Goal: Task Accomplishment & Management: Use online tool/utility

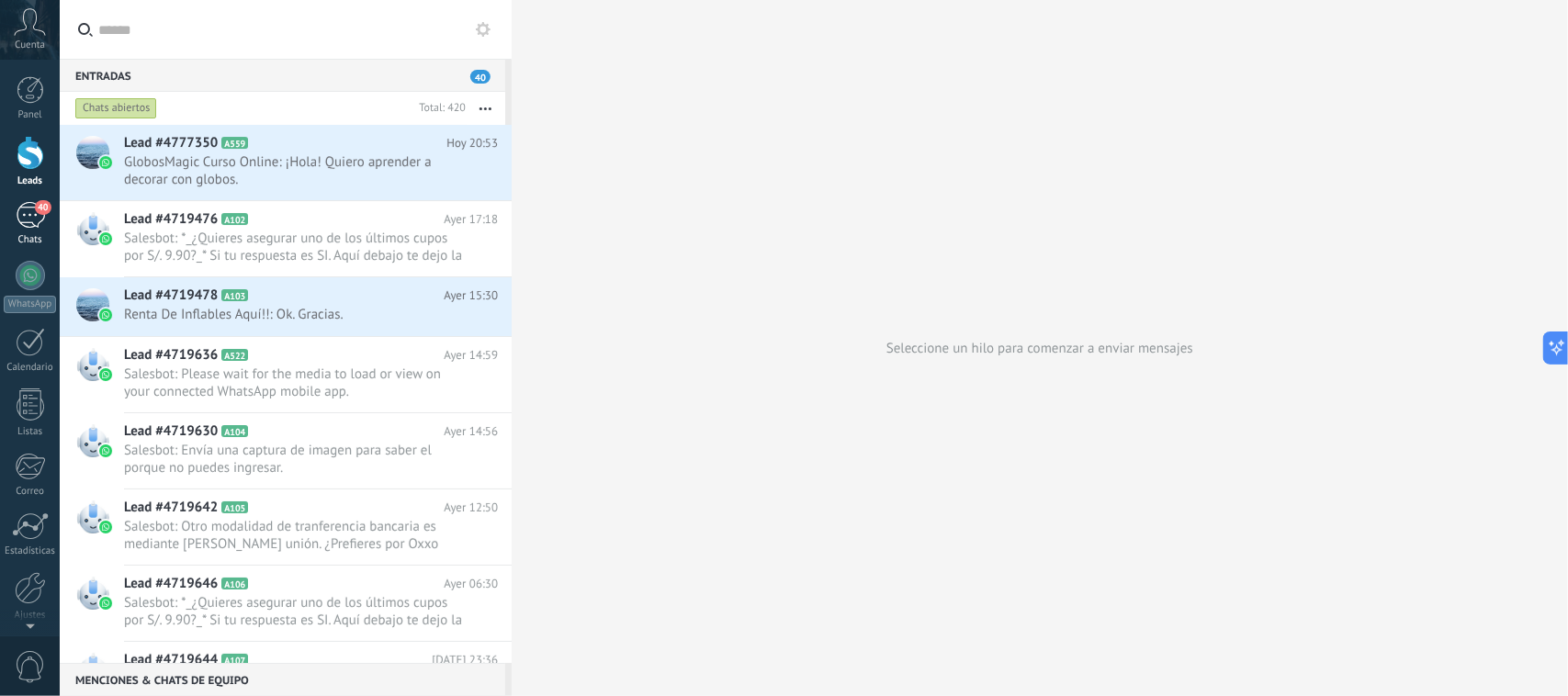
click at [16, 209] on div "40" at bounding box center [31, 215] width 30 height 27
click at [392, 152] on h2 "Lead #4777350 A559" at bounding box center [285, 143] width 323 height 19
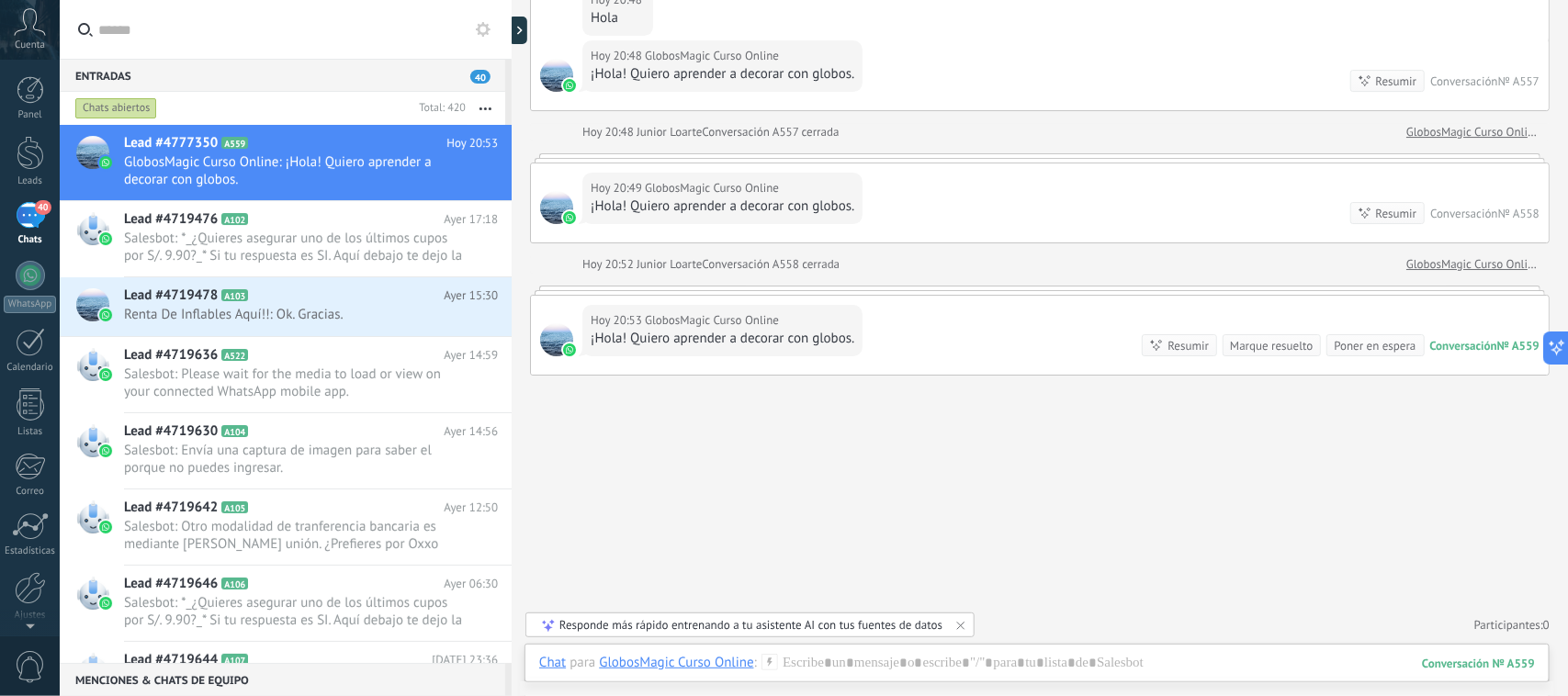
scroll to position [5895, 0]
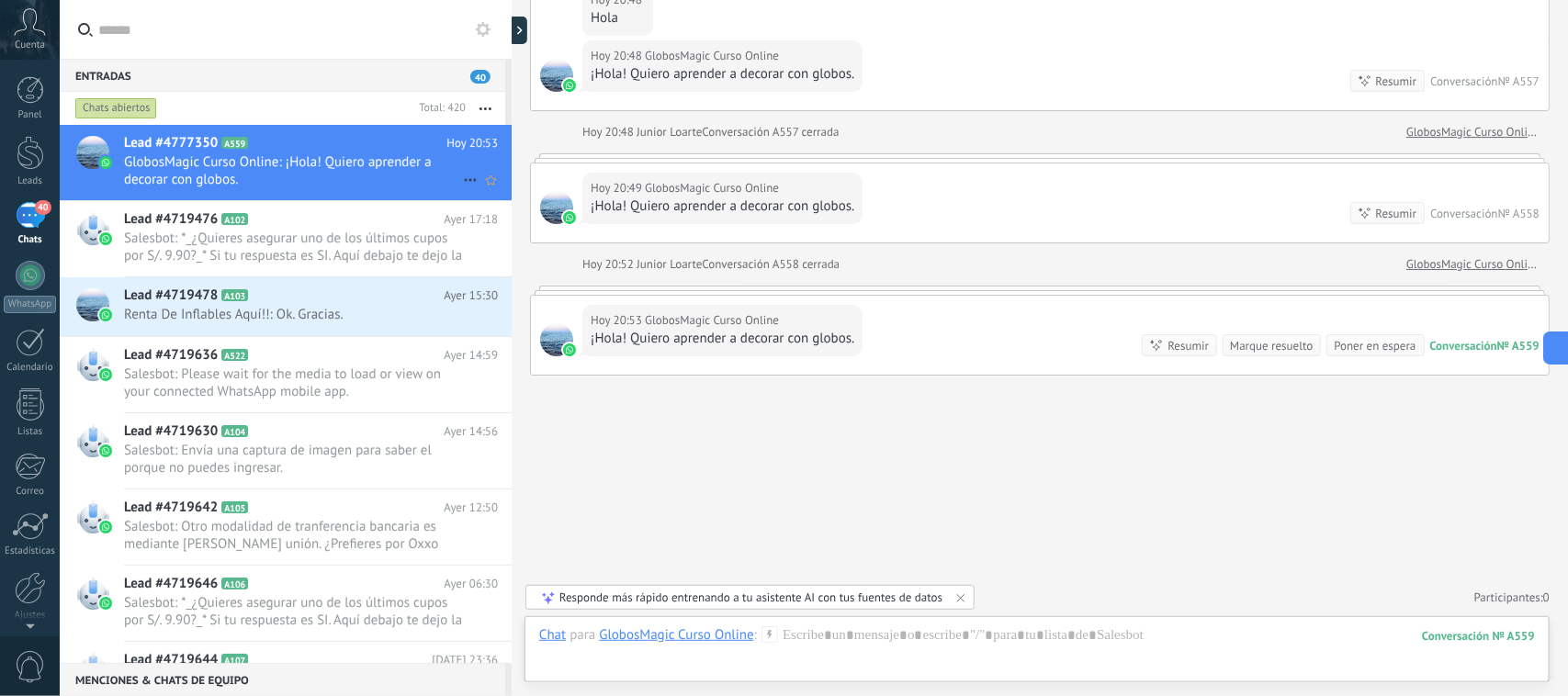
click at [460, 173] on icon at bounding box center [471, 180] width 22 height 22
click at [523, 230] on span "Conversación cerrada" at bounding box center [553, 225] width 125 height 37
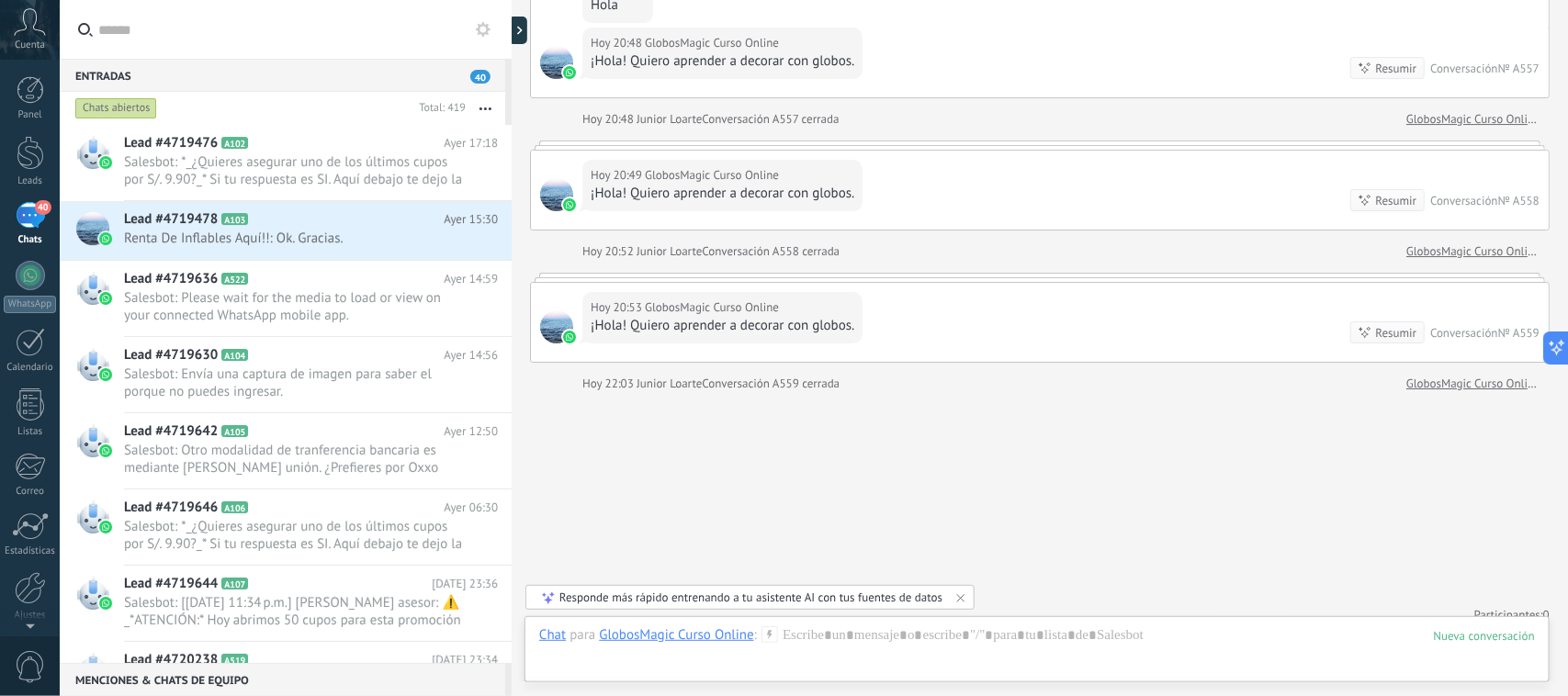
scroll to position [5923, 0]
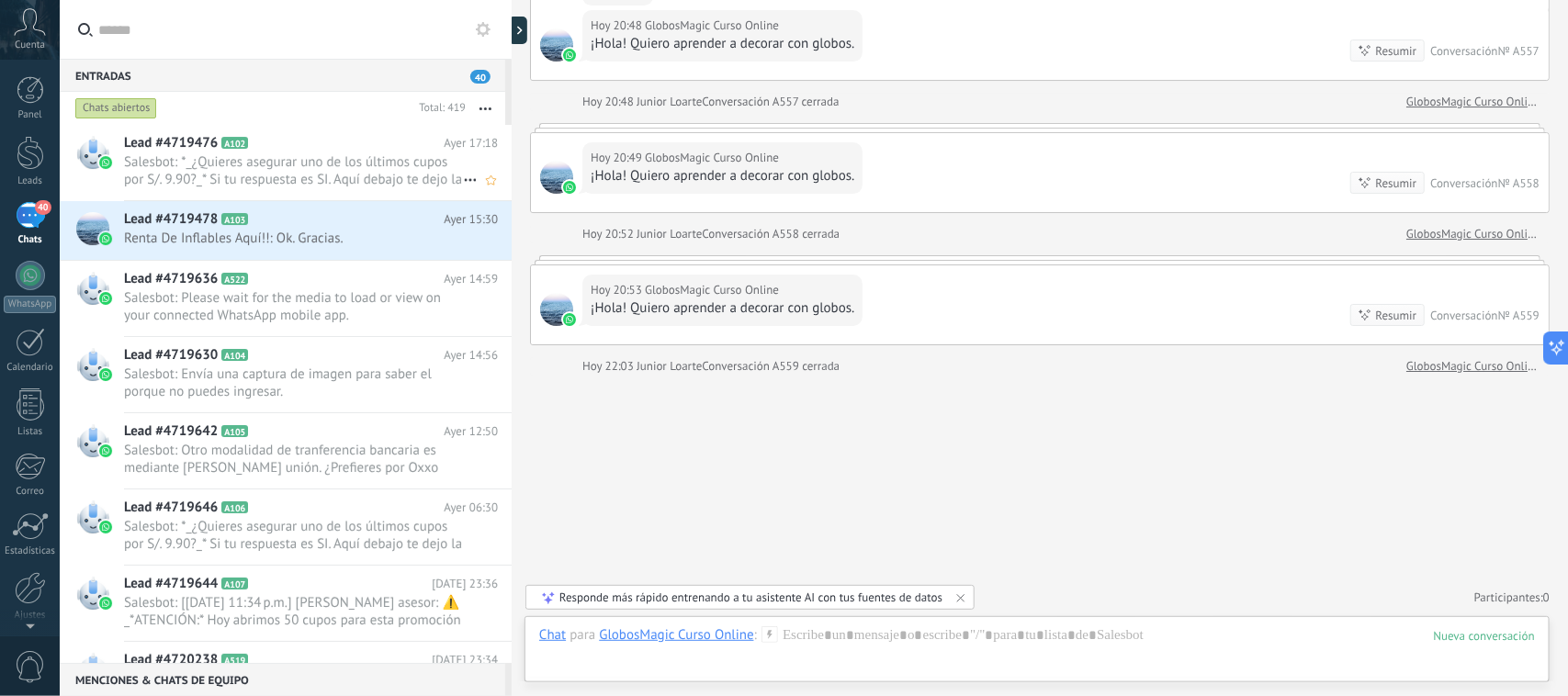
click at [379, 185] on span "Salesbot: *_¿Quieres asegurar uno de los últimos cupos por S/. 9.90?_* Si tu re…" at bounding box center [293, 171] width 339 height 35
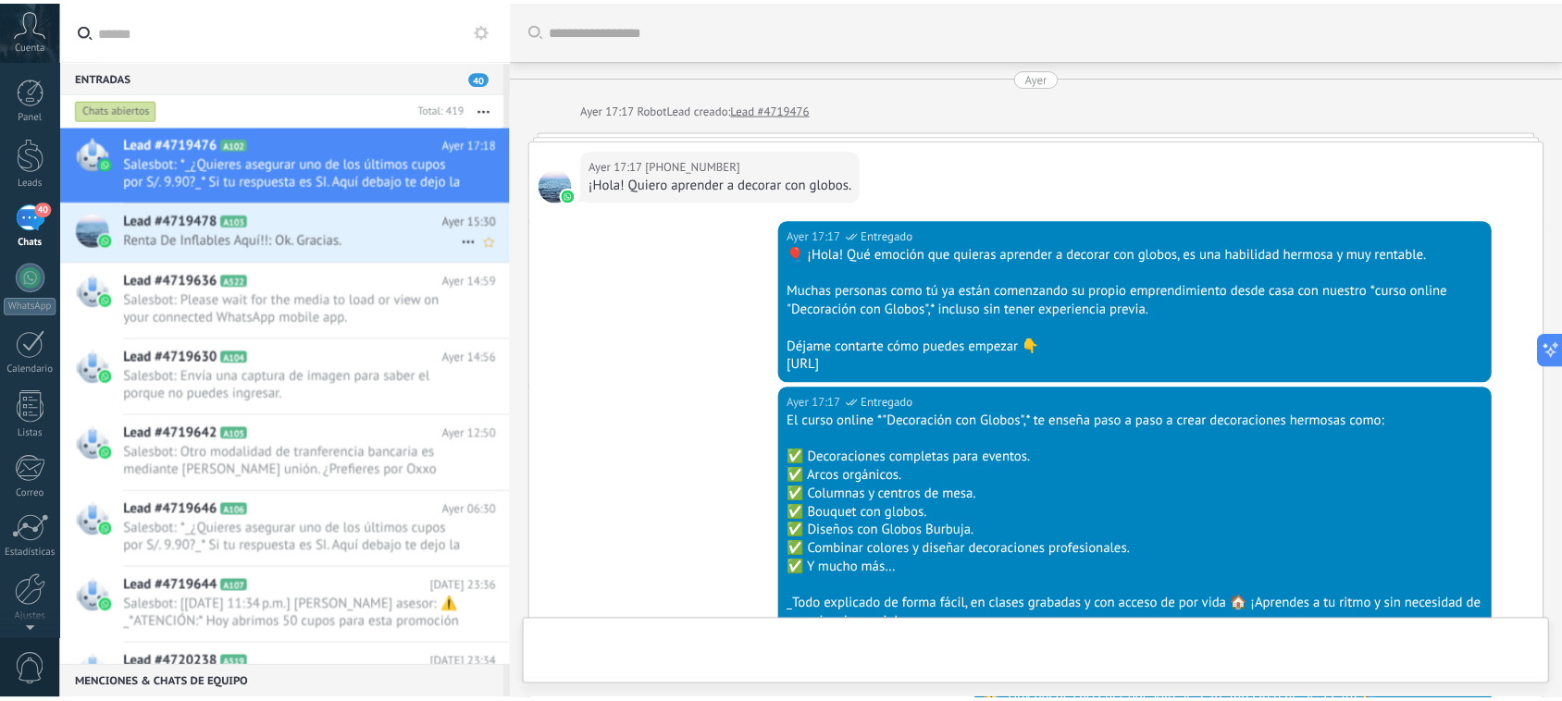
scroll to position [879, 0]
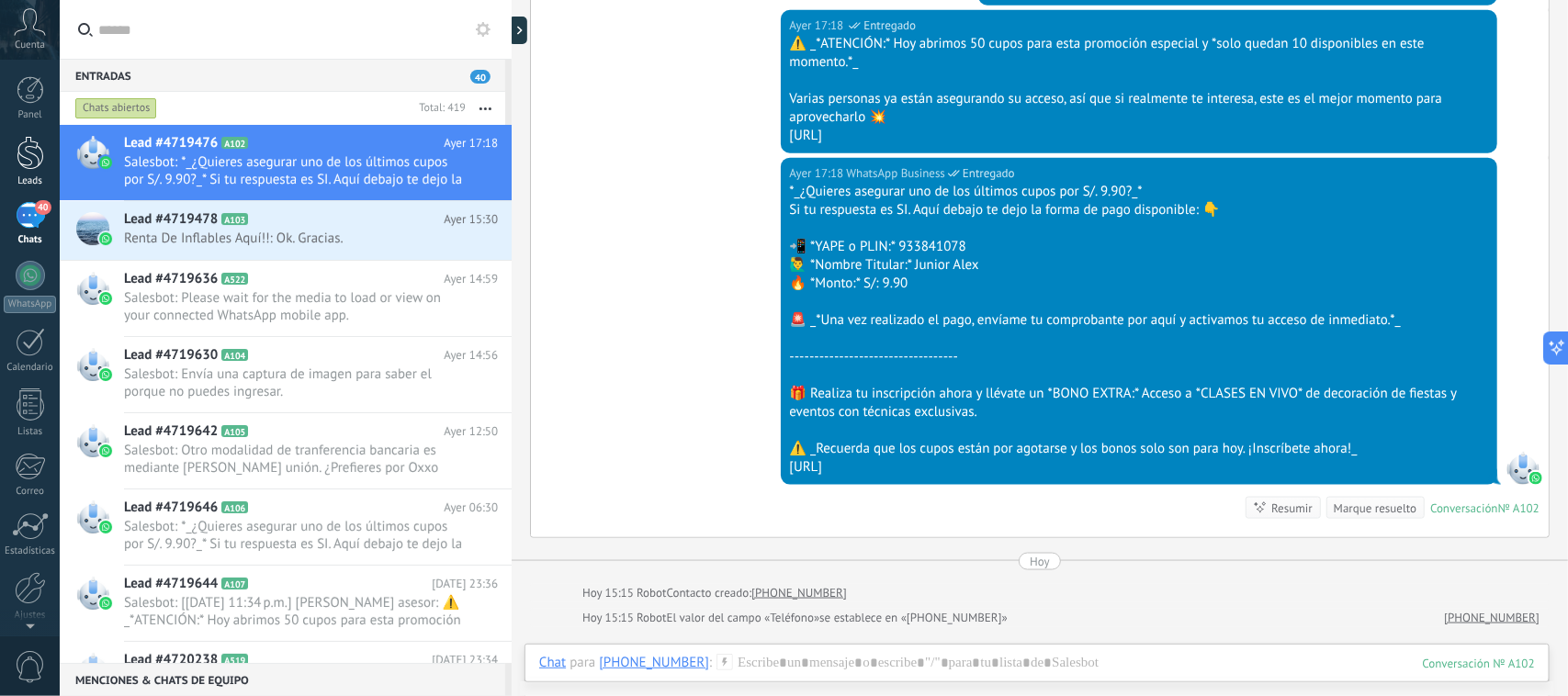
click at [24, 139] on div at bounding box center [31, 153] width 28 height 34
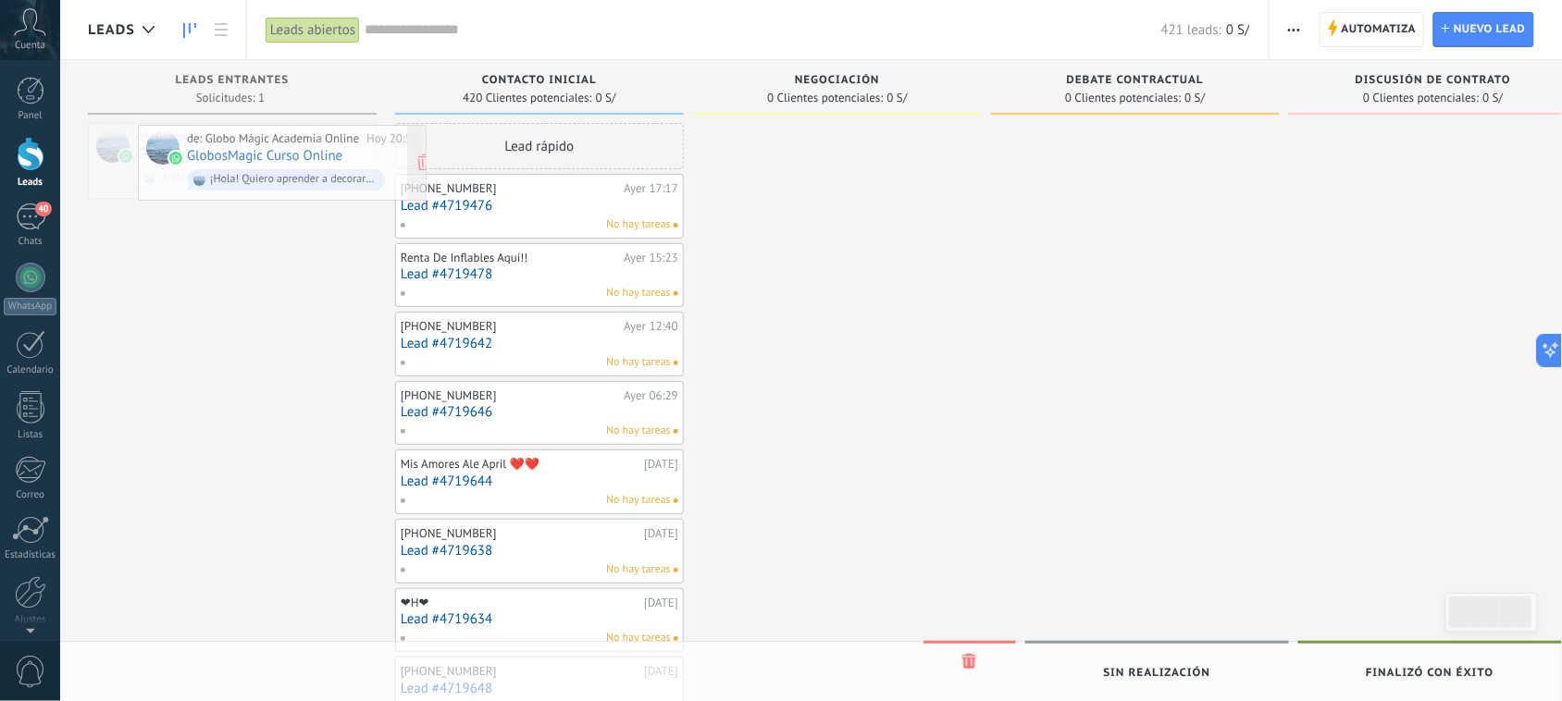
drag, startPoint x: 197, startPoint y: 144, endPoint x: 247, endPoint y: 146, distance: 50.0
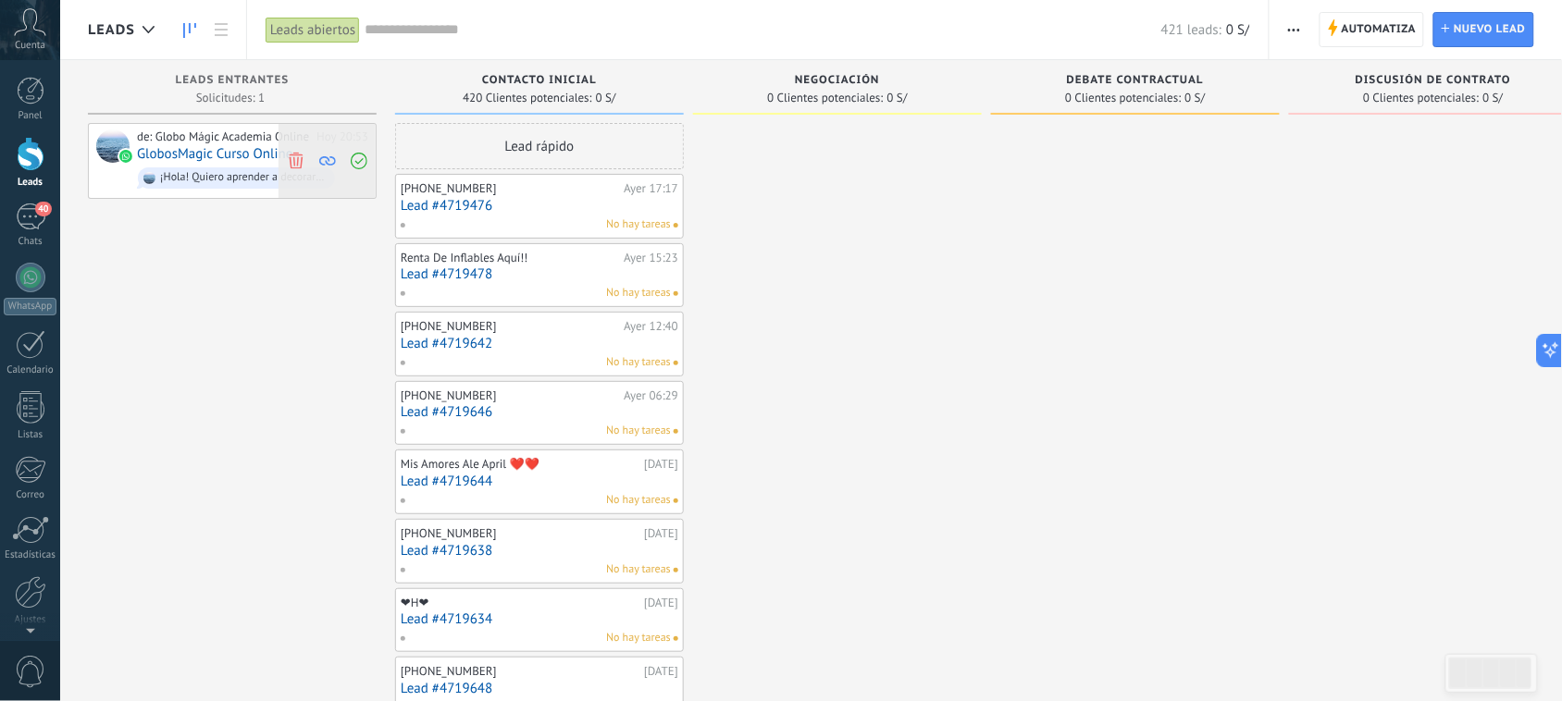
click at [365, 167] on icon at bounding box center [359, 161] width 17 height 17
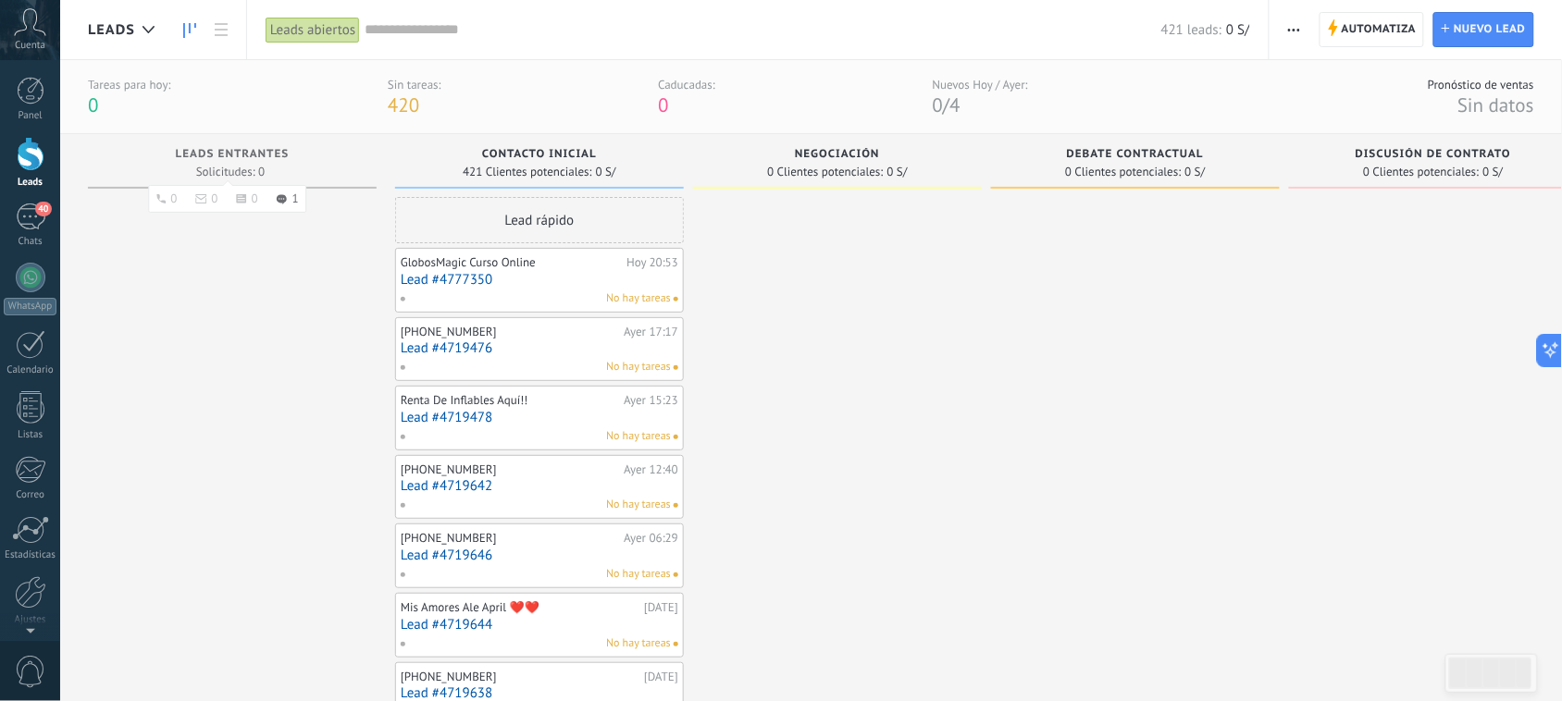
click at [287, 153] on span "Leads Entrantes" at bounding box center [233, 154] width 114 height 13
click at [1372, 32] on span "Automatiza" at bounding box center [1379, 29] width 75 height 33
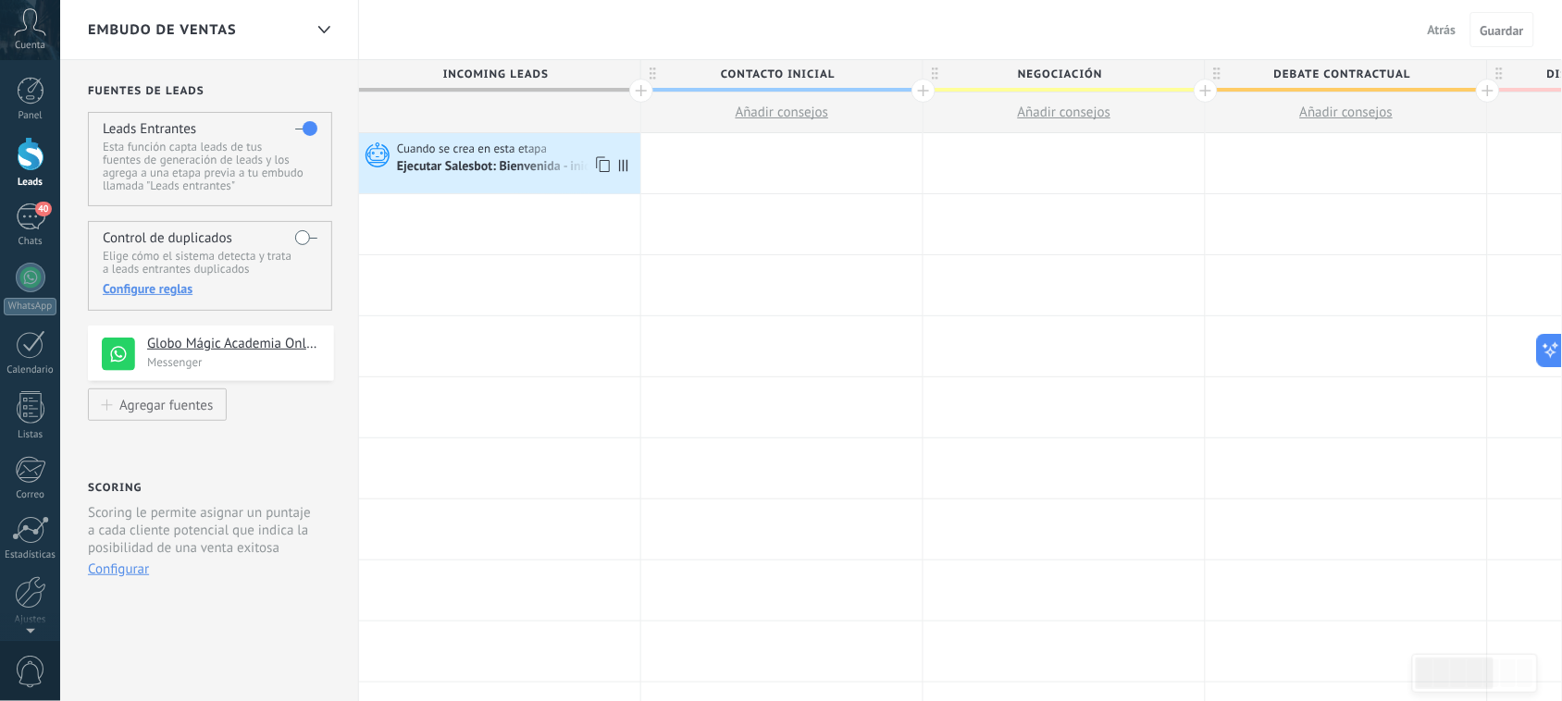
click at [507, 168] on div "Ejecutar Salesbot: Bienvenida - inico" at bounding box center [498, 167] width 203 height 17
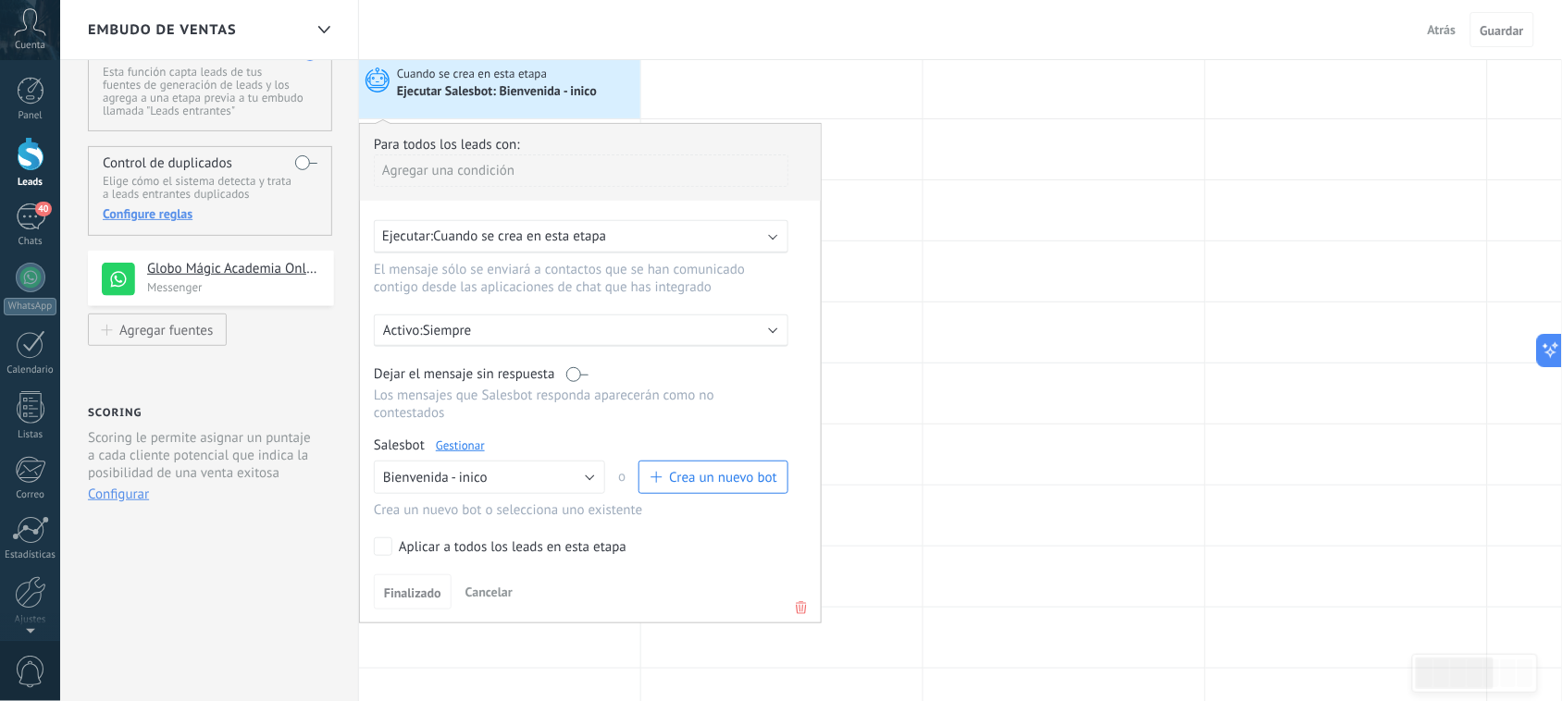
scroll to position [116, 0]
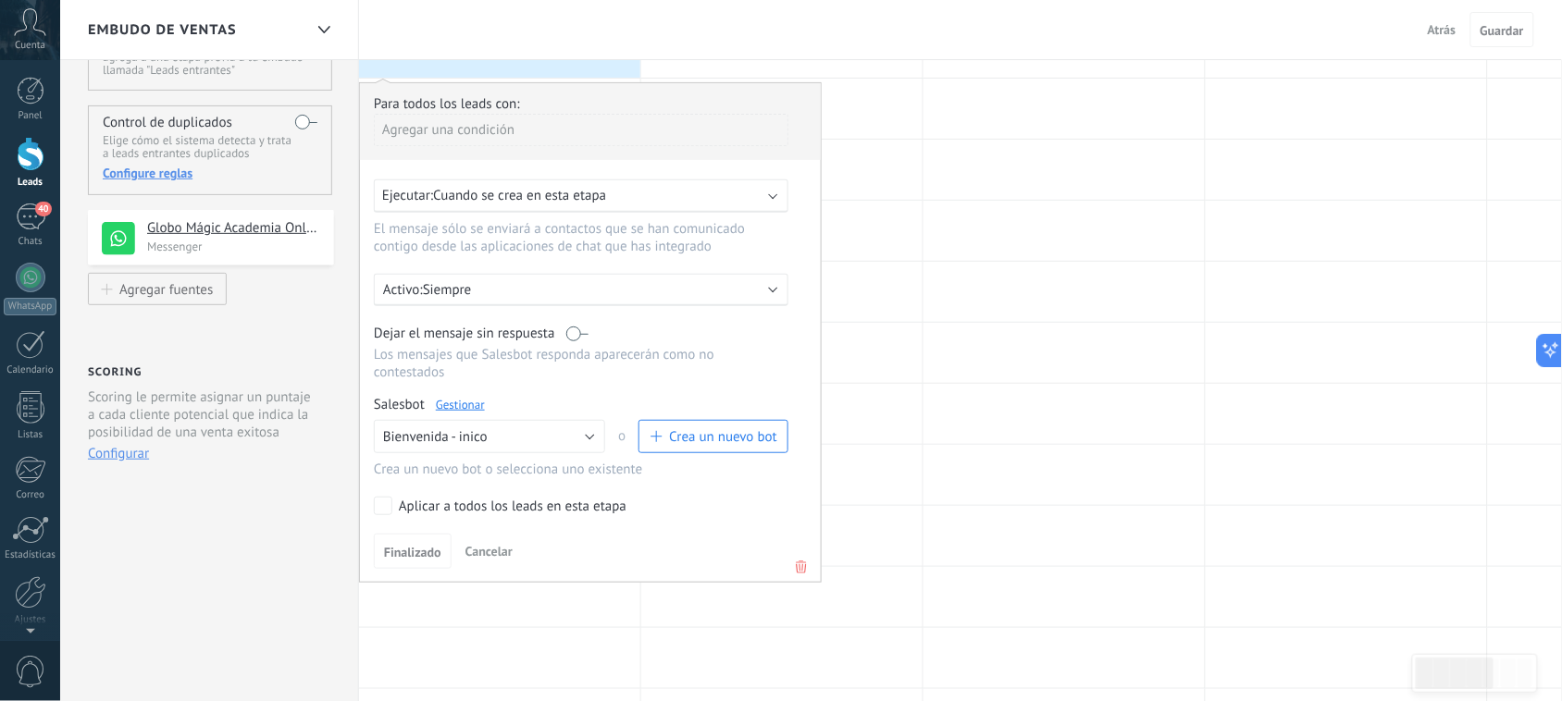
click at [715, 298] on div "Activo: Siempre" at bounding box center [581, 290] width 415 height 32
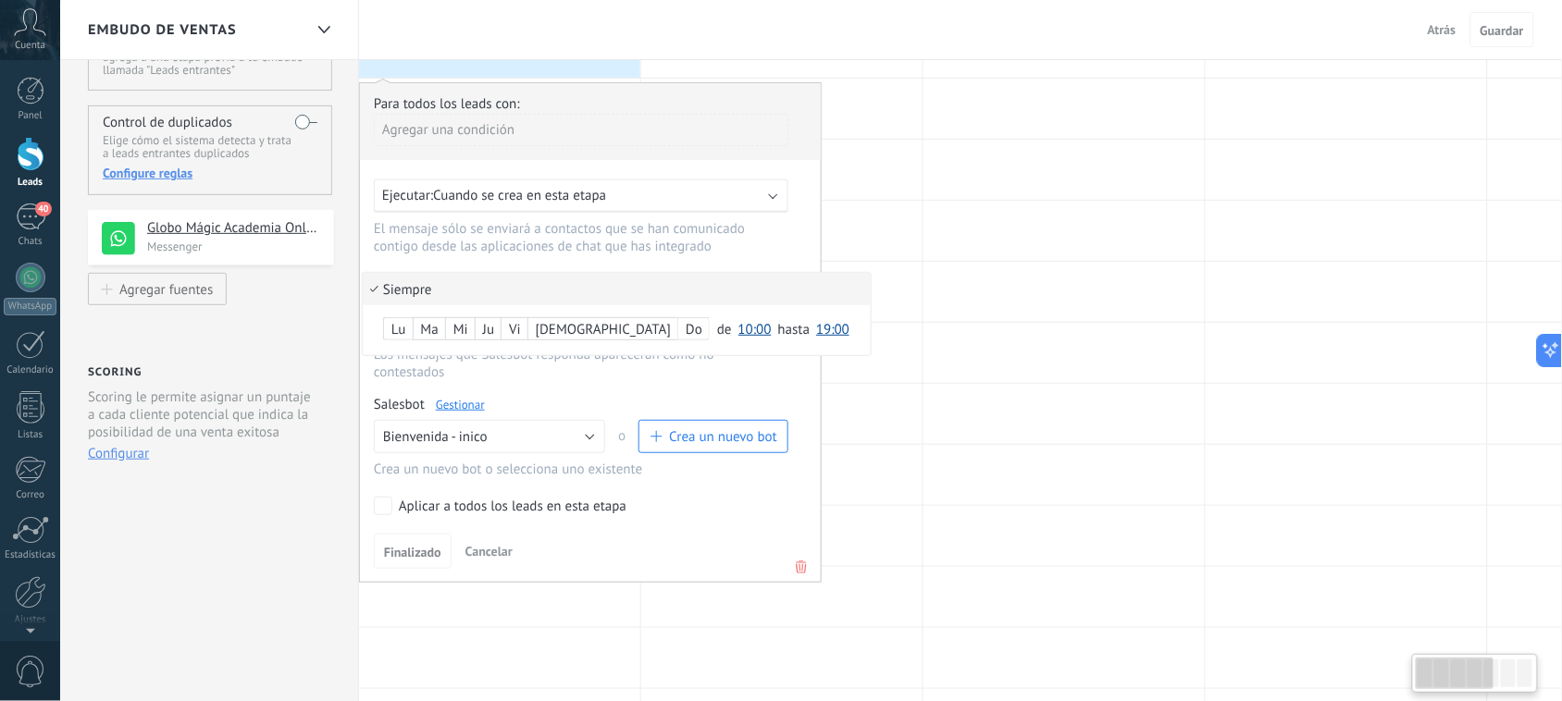
click at [722, 288] on li "Siempre" at bounding box center [617, 289] width 508 height 32
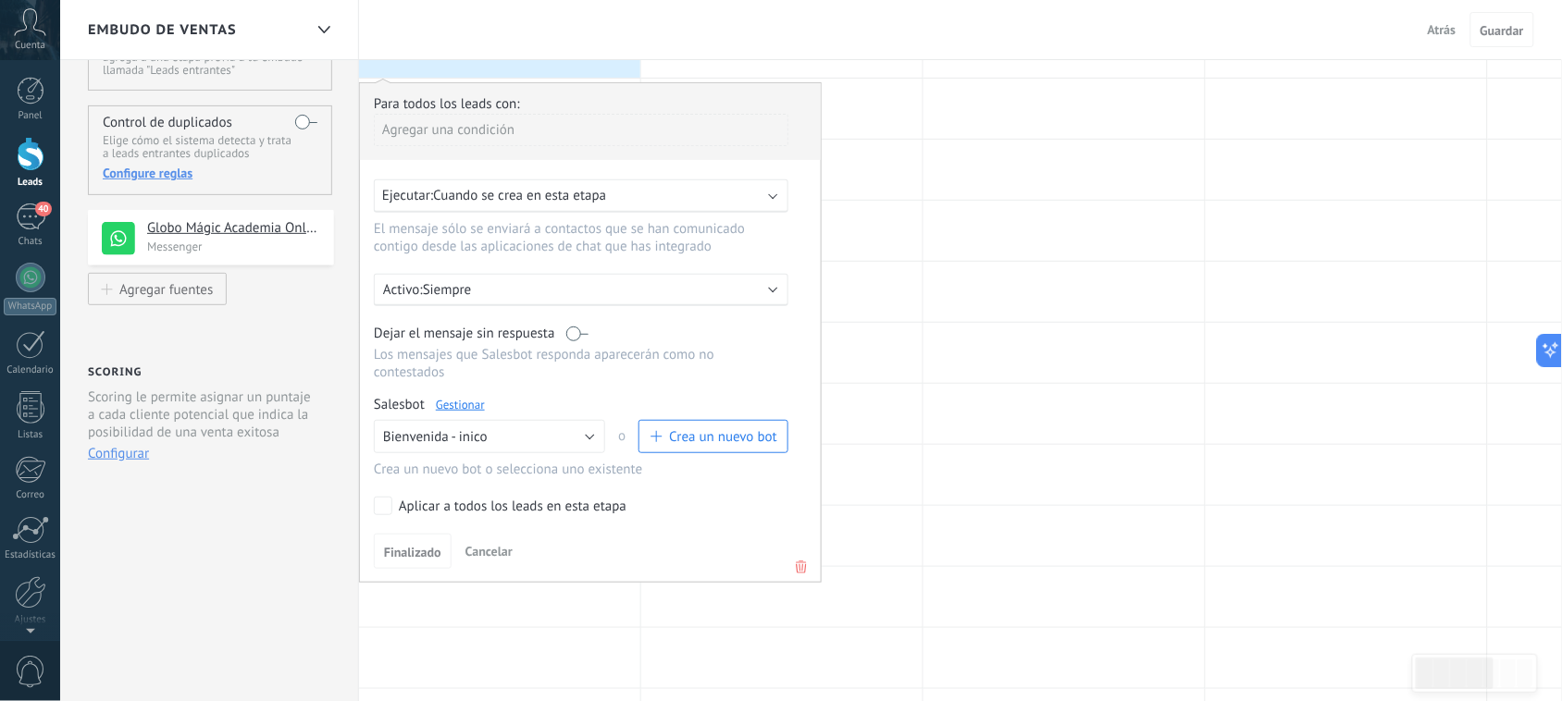
click at [636, 190] on div "Ejecutar: Cuando se crea en esta etapa" at bounding box center [573, 196] width 383 height 18
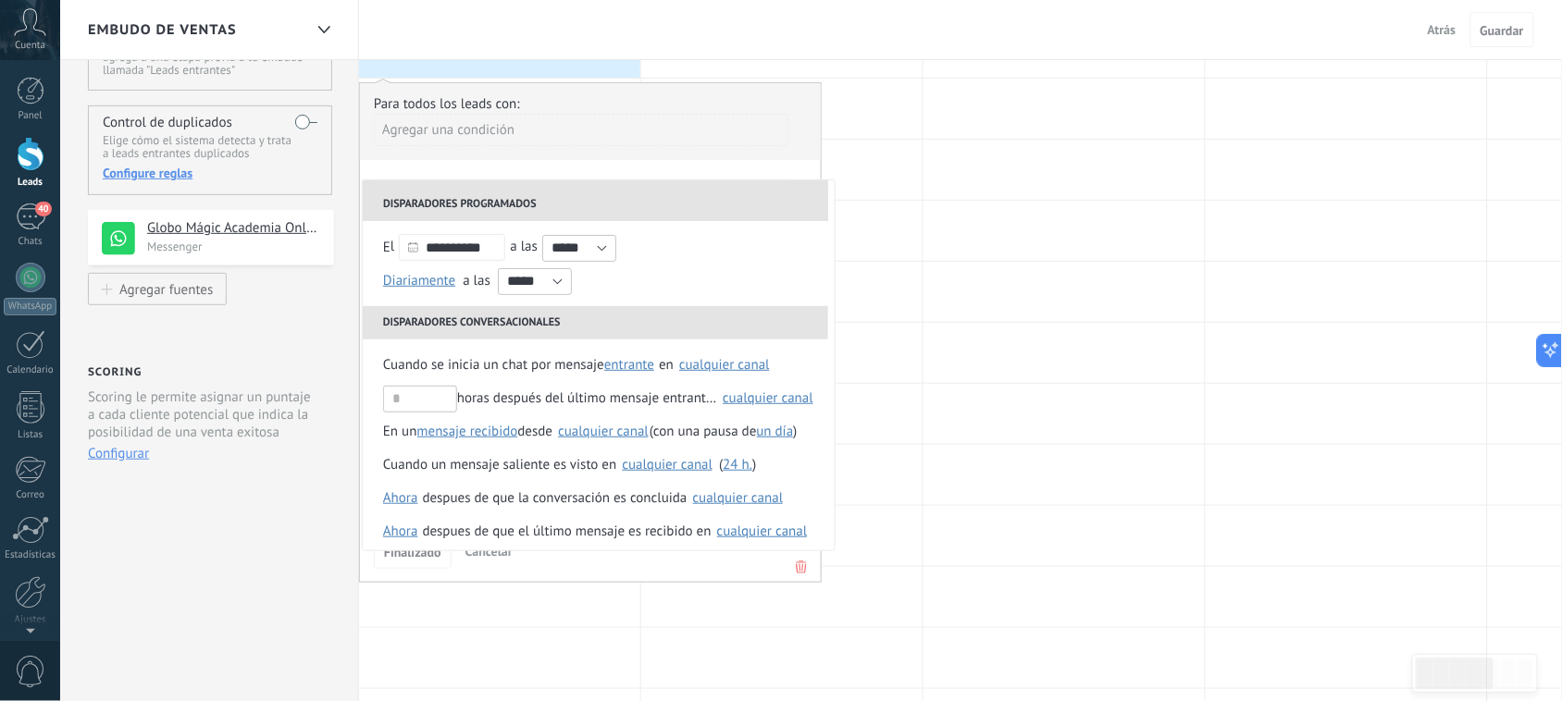
scroll to position [0, 0]
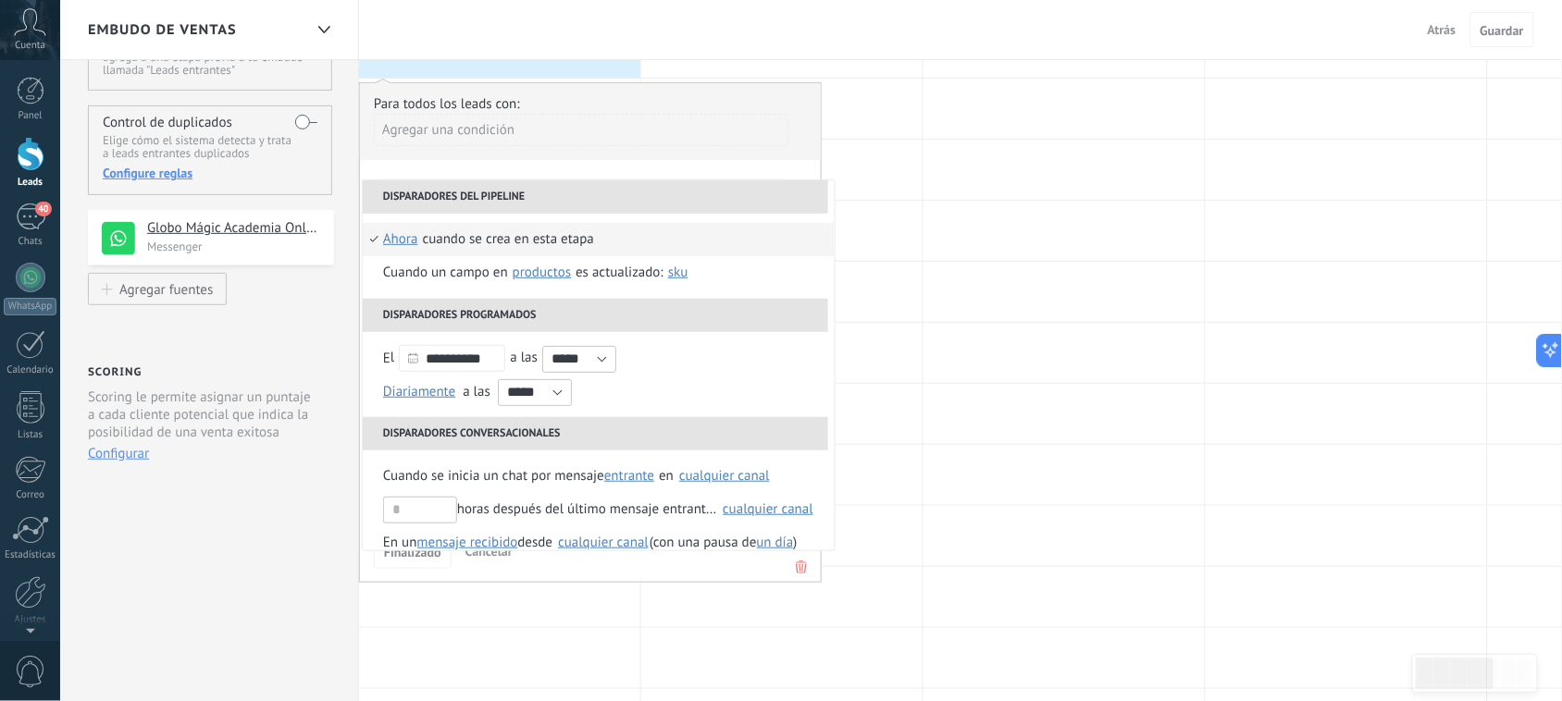
click at [677, 146] on div "Agregar una condición" at bounding box center [581, 137] width 415 height 46
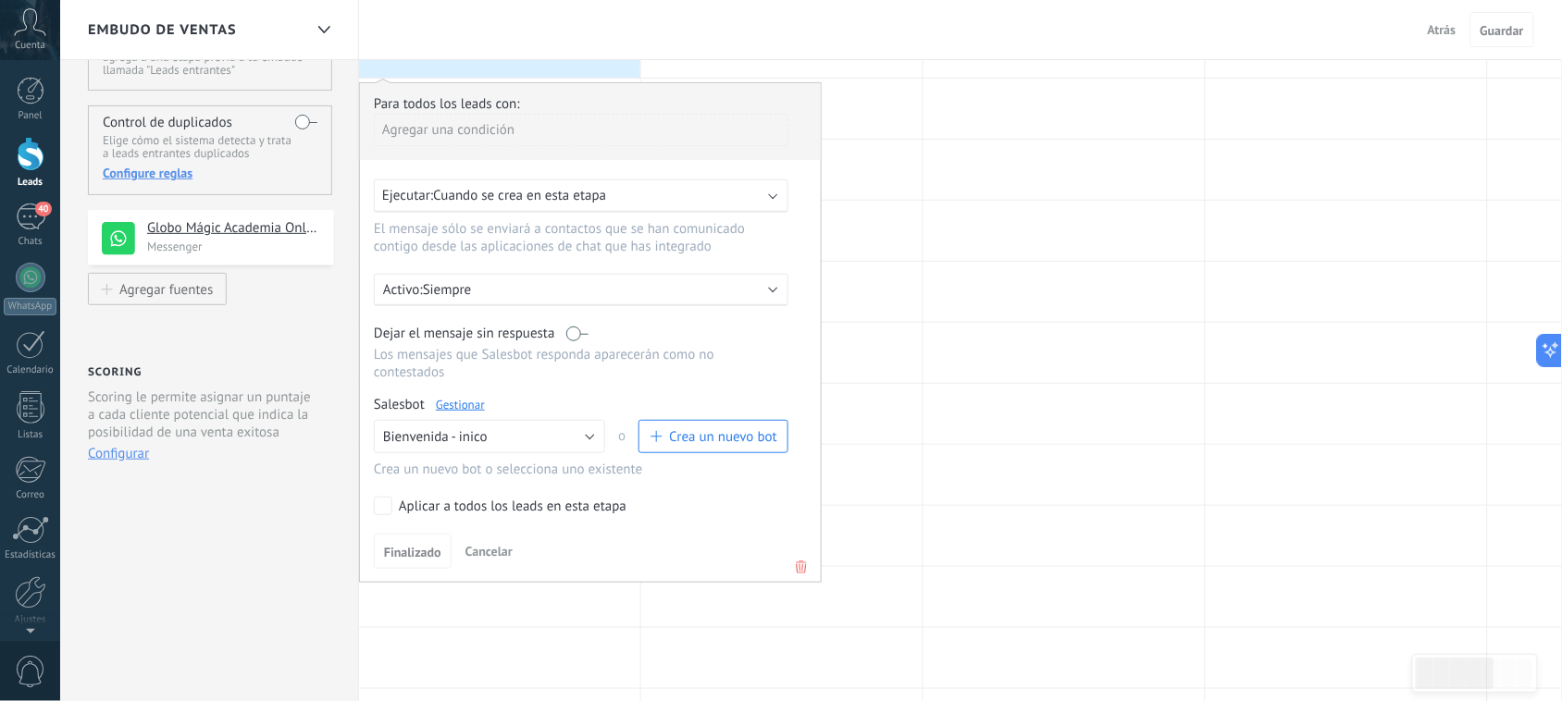
click at [510, 130] on div "Agregar una condición" at bounding box center [581, 130] width 415 height 32
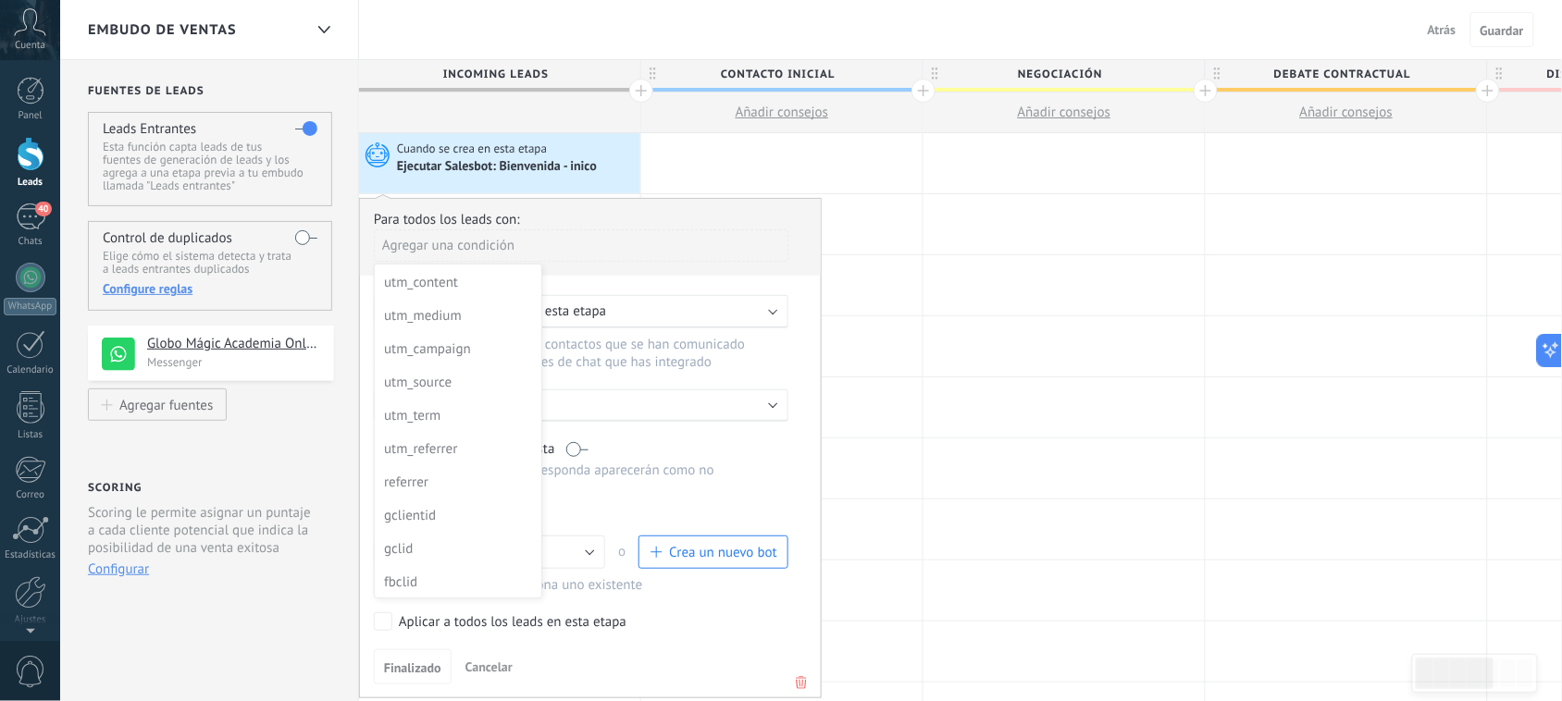
click at [509, 242] on div at bounding box center [590, 447] width 461 height 497
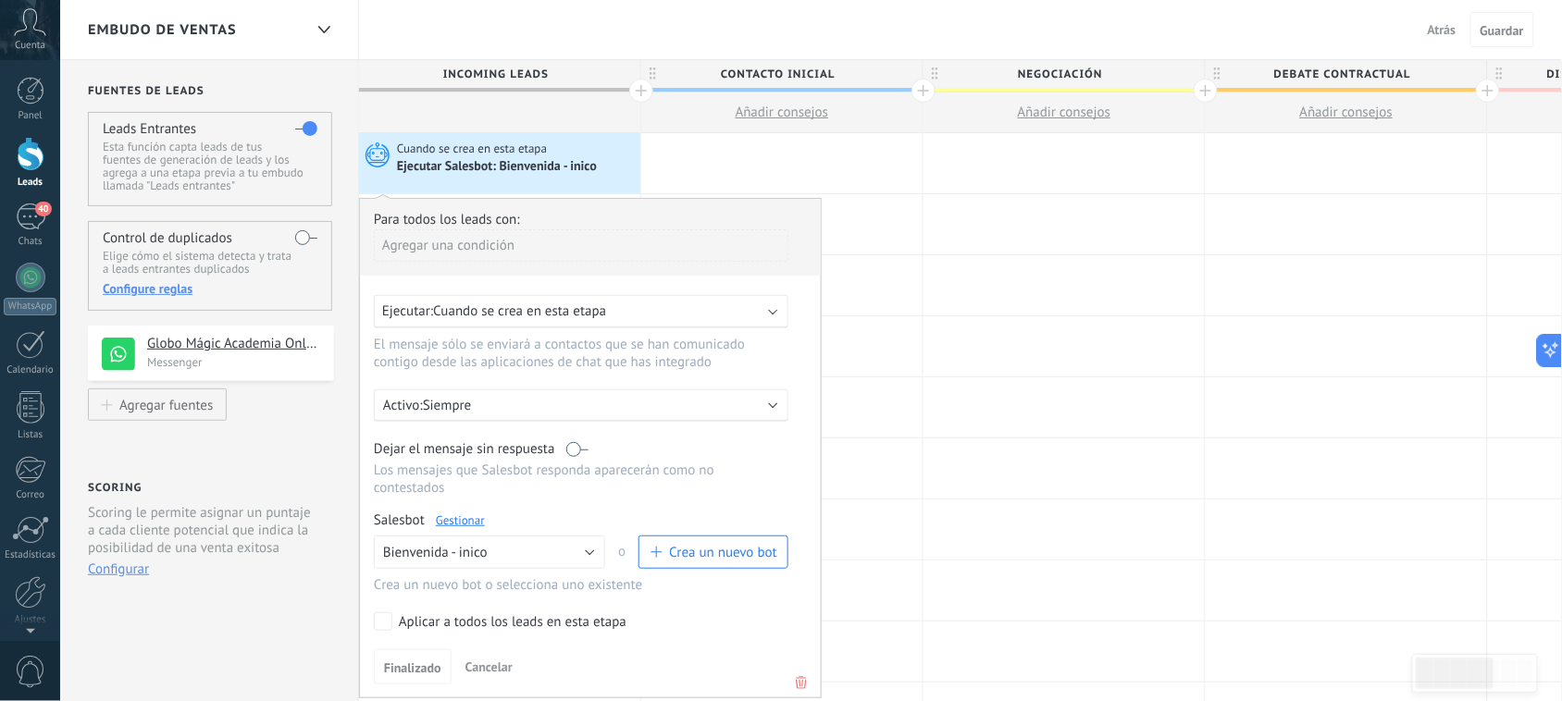
click at [673, 211] on div "Para todos los leads con:" at bounding box center [590, 220] width 433 height 18
click at [544, 168] on div "Ejecutar Salesbot: Bienvenida - inico" at bounding box center [498, 167] width 203 height 17
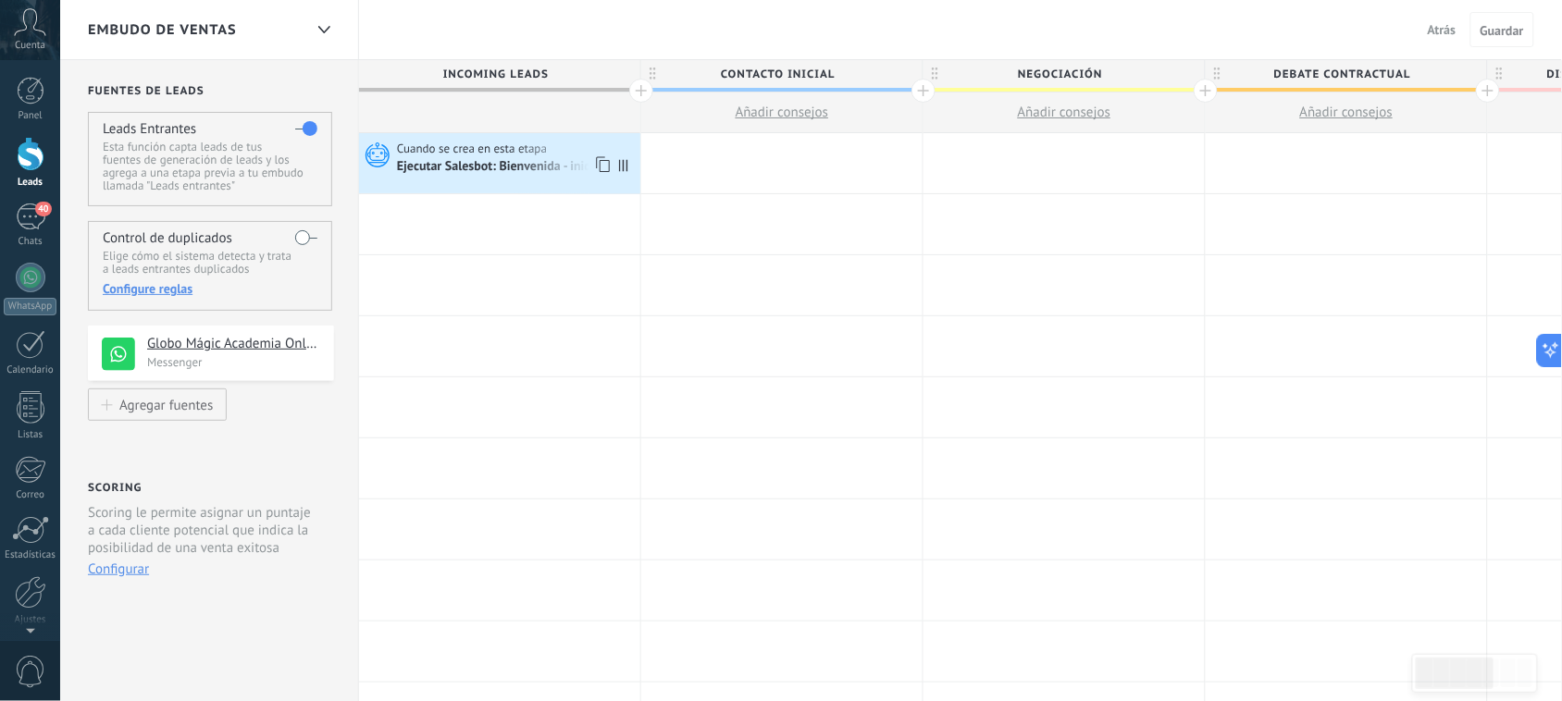
click at [454, 154] on span "Cuando se crea en esta etapa" at bounding box center [473, 149] width 153 height 17
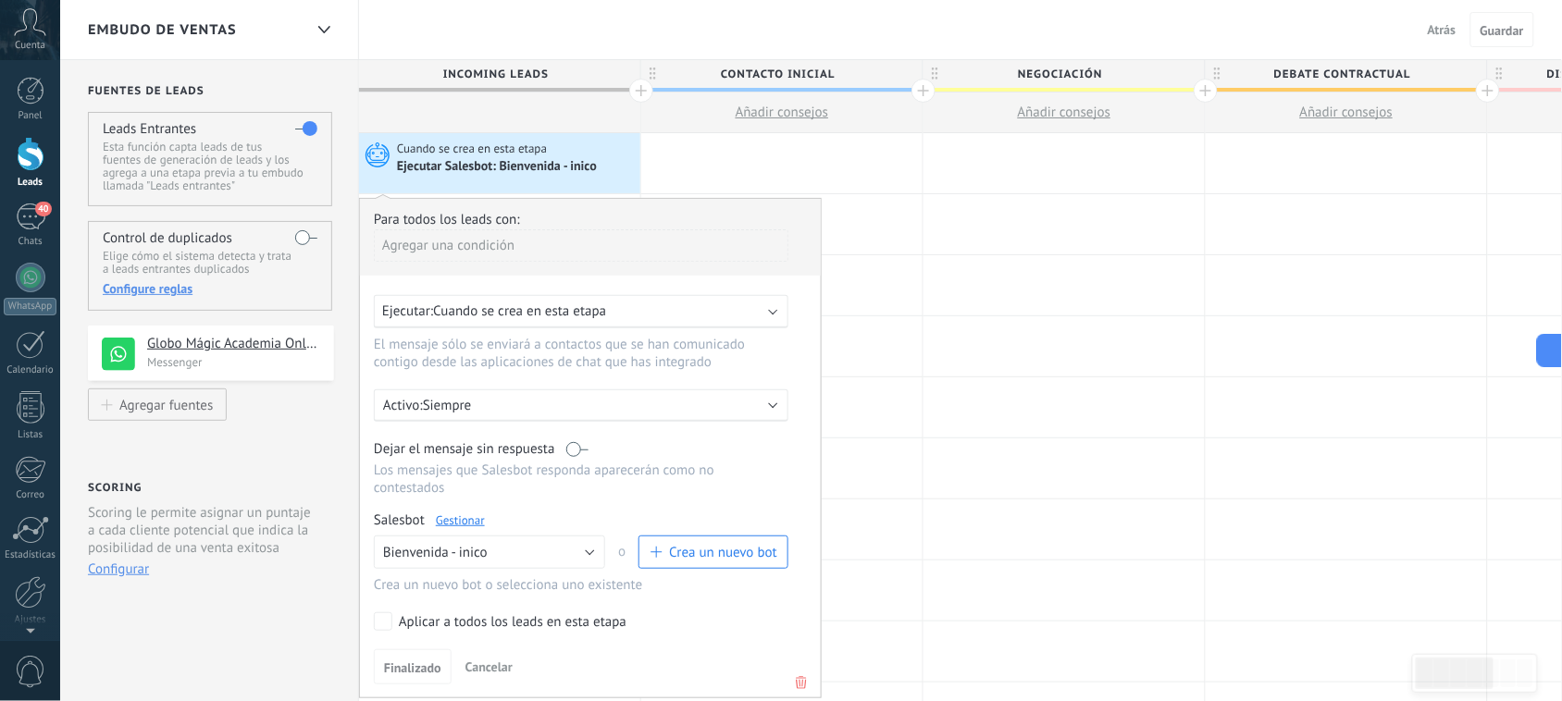
click at [454, 154] on span "Cuando se crea en esta etapa" at bounding box center [473, 149] width 153 height 17
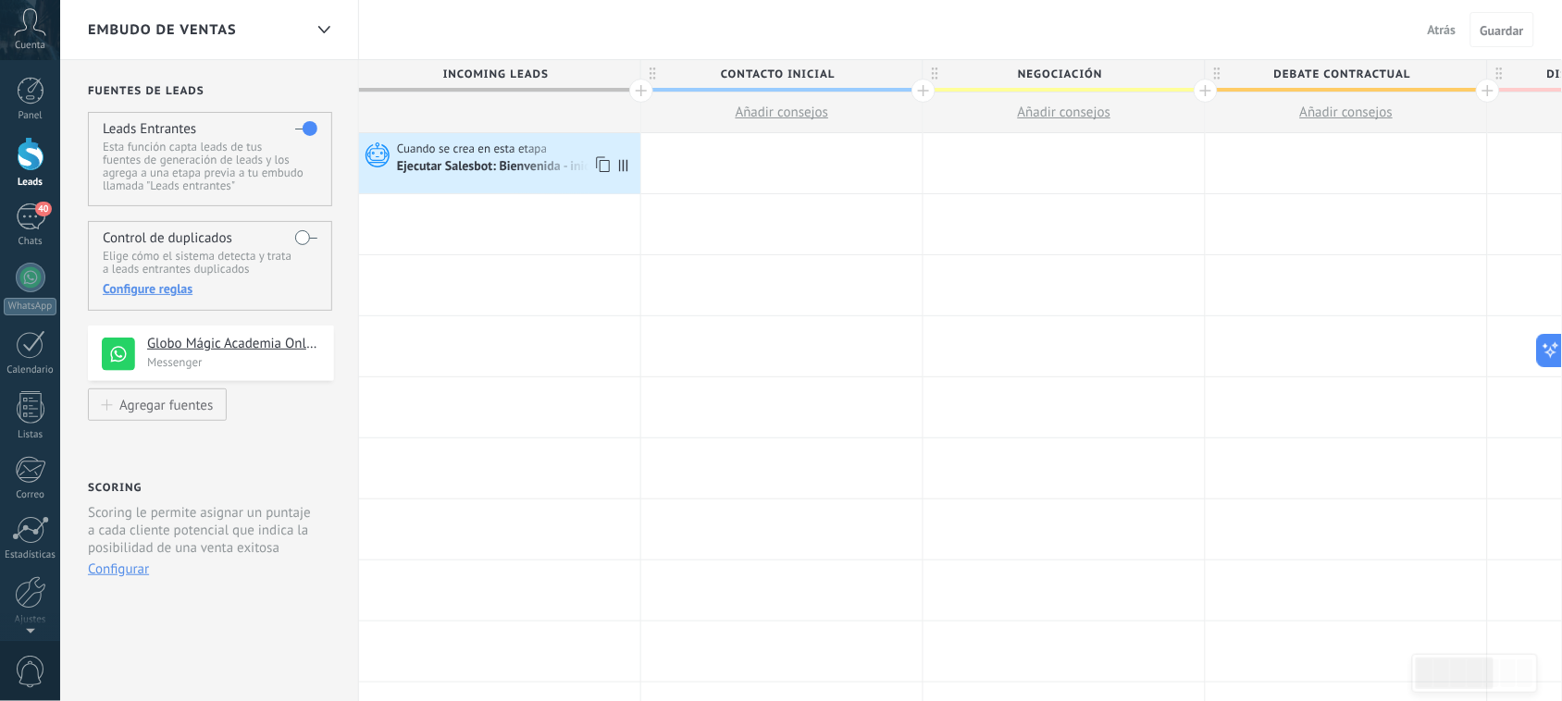
drag, startPoint x: 484, startPoint y: 155, endPoint x: 455, endPoint y: 168, distance: 31.9
click at [455, 168] on div "Ejecutar Salesbot: Bienvenida - inico" at bounding box center [498, 167] width 203 height 17
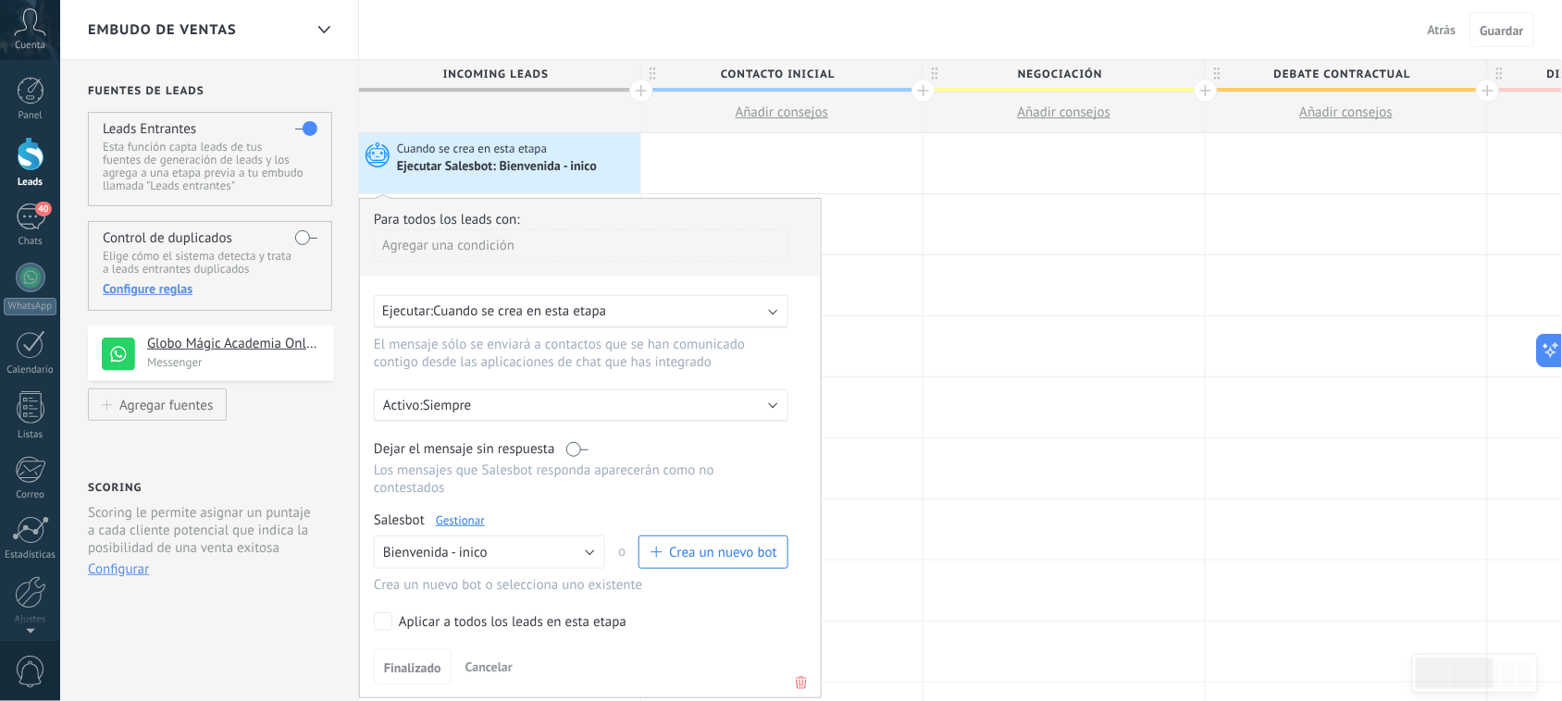
click at [456, 168] on div "Ejecutar Salesbot: Bienvenida - inico" at bounding box center [498, 167] width 203 height 17
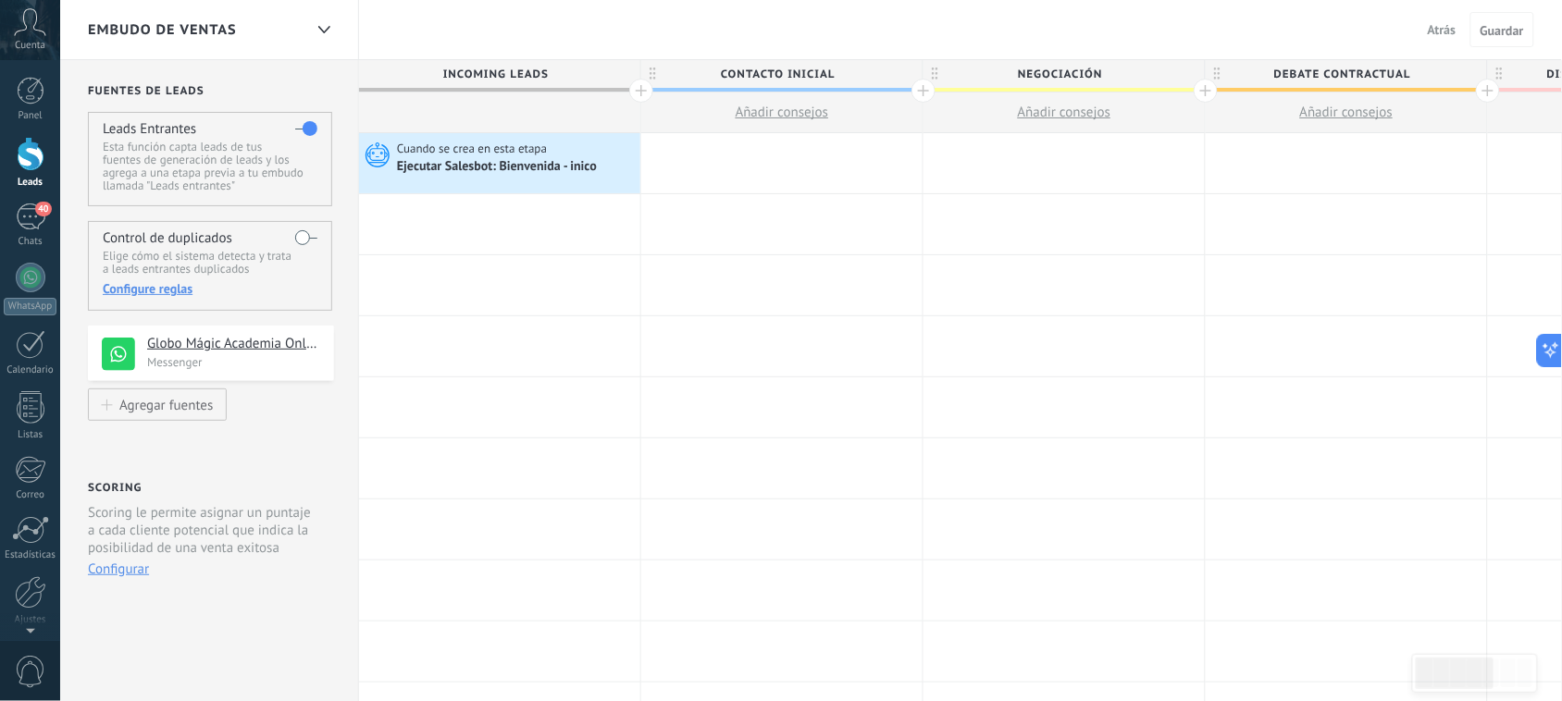
click at [456, 168] on div "Ejecutar Salesbot: Bienvenida - inico" at bounding box center [498, 167] width 203 height 17
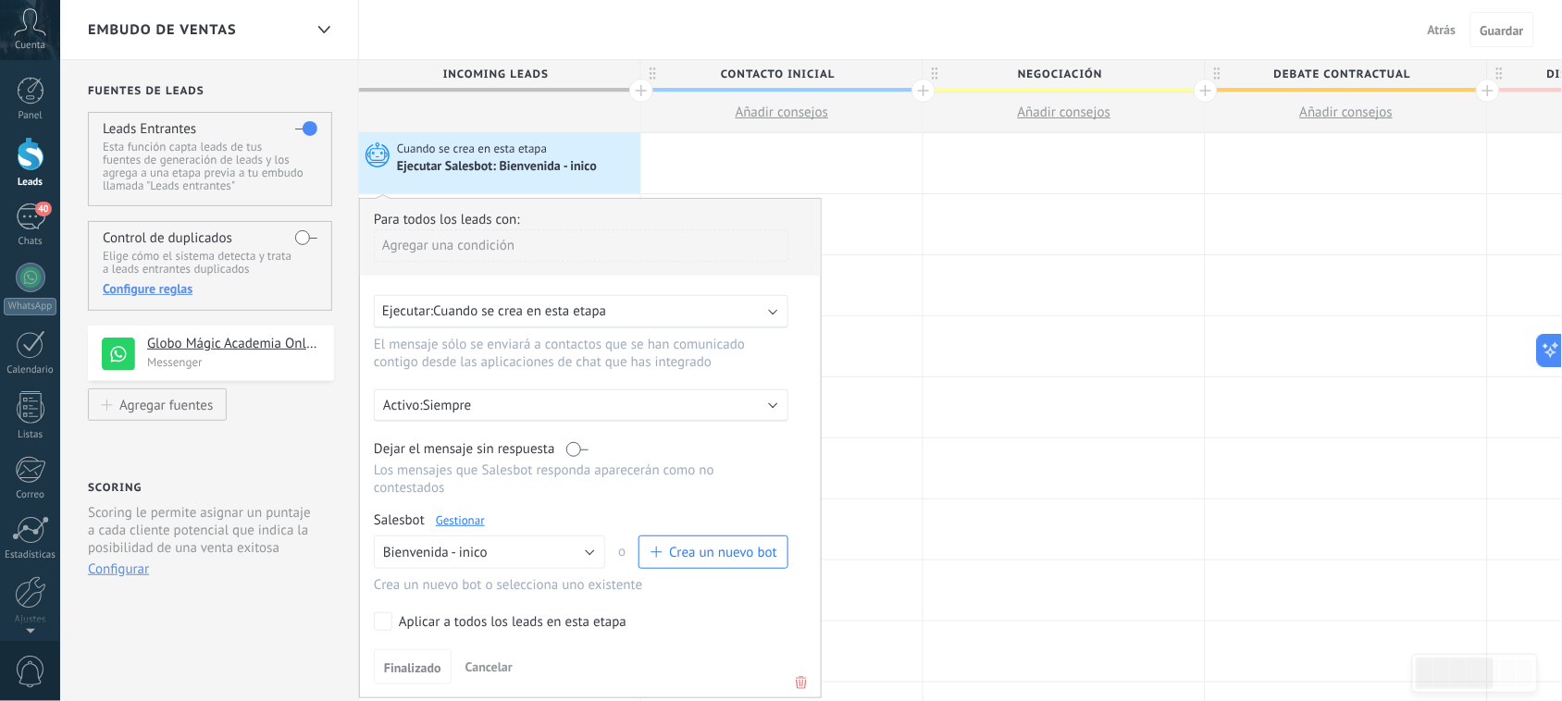
click at [563, 141] on div "Cuando se crea en esta etapa" at bounding box center [516, 149] width 239 height 17
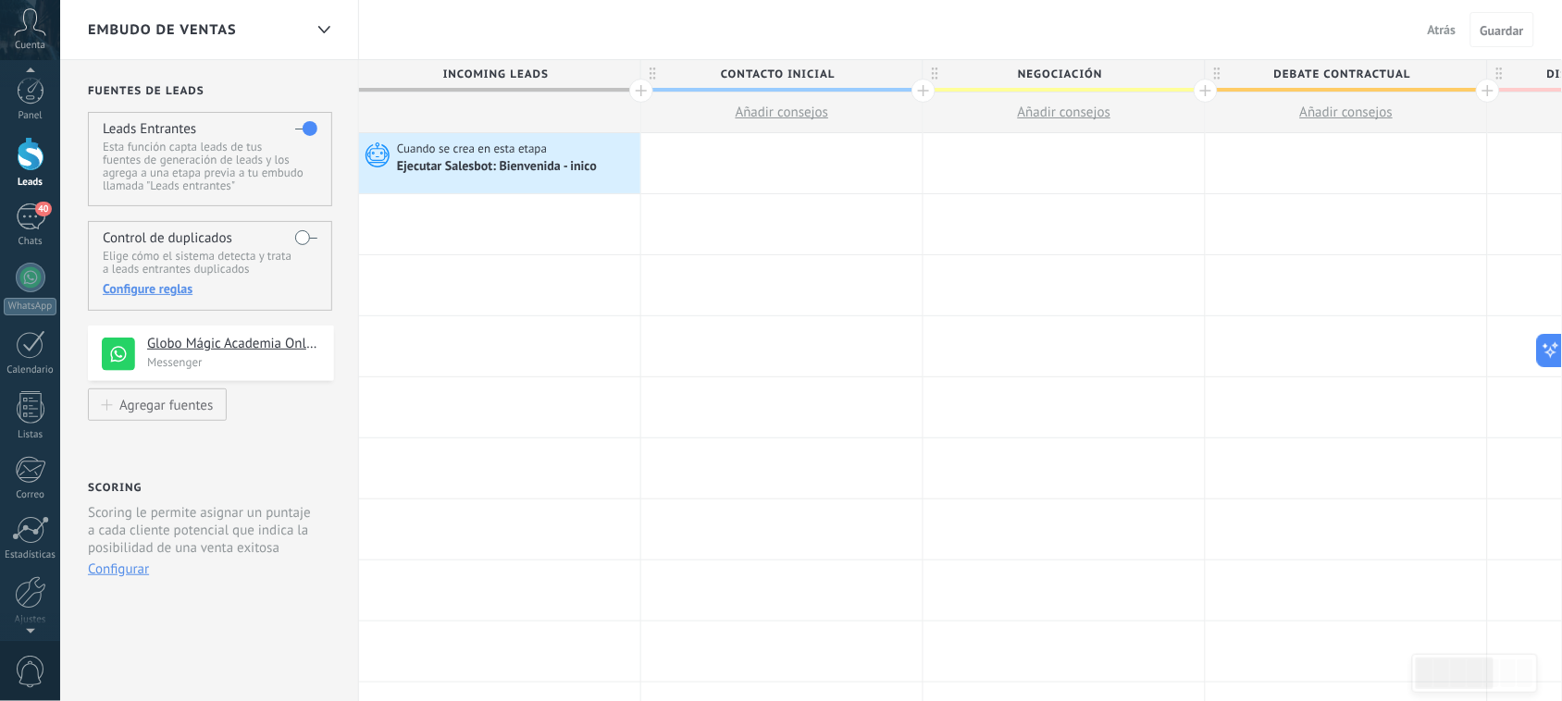
scroll to position [39, 0]
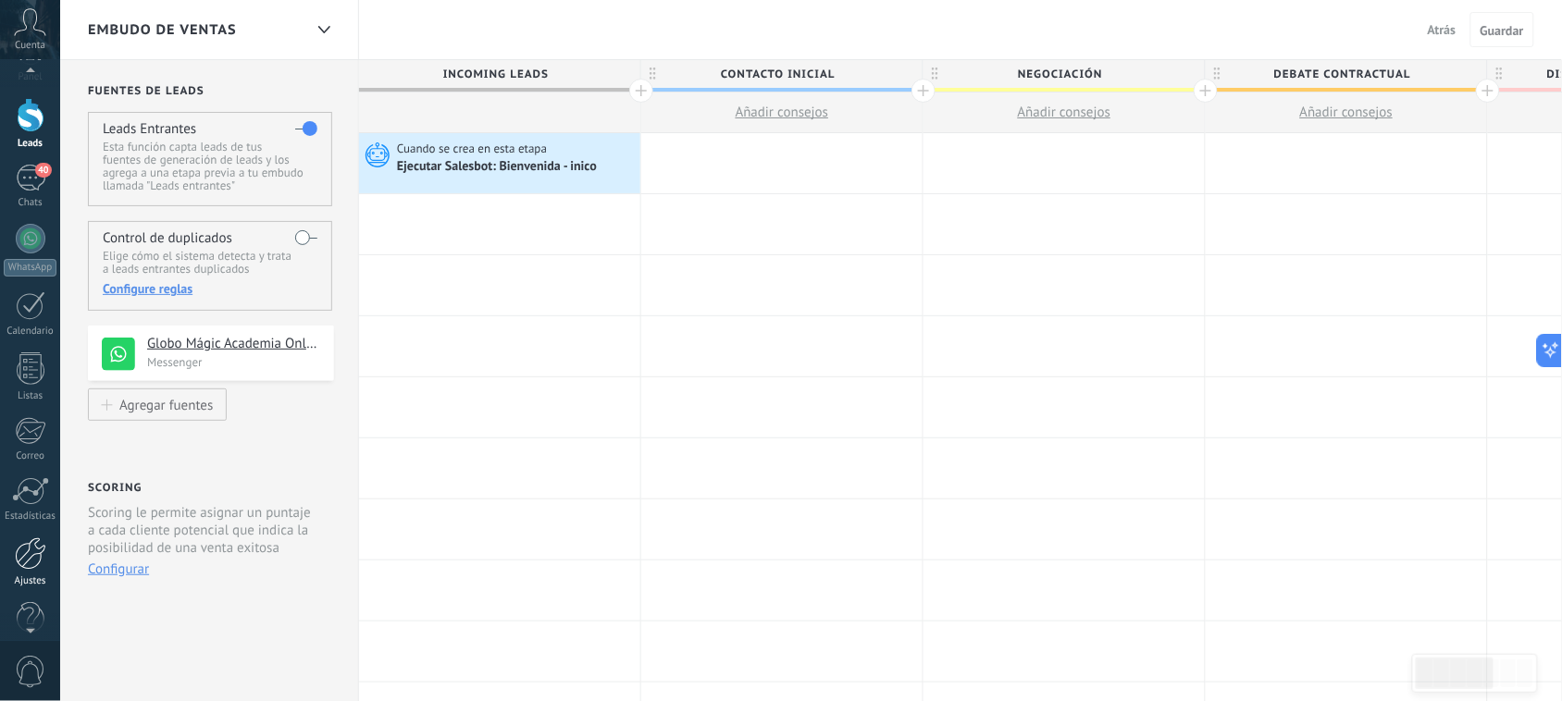
click at [32, 561] on div at bounding box center [30, 554] width 31 height 32
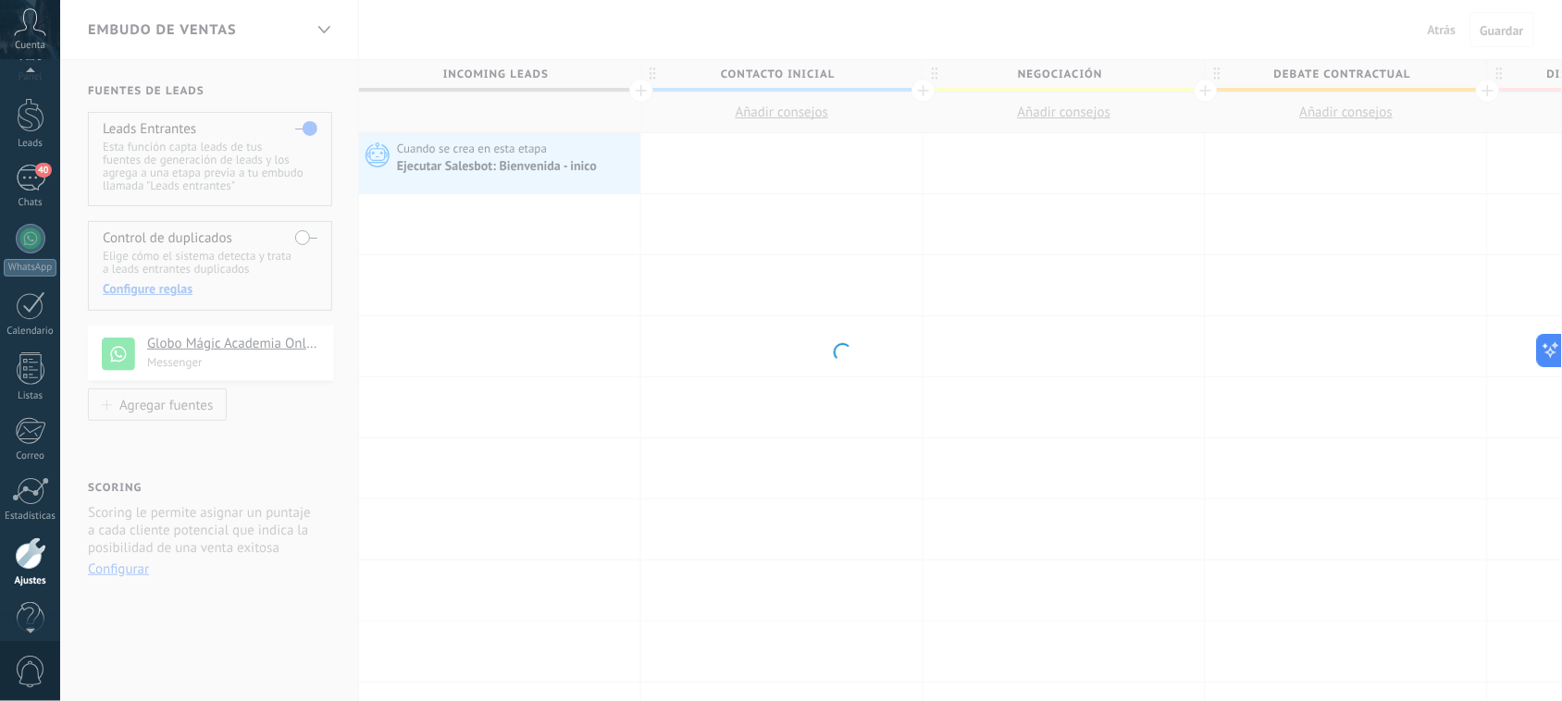
scroll to position [68, 0]
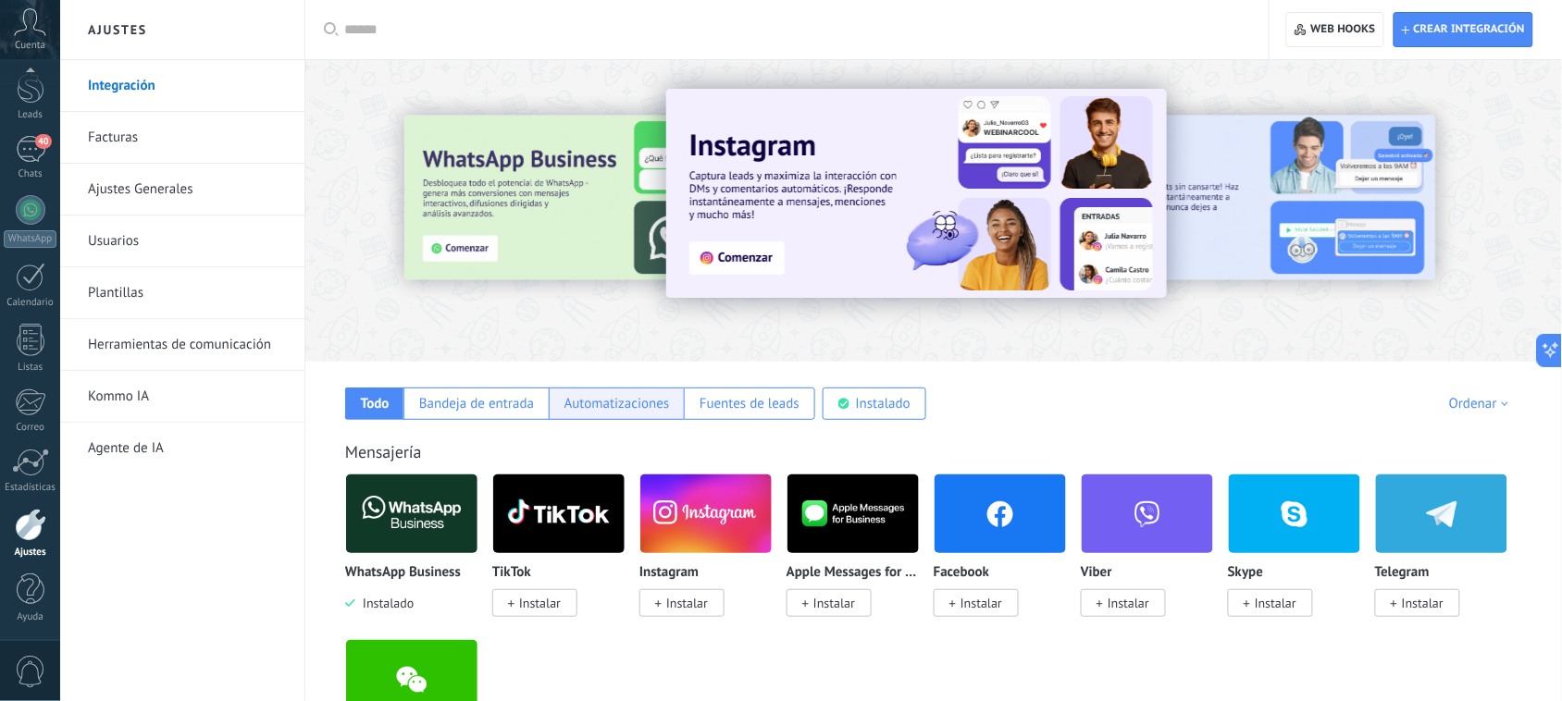
click at [658, 412] on div "Automatizaciones" at bounding box center [616, 404] width 105 height 18
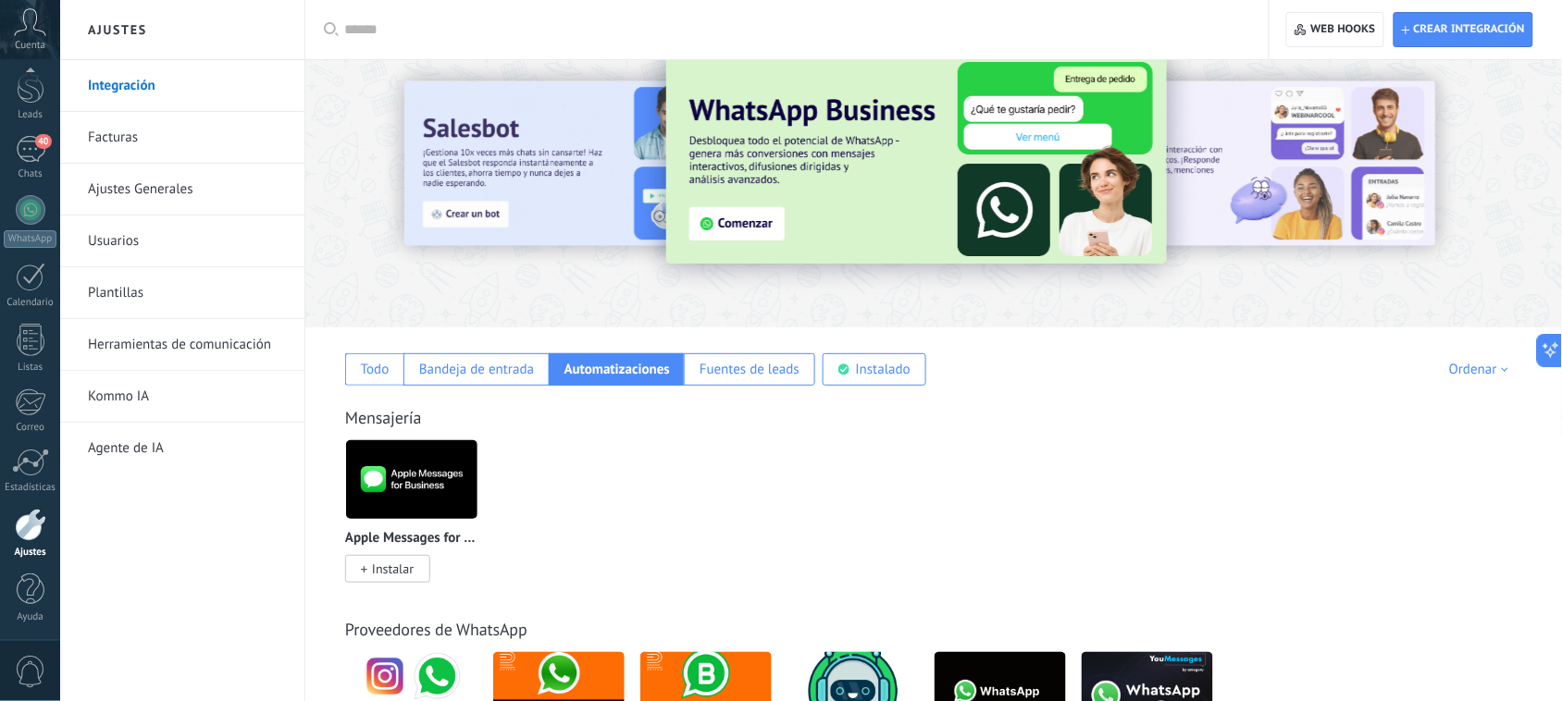
scroll to position [0, 0]
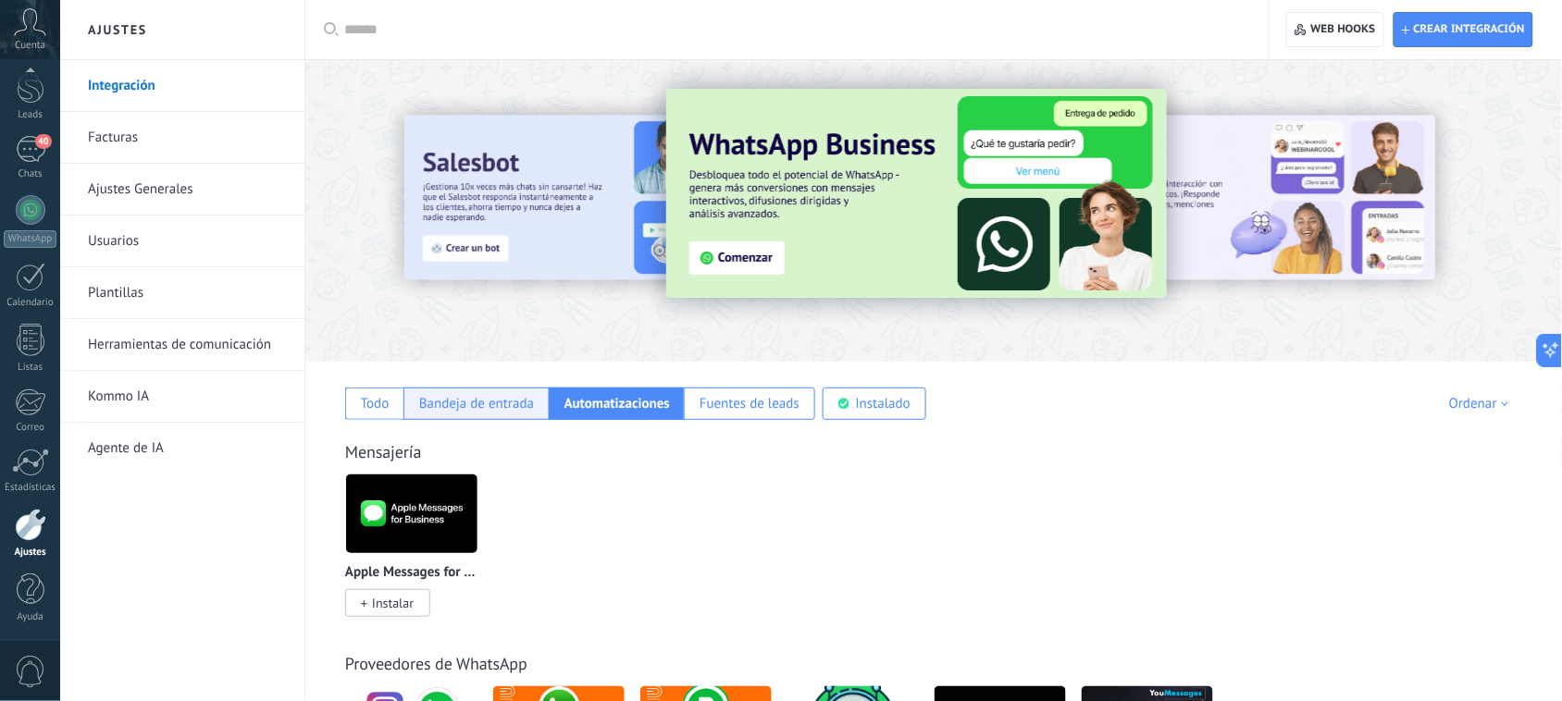
click at [469, 394] on div "Bandeja de entrada" at bounding box center [475, 404] width 145 height 32
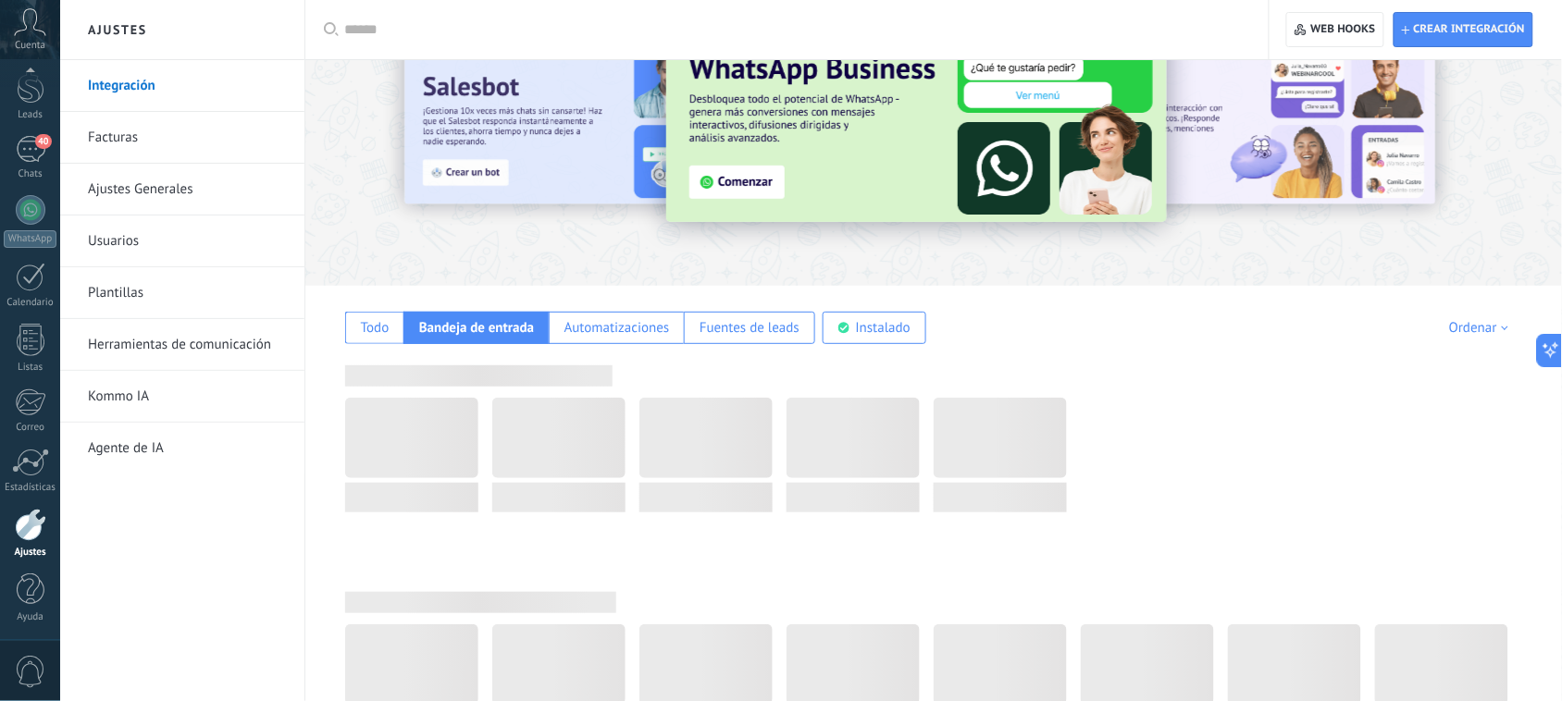
scroll to position [231, 0]
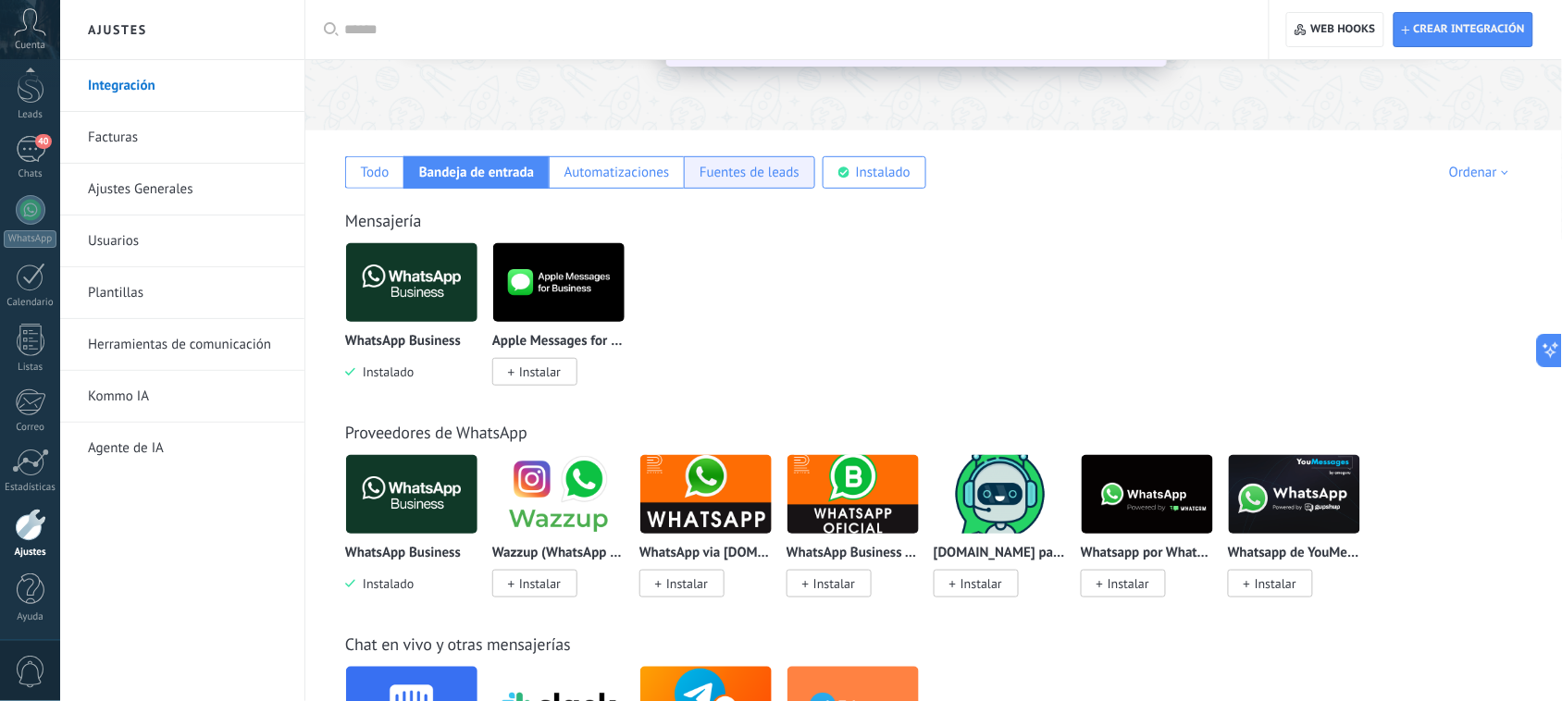
click at [724, 178] on div "Fuentes de leads" at bounding box center [750, 173] width 100 height 18
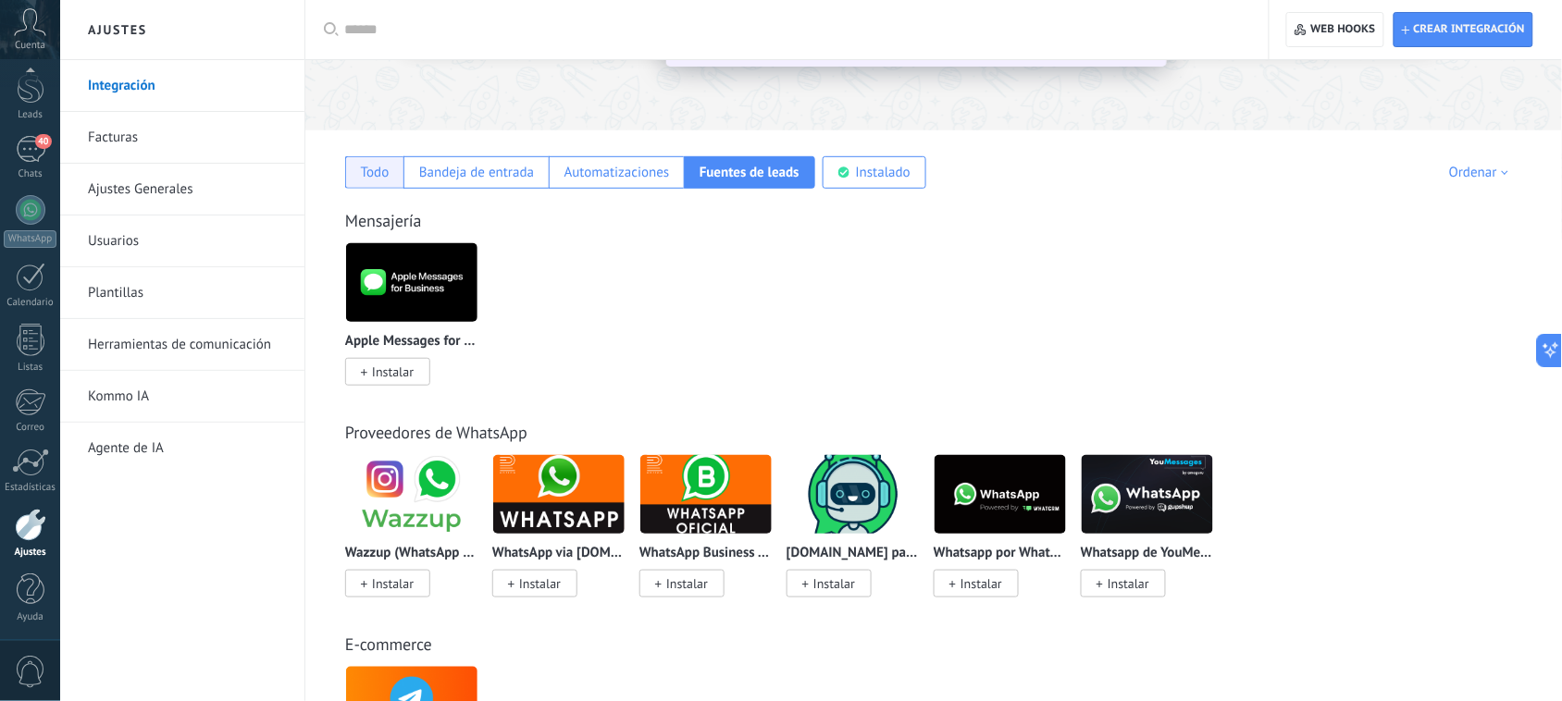
click at [377, 178] on div "Todo" at bounding box center [375, 173] width 29 height 18
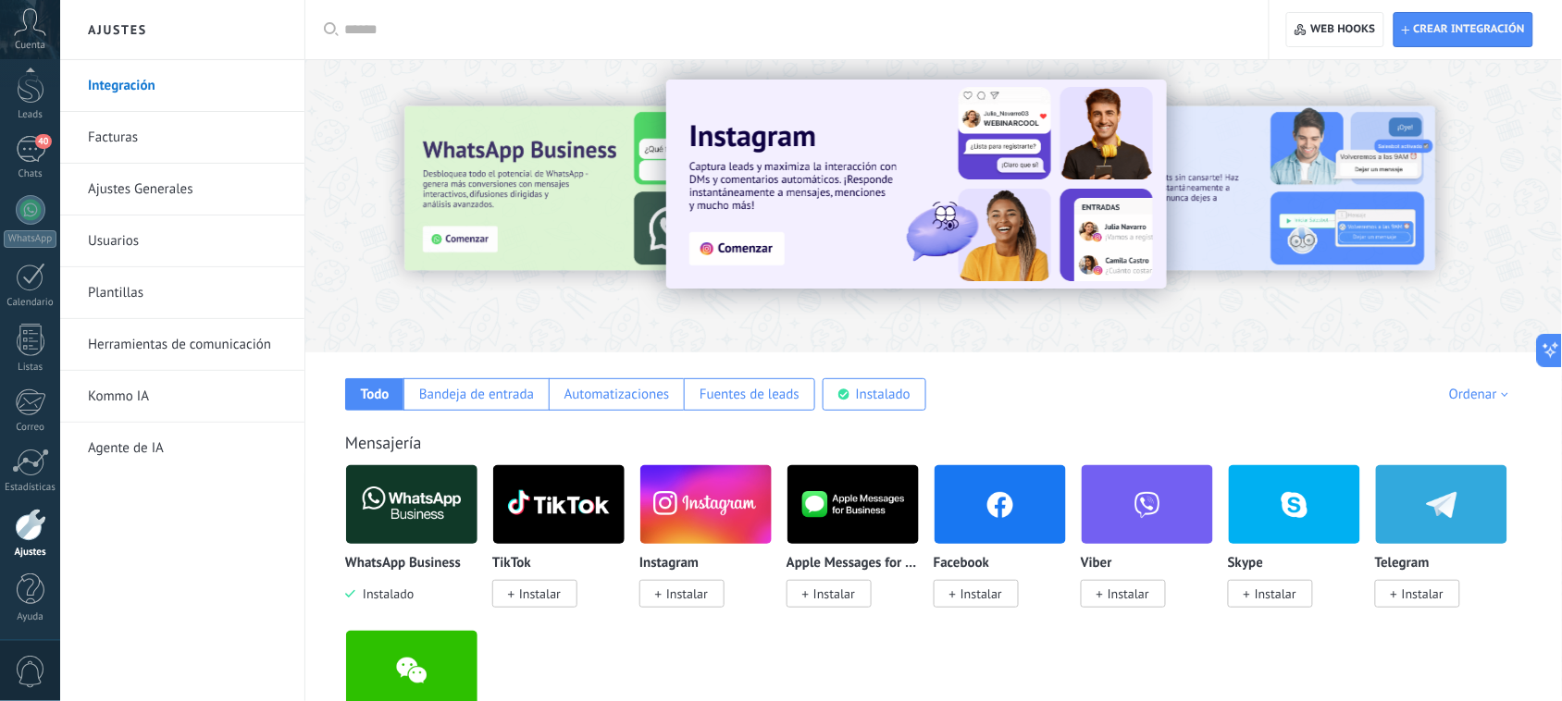
scroll to position [0, 0]
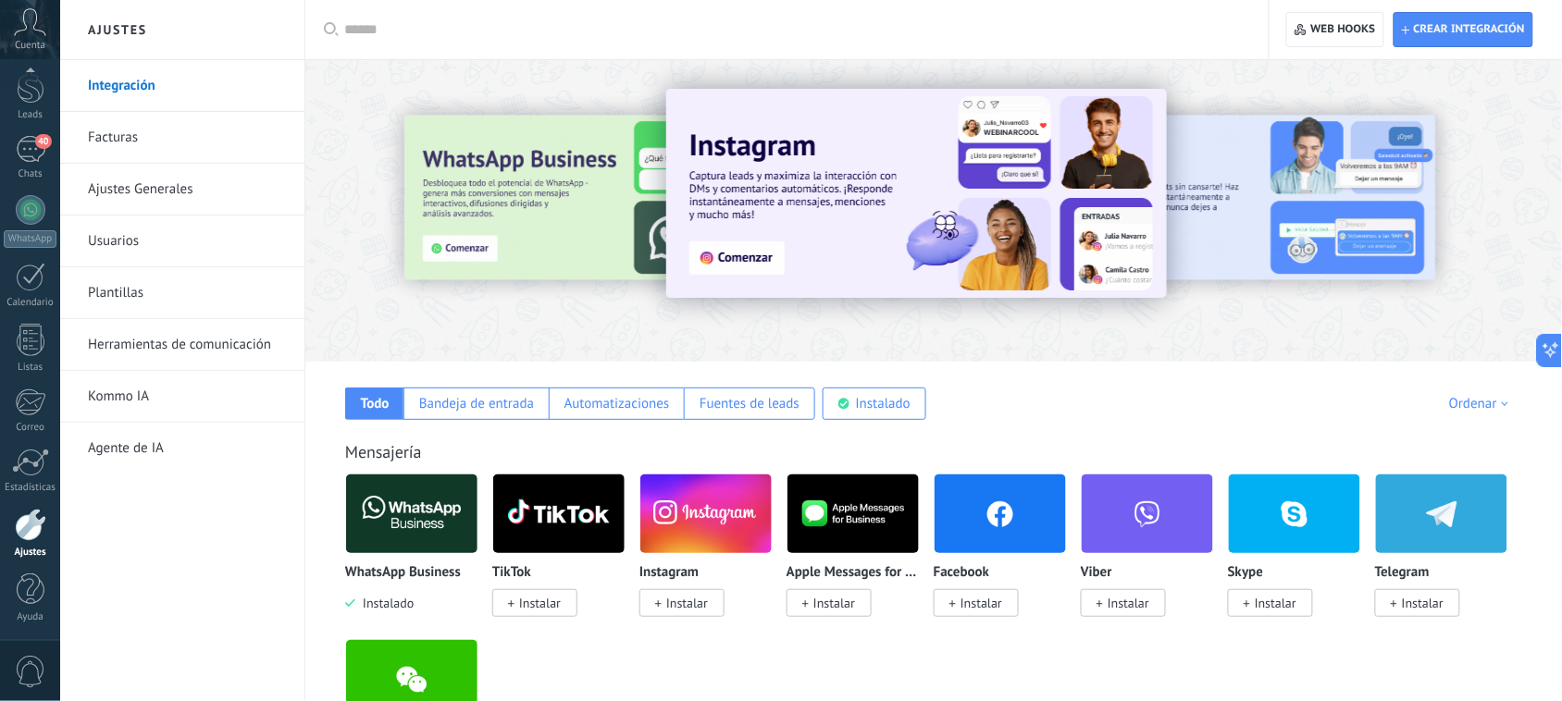
click at [180, 194] on link "Ajustes Generales" at bounding box center [187, 190] width 198 height 52
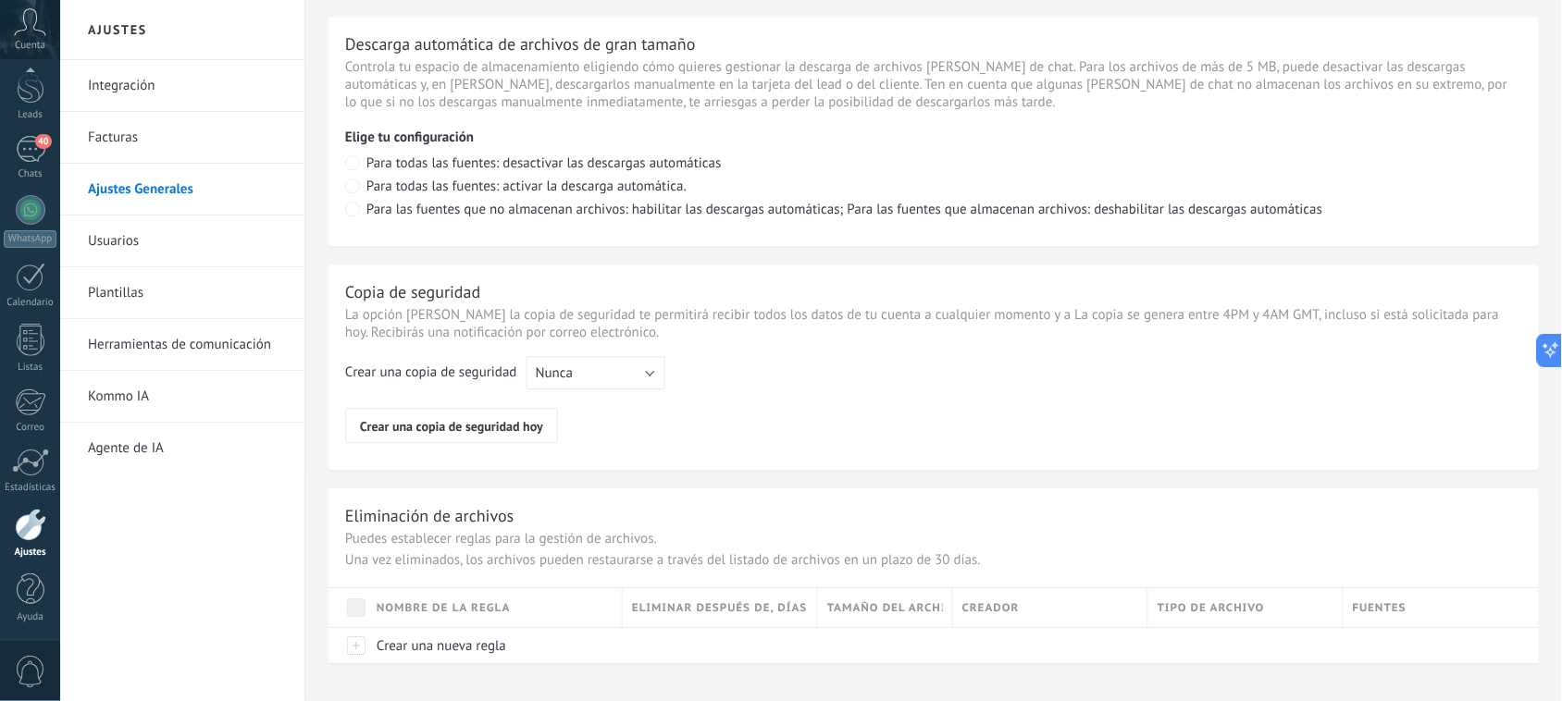
scroll to position [1338, 0]
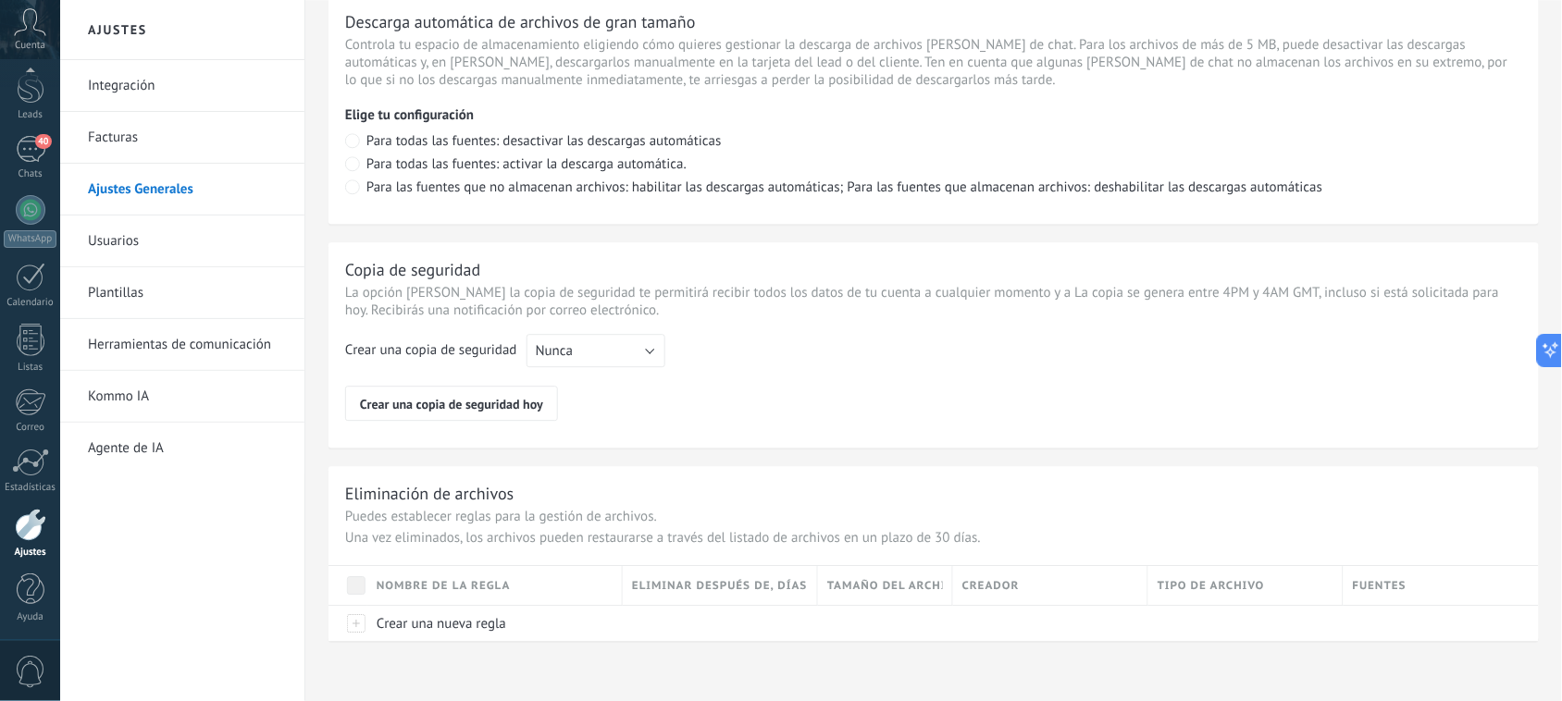
click at [215, 239] on link "Usuarios" at bounding box center [187, 242] width 198 height 52
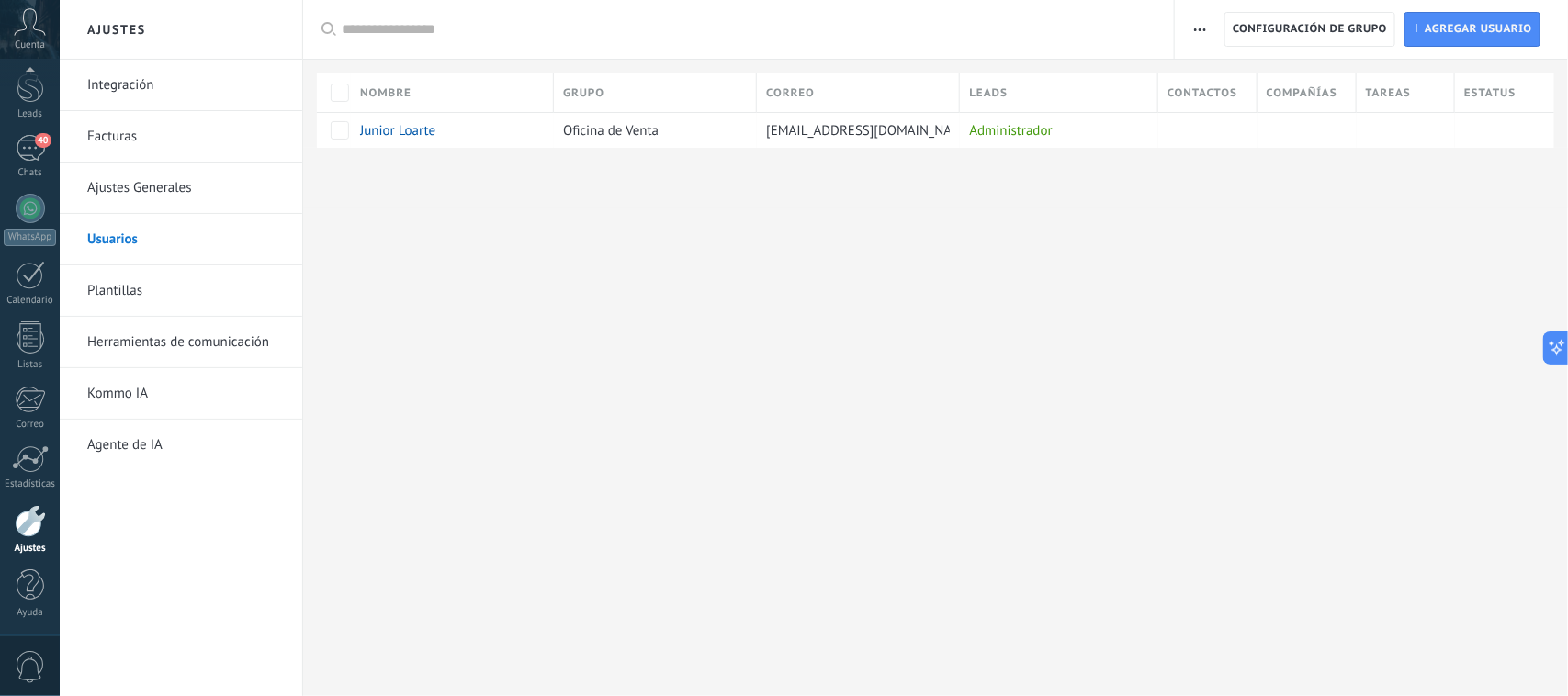
click at [156, 283] on link "Plantillas" at bounding box center [186, 291] width 197 height 52
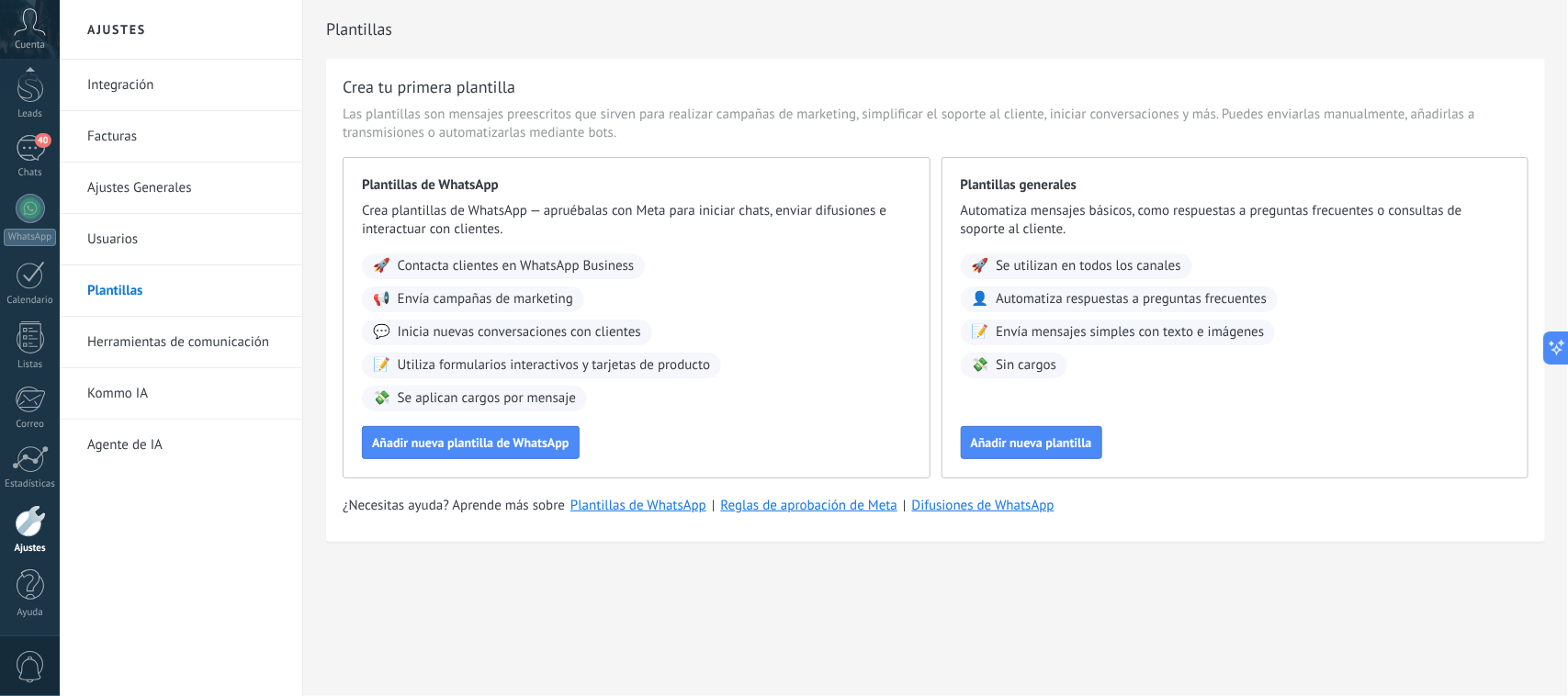
click at [204, 345] on link "Herramientas de comunicación" at bounding box center [186, 343] width 197 height 52
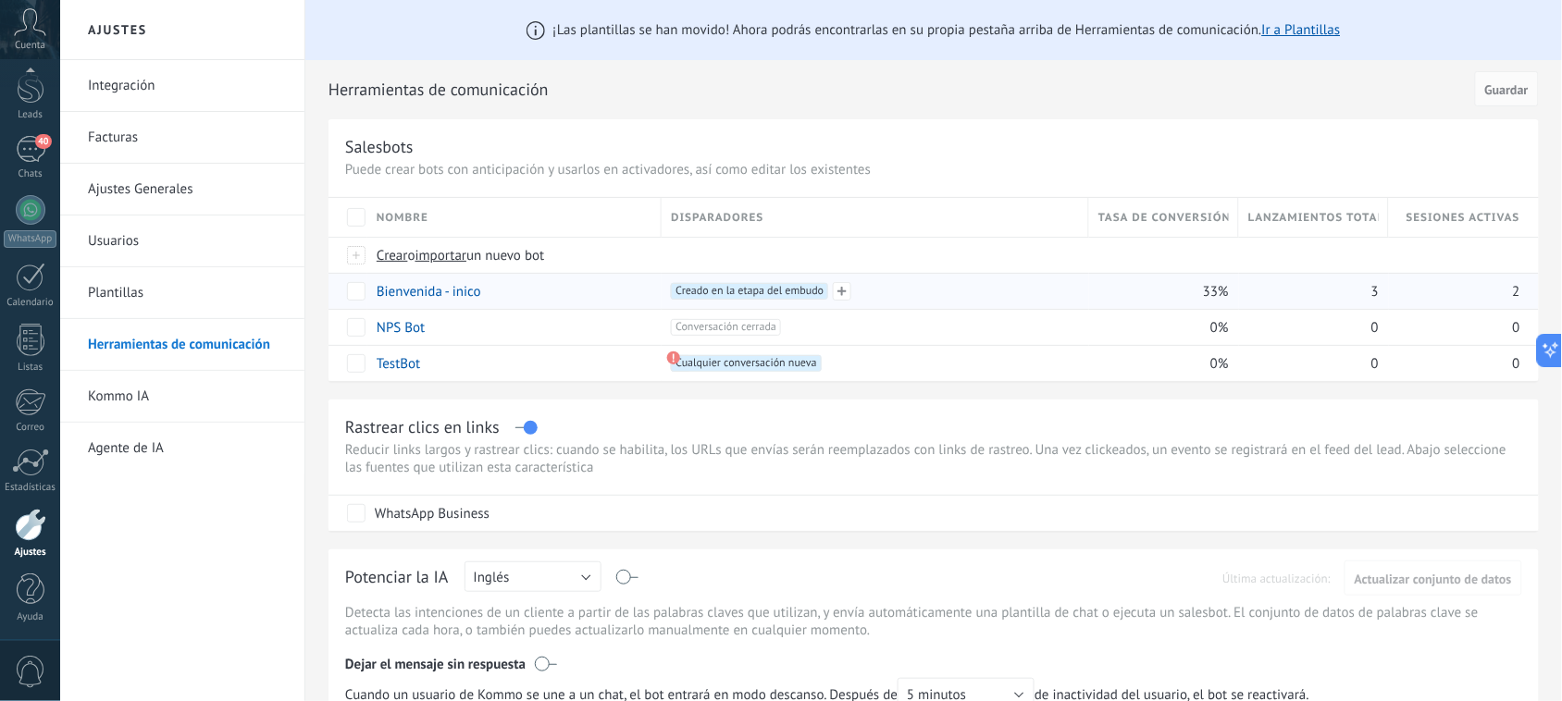
click at [771, 293] on span "Creado en la etapa del embudo +0" at bounding box center [749, 291] width 157 height 17
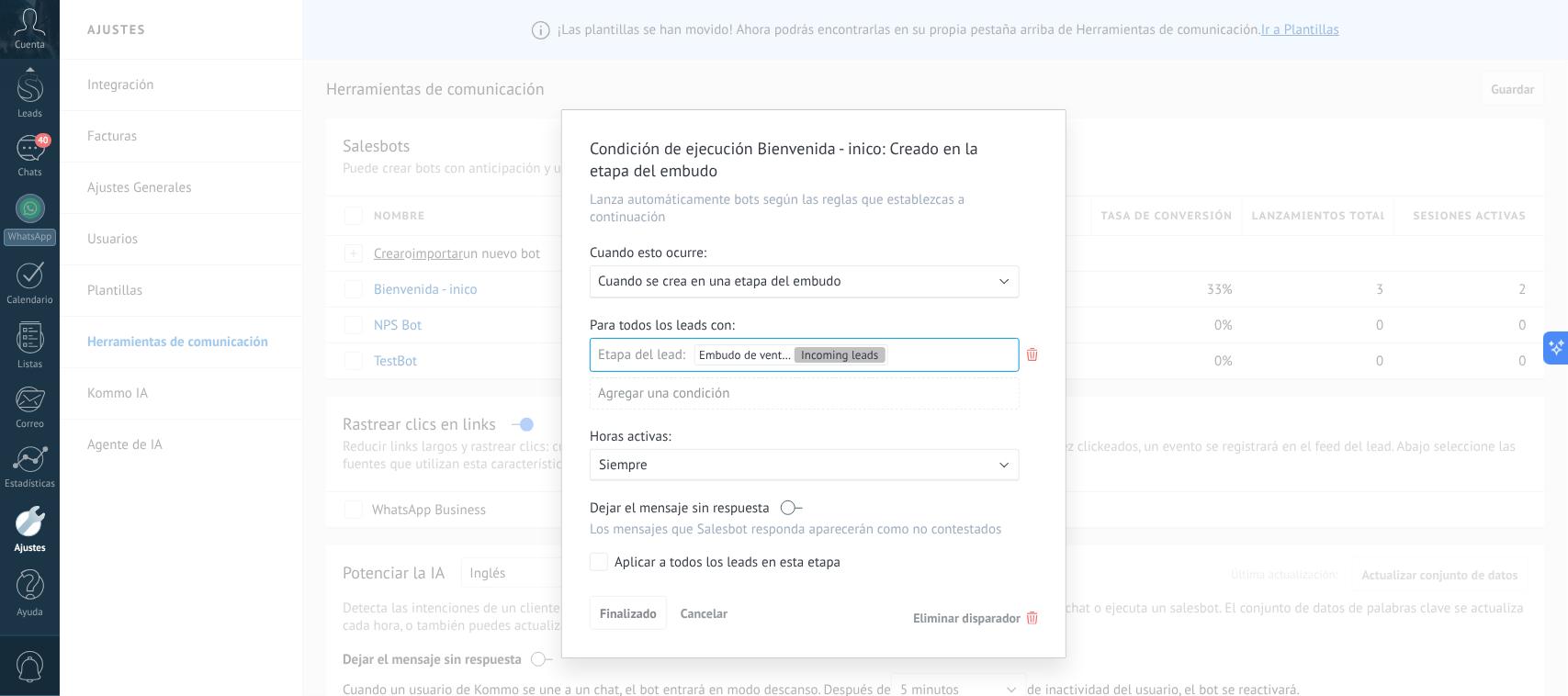
click at [669, 200] on p "Lanza automáticamente bots según las reglas que establezcas a continuación" at bounding box center [814, 208] width 449 height 35
click at [1046, 87] on div "Condición de ejecución [PERSON_NAME] - inico : Creado en la etapa del embudo [P…" at bounding box center [813, 348] width 1508 height 696
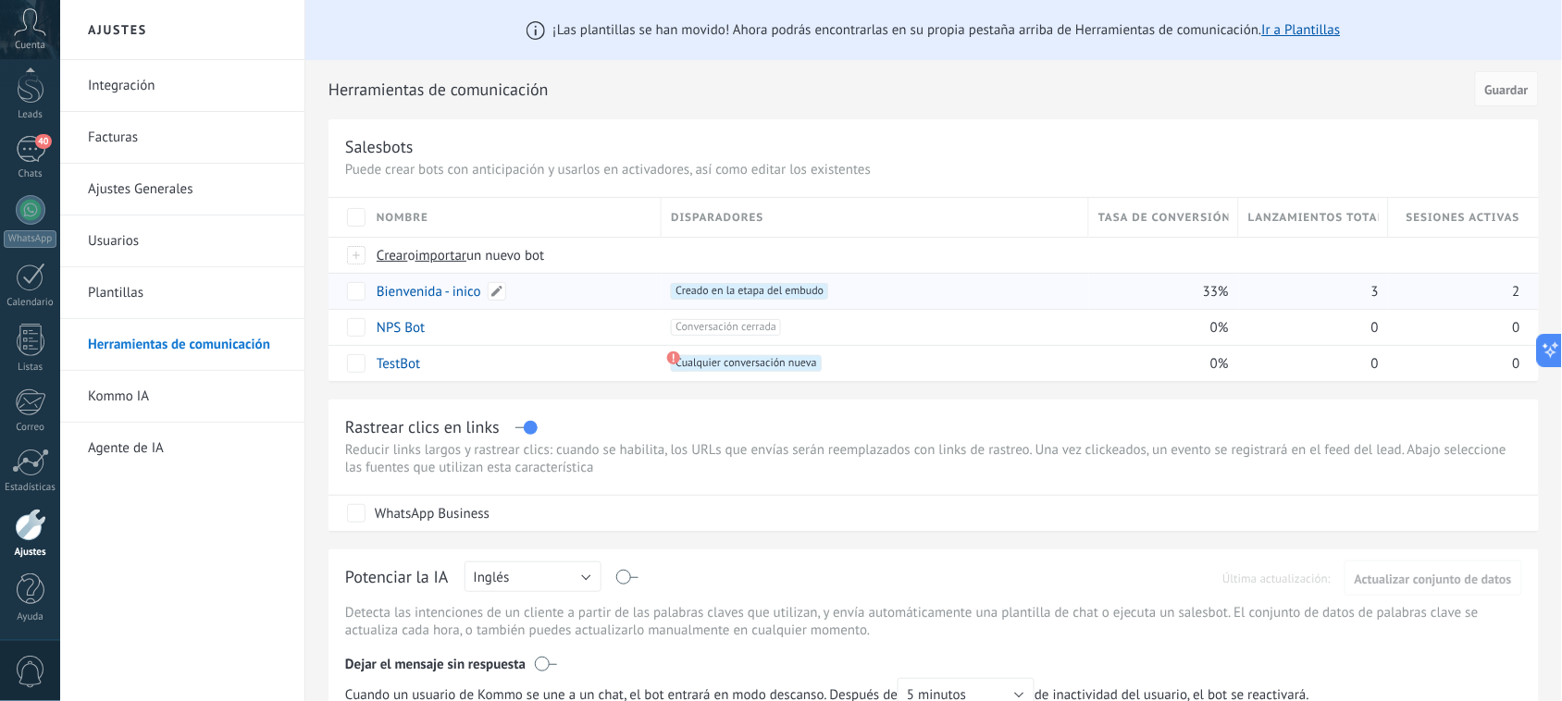
click at [432, 289] on link "Bienvenida - inico" at bounding box center [429, 292] width 105 height 18
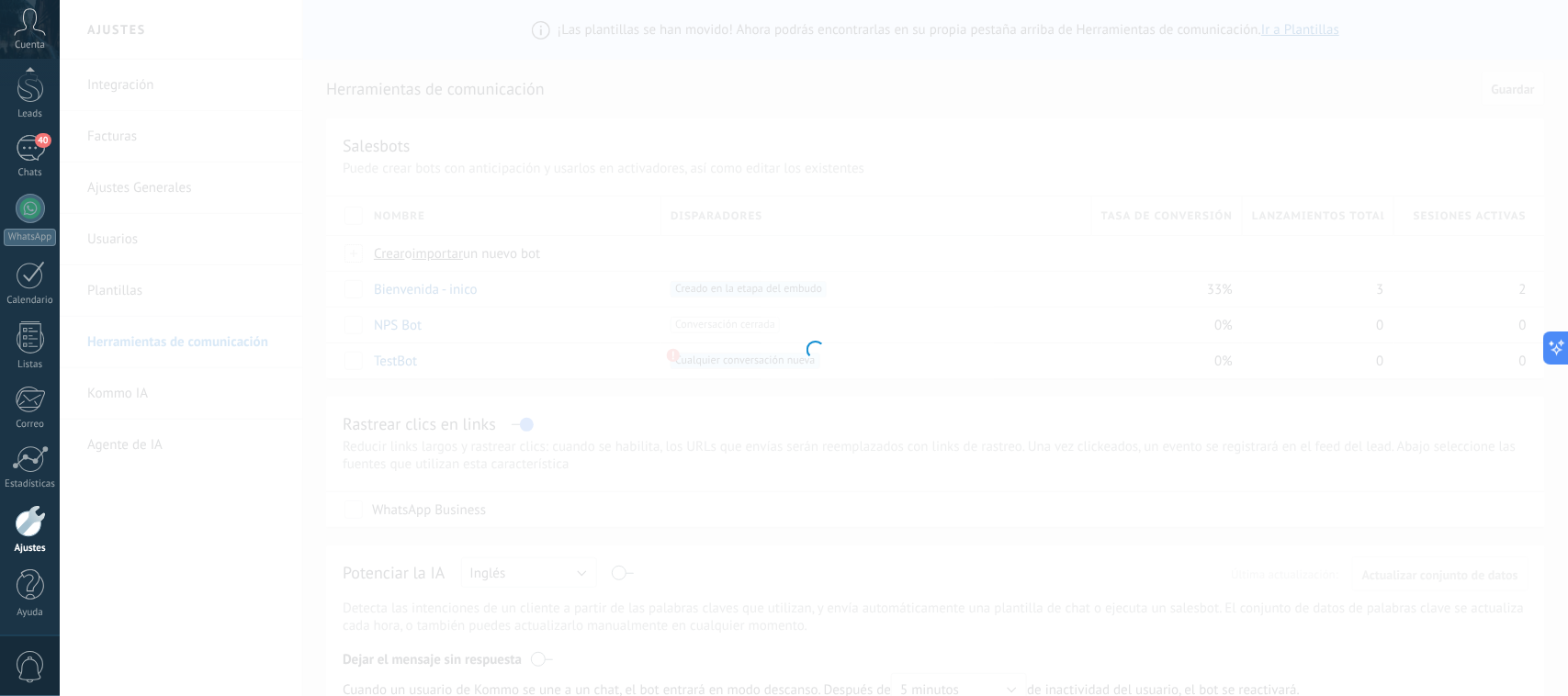
type input "**********"
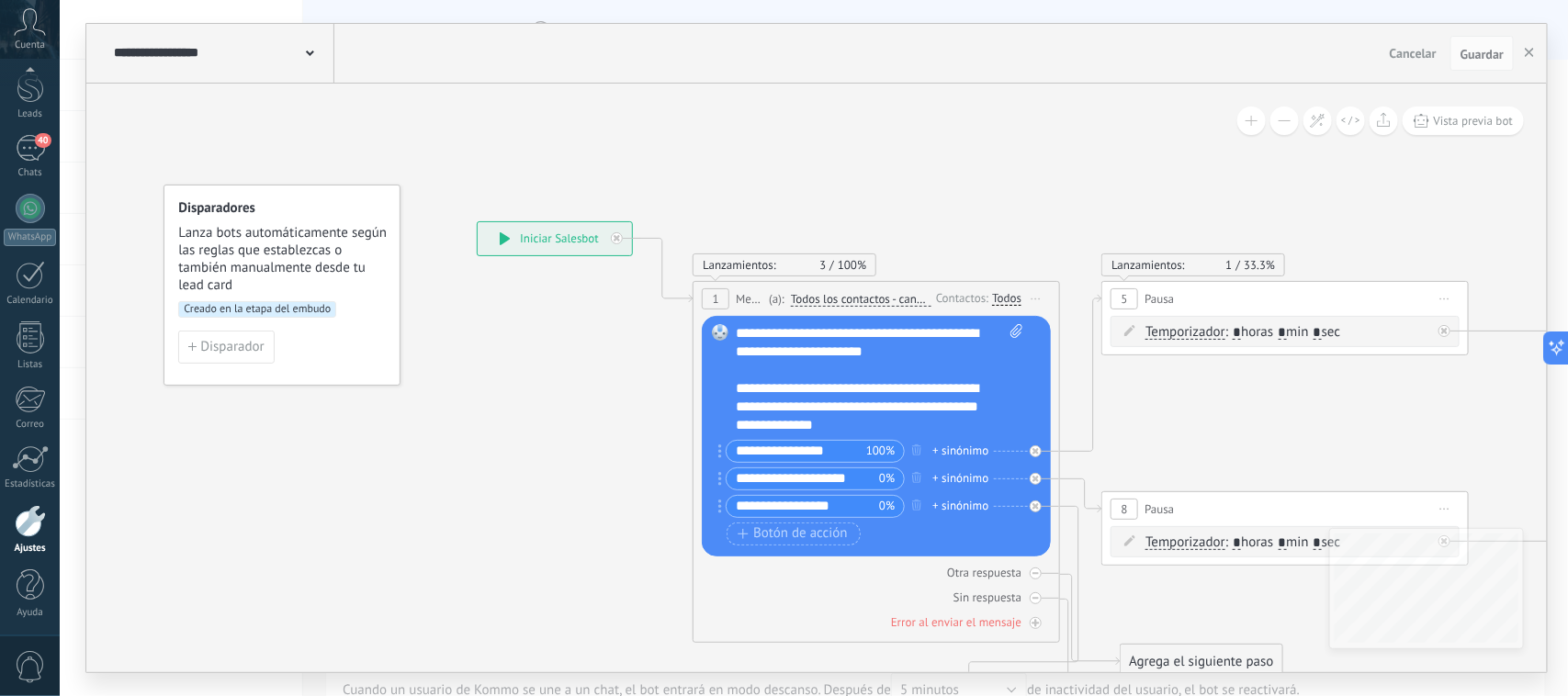
click at [552, 243] on div "**********" at bounding box center [554, 238] width 154 height 33
click at [244, 353] on span "Disparador" at bounding box center [232, 347] width 64 height 13
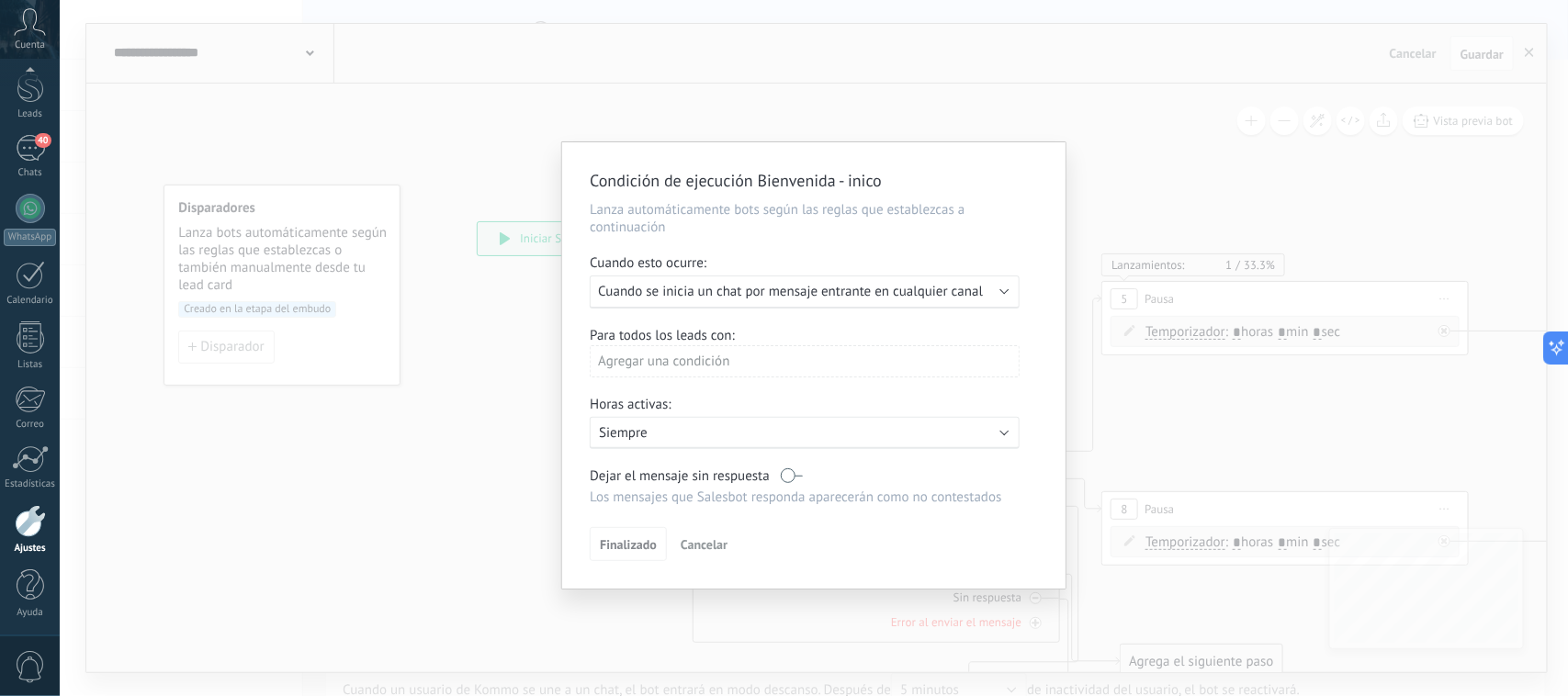
click at [732, 365] on div "Agregar una condición" at bounding box center [804, 361] width 430 height 32
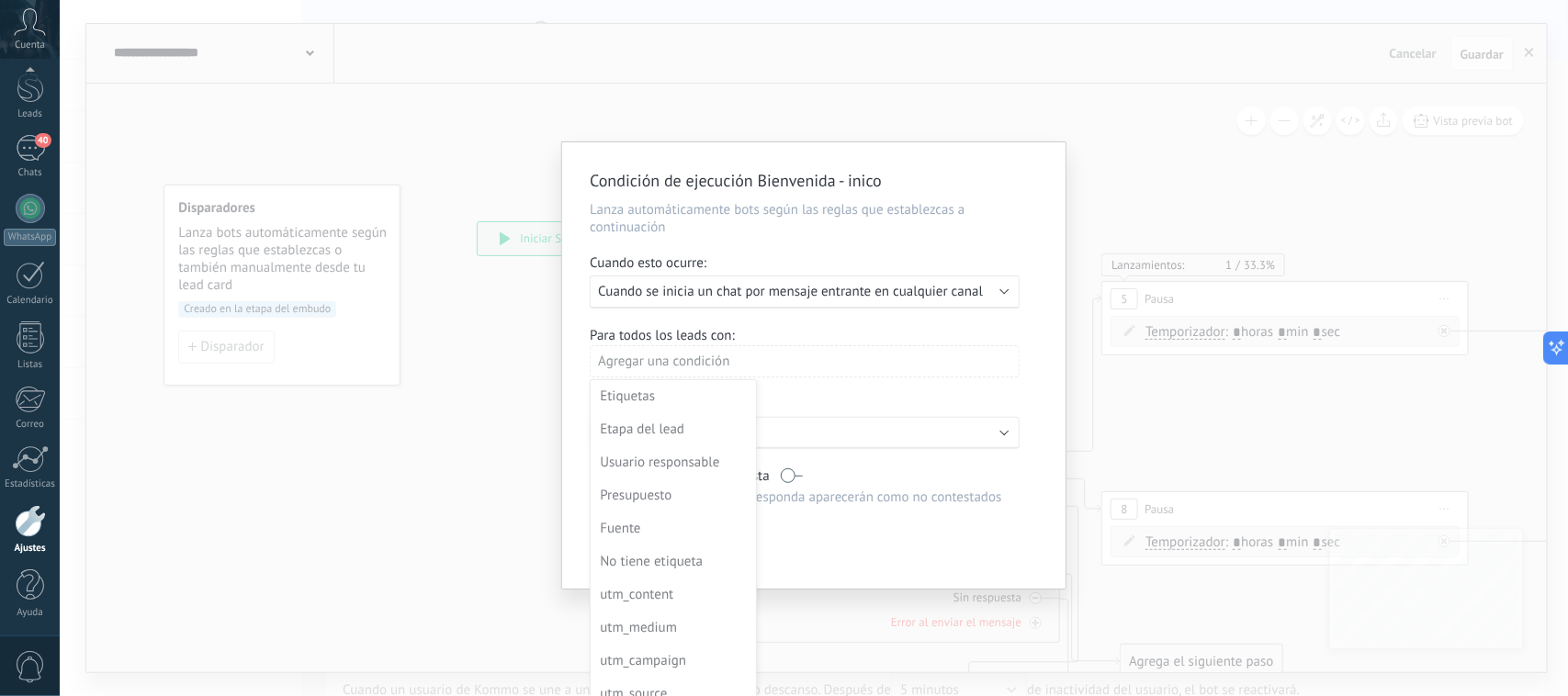
click at [732, 362] on div at bounding box center [813, 363] width 503 height 444
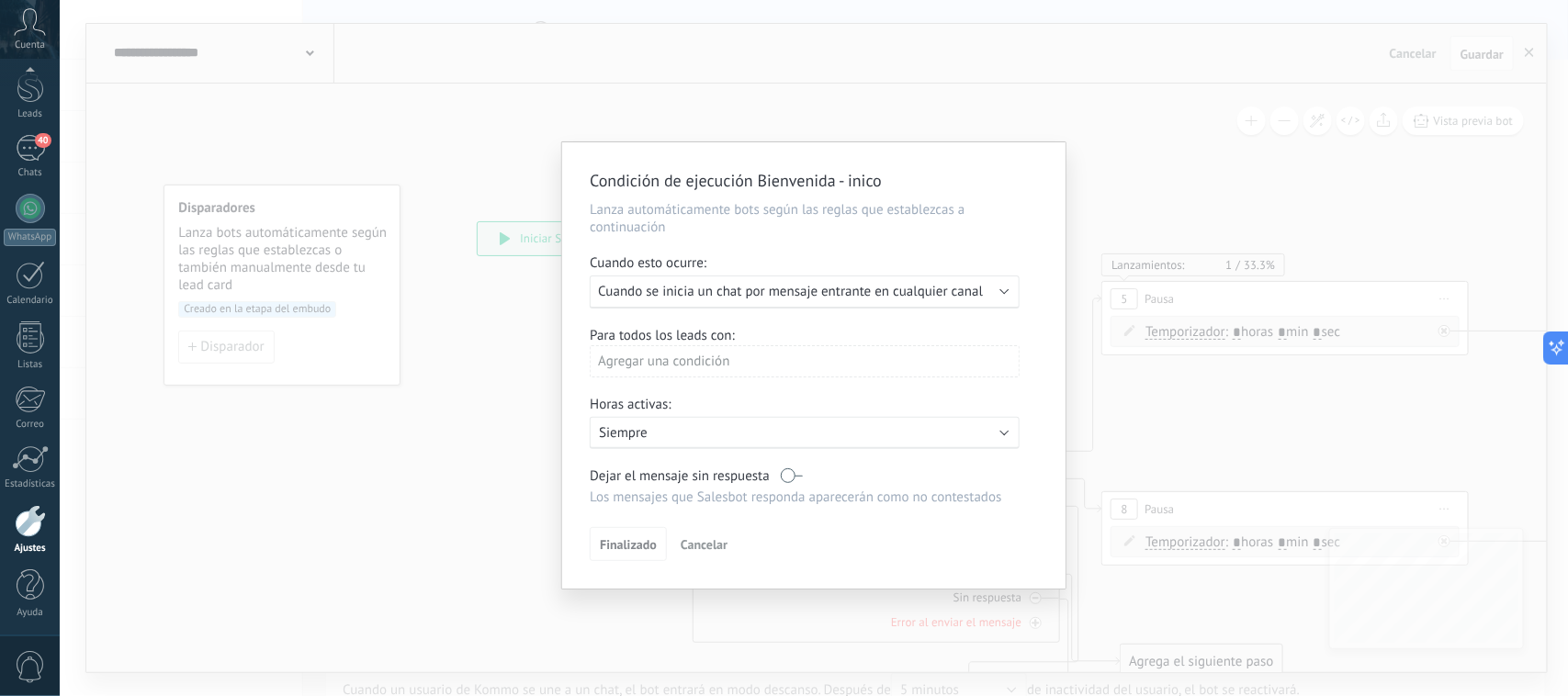
click at [722, 207] on p "Lanza automáticamente bots según las reglas que establezcas a continuación" at bounding box center [814, 218] width 449 height 35
click at [715, 522] on div "Condición de ejecución [PERSON_NAME] - inico [PERSON_NAME] automáticamente bots…" at bounding box center [813, 365] width 503 height 447
click at [707, 537] on span "Cancelar" at bounding box center [704, 544] width 47 height 17
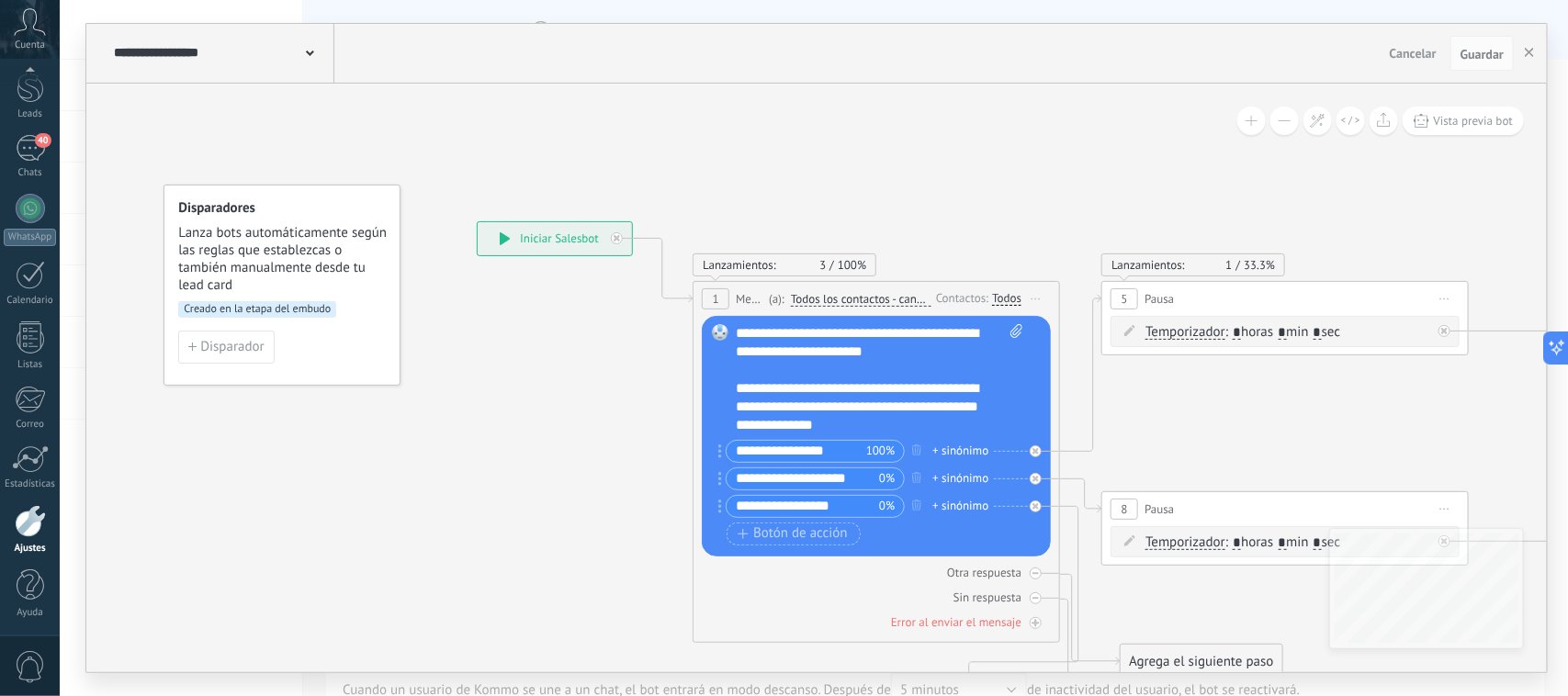
click at [773, 300] on span "(a):" at bounding box center [777, 299] width 16 height 18
click at [842, 301] on span "Todos los contactos - canales seleccionados" at bounding box center [862, 299] width 141 height 15
click at [842, 301] on button "Todos los contactos - canales seleccionados" at bounding box center [896, 299] width 229 height 33
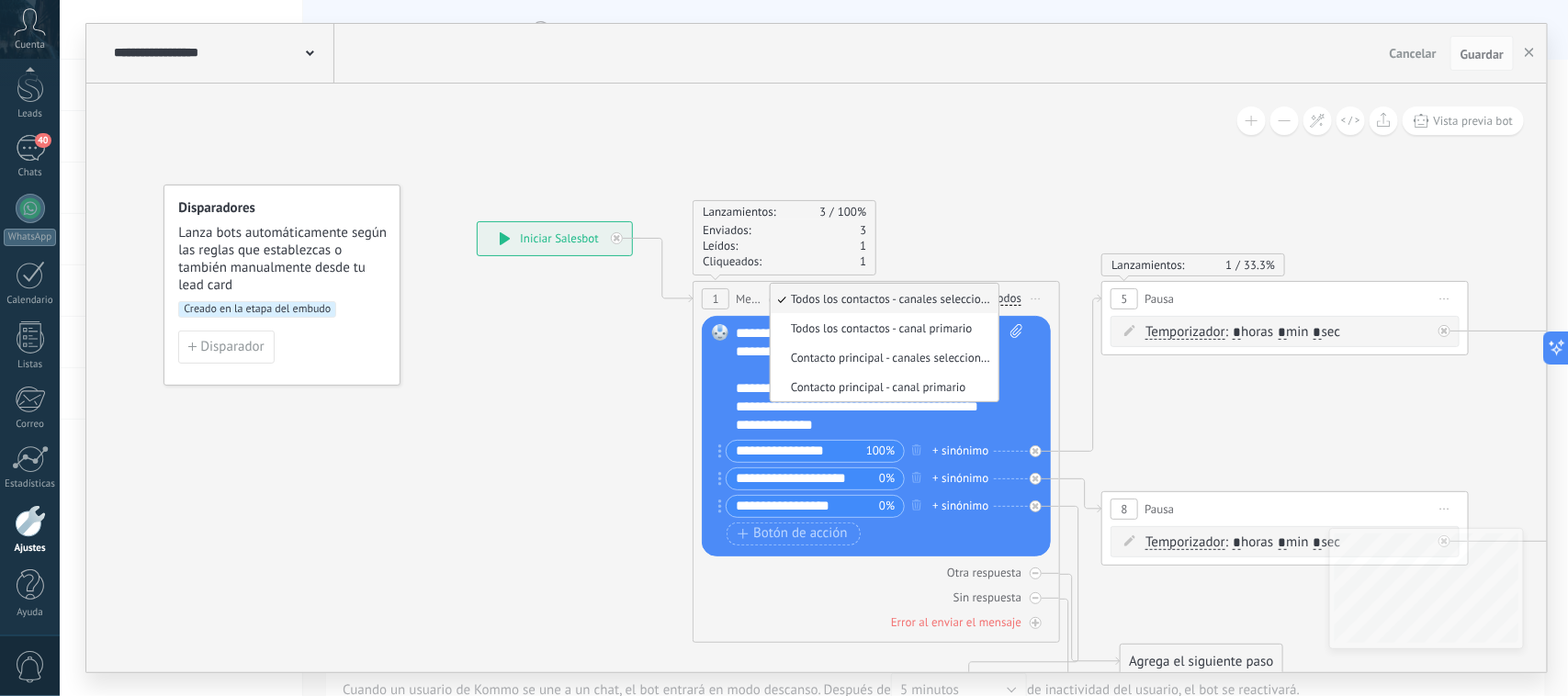
click at [958, 226] on div "Lanzamientos: 3 100% Enviados: 3 Leídos: 1 Cliqueados: 1" at bounding box center [877, 238] width 367 height 75
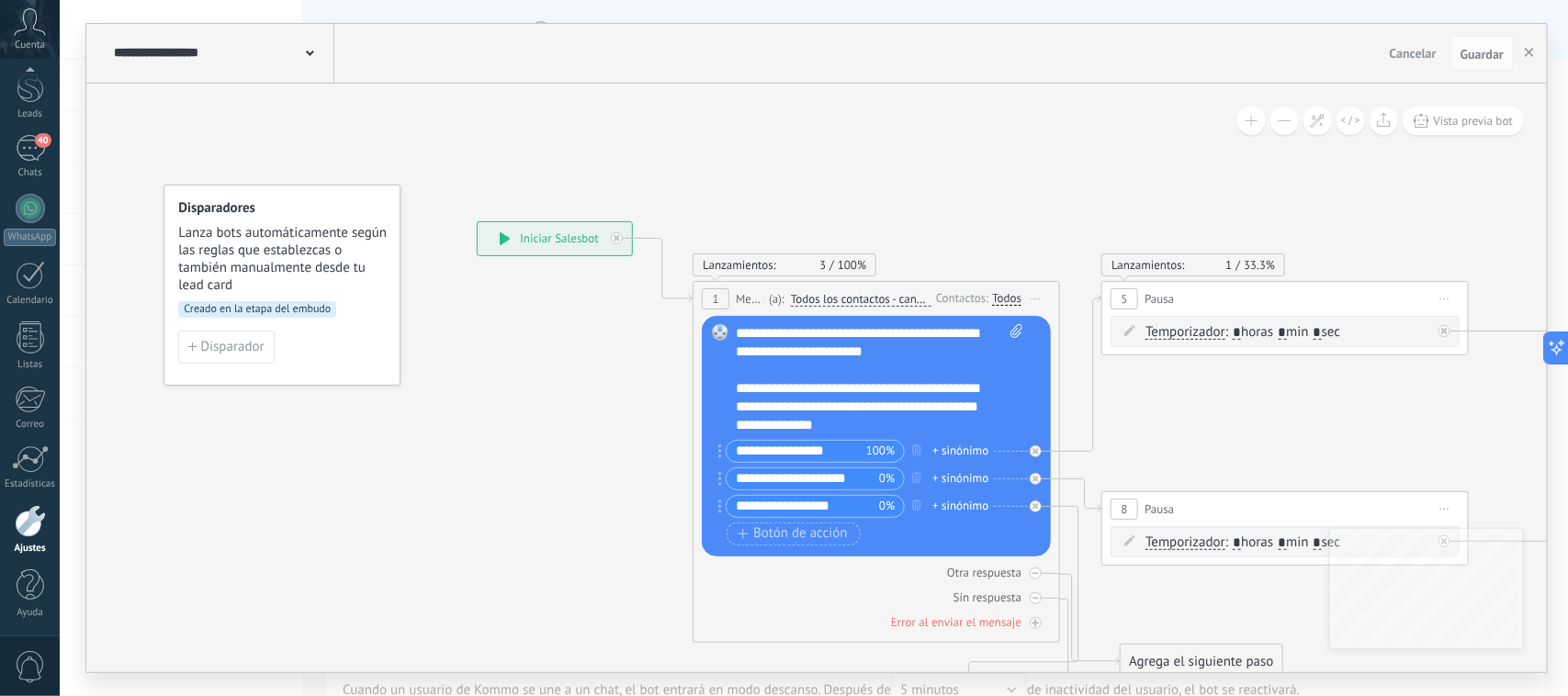
click at [1004, 301] on div "Todos" at bounding box center [1007, 298] width 30 height 15
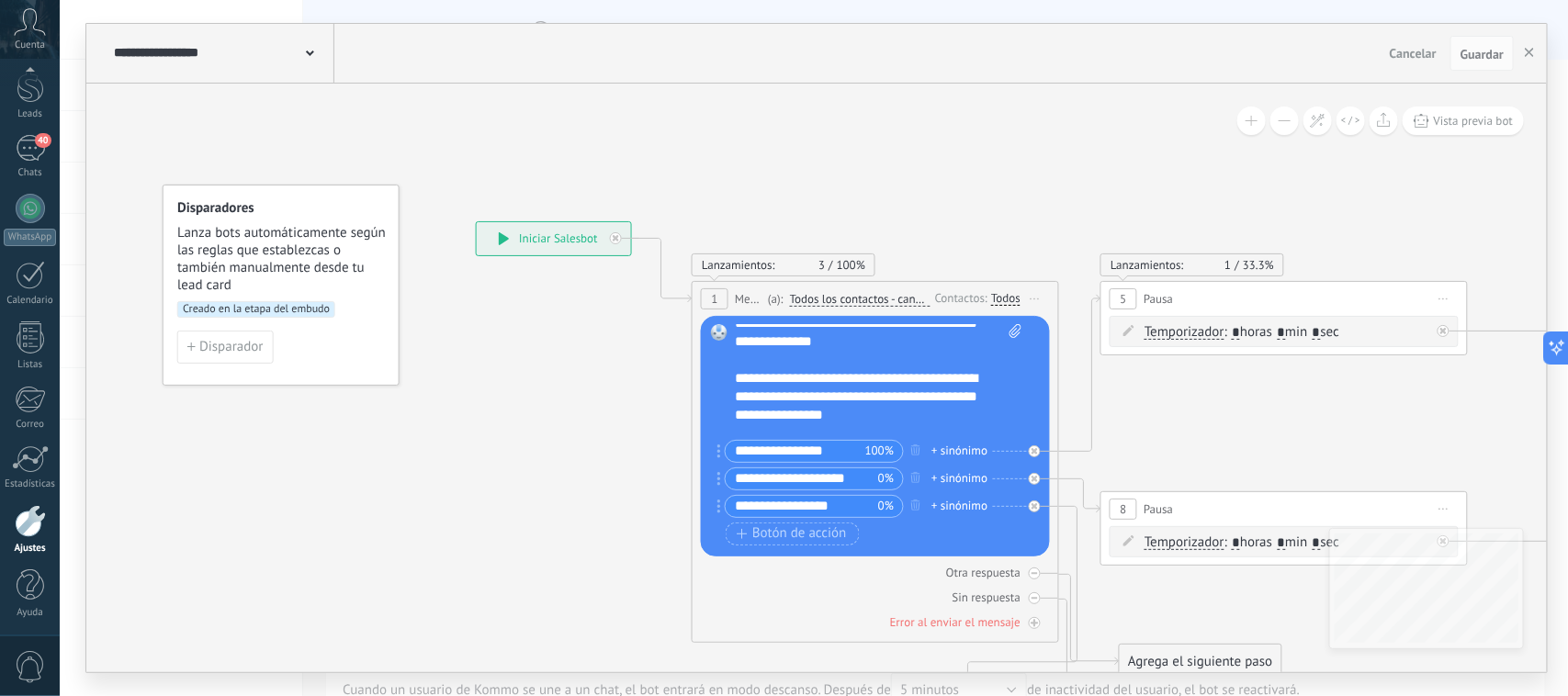
scroll to position [129, 0]
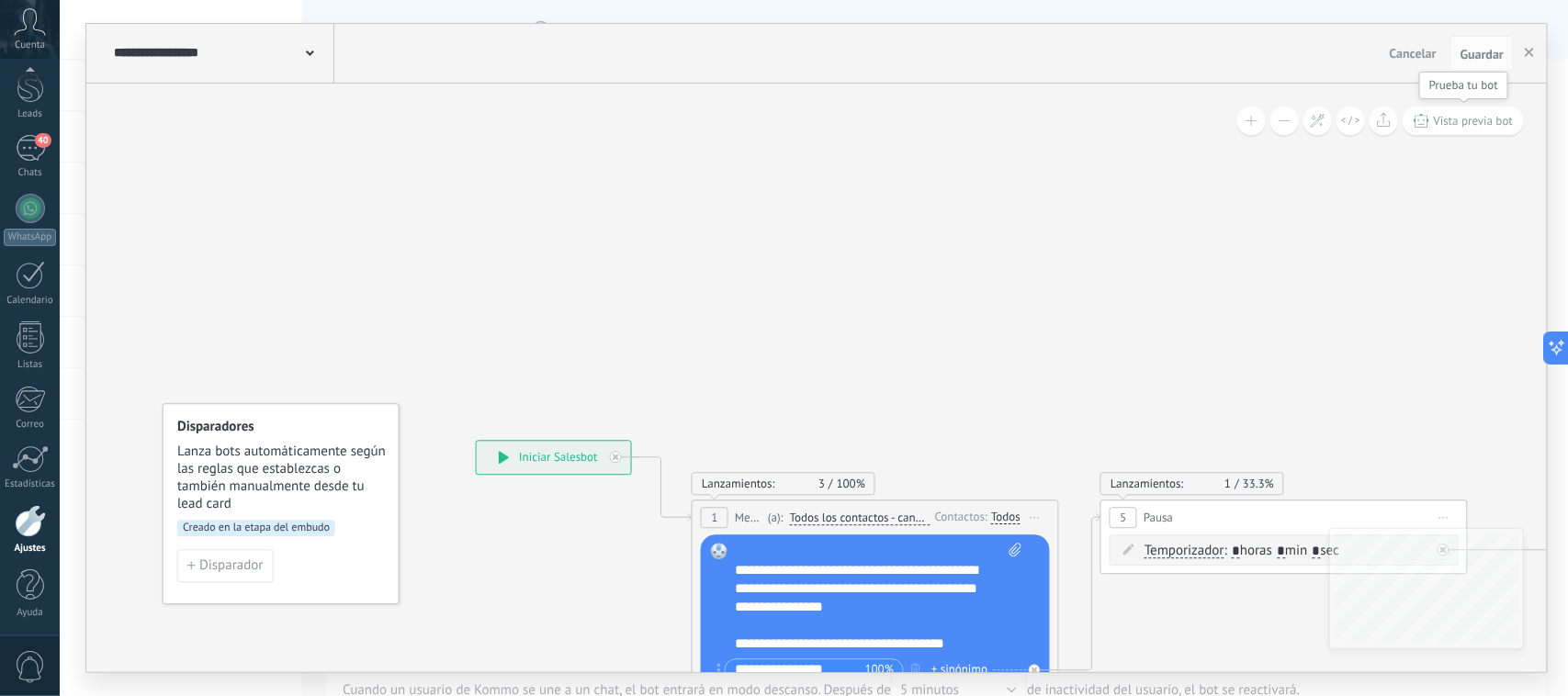
click at [1445, 121] on span "Vista previa bot" at bounding box center [1474, 121] width 79 height 16
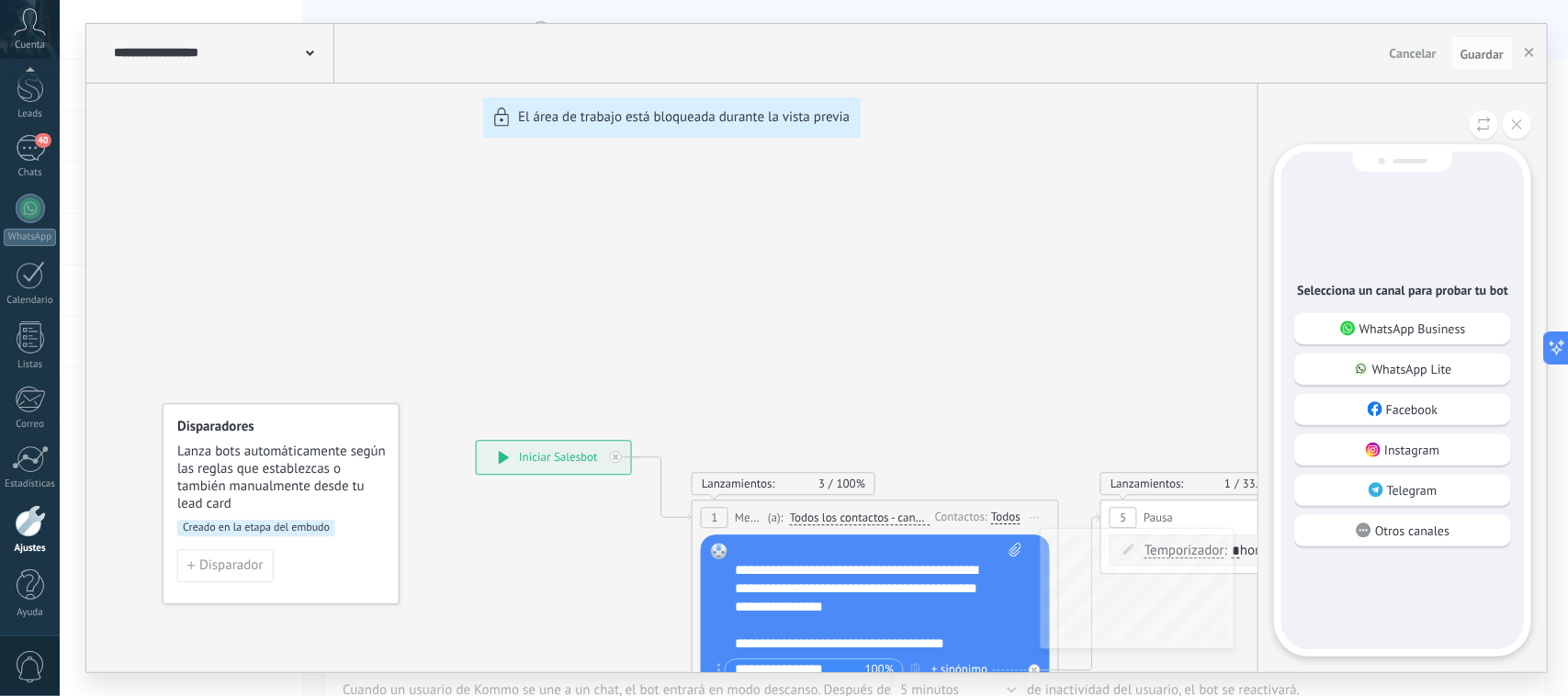
click at [1429, 332] on p "WhatsApp Business" at bounding box center [1412, 329] width 106 height 17
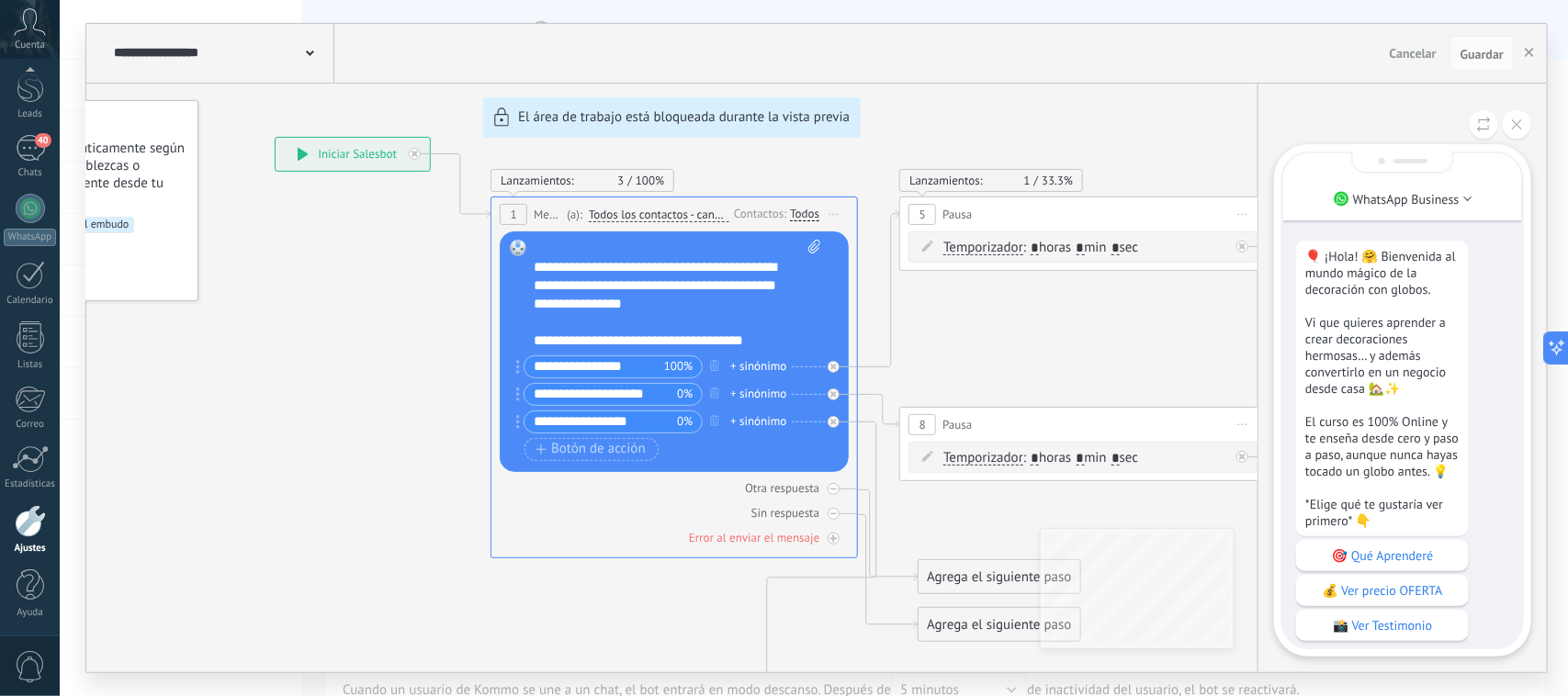
scroll to position [0, 0]
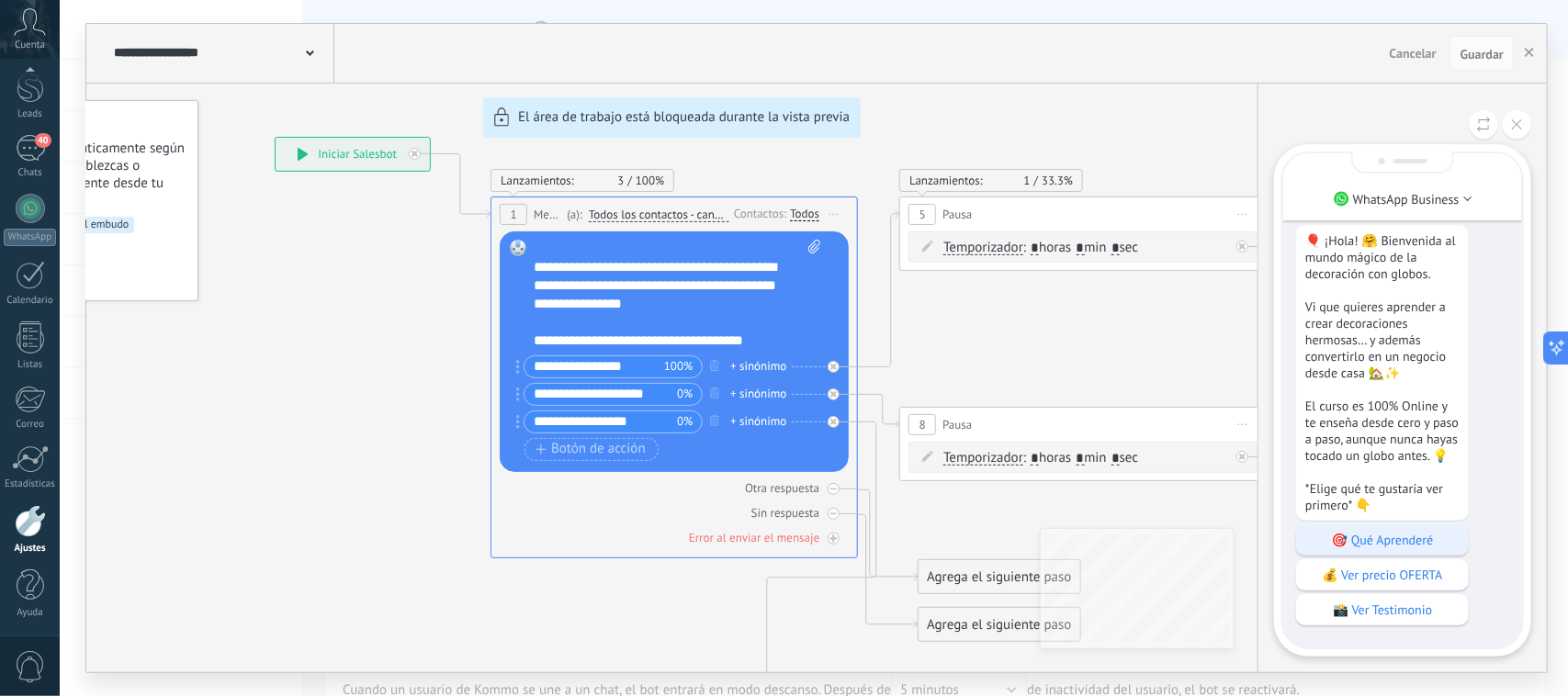
click at [1411, 540] on p "🎯 Qué Aprenderé" at bounding box center [1382, 540] width 154 height 17
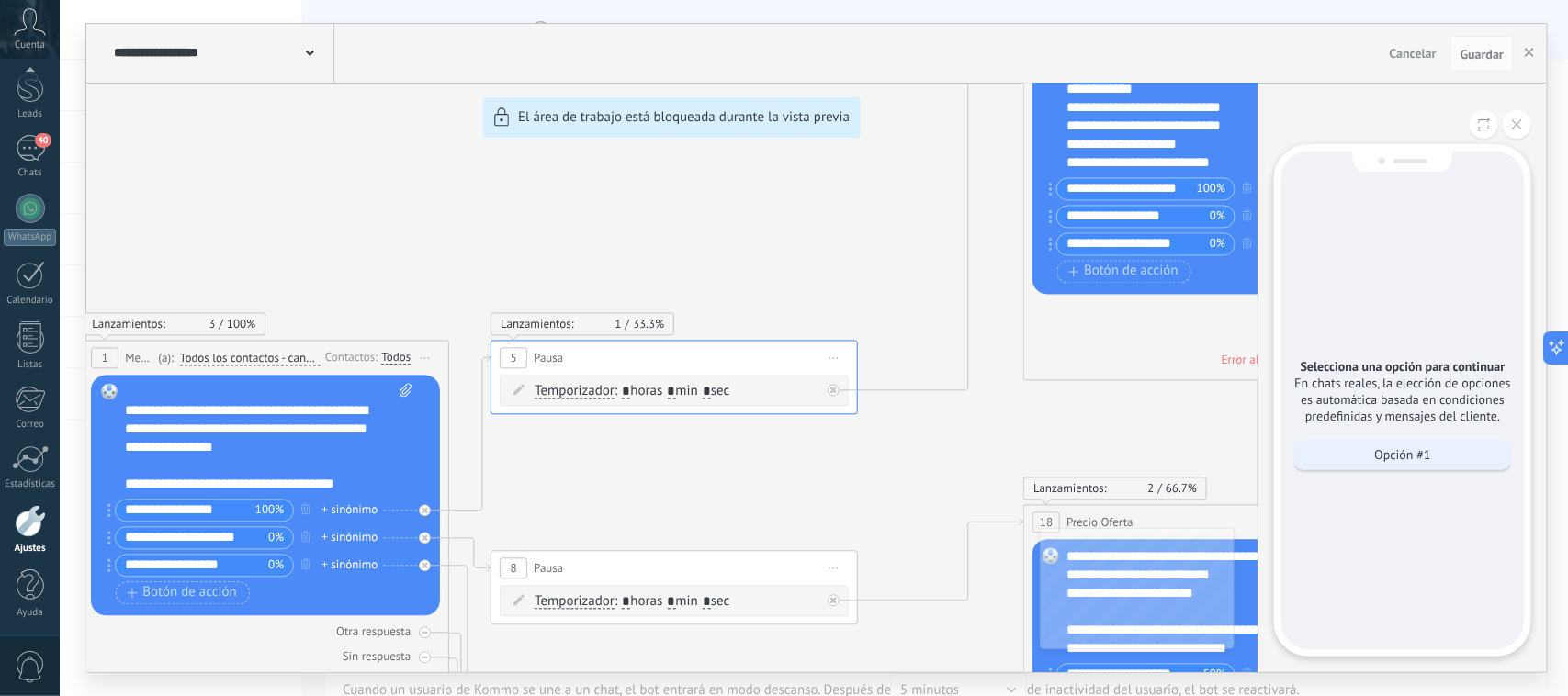
click at [1406, 449] on p "Opción #1" at bounding box center [1403, 455] width 56 height 17
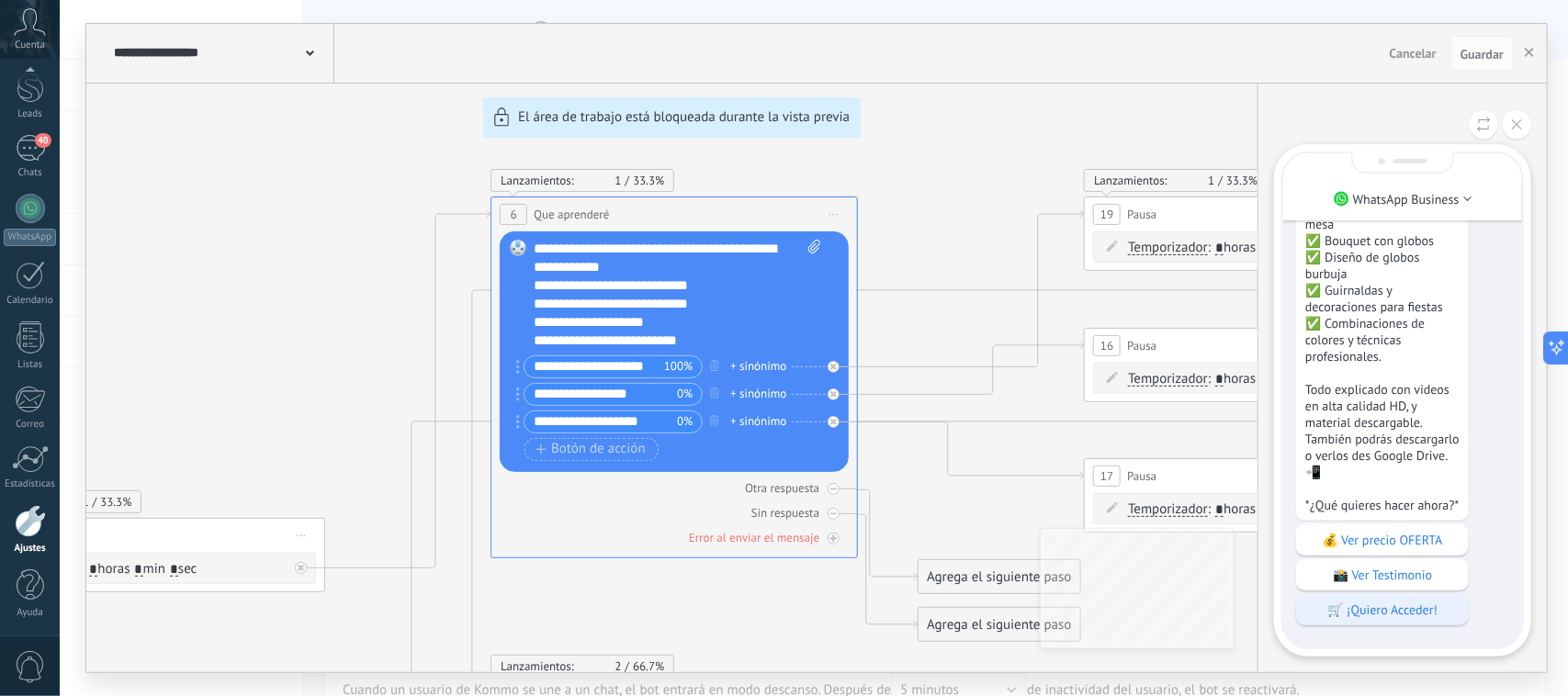
click at [1371, 603] on p "🛒 ¡Quiero Acceder!" at bounding box center [1382, 610] width 154 height 17
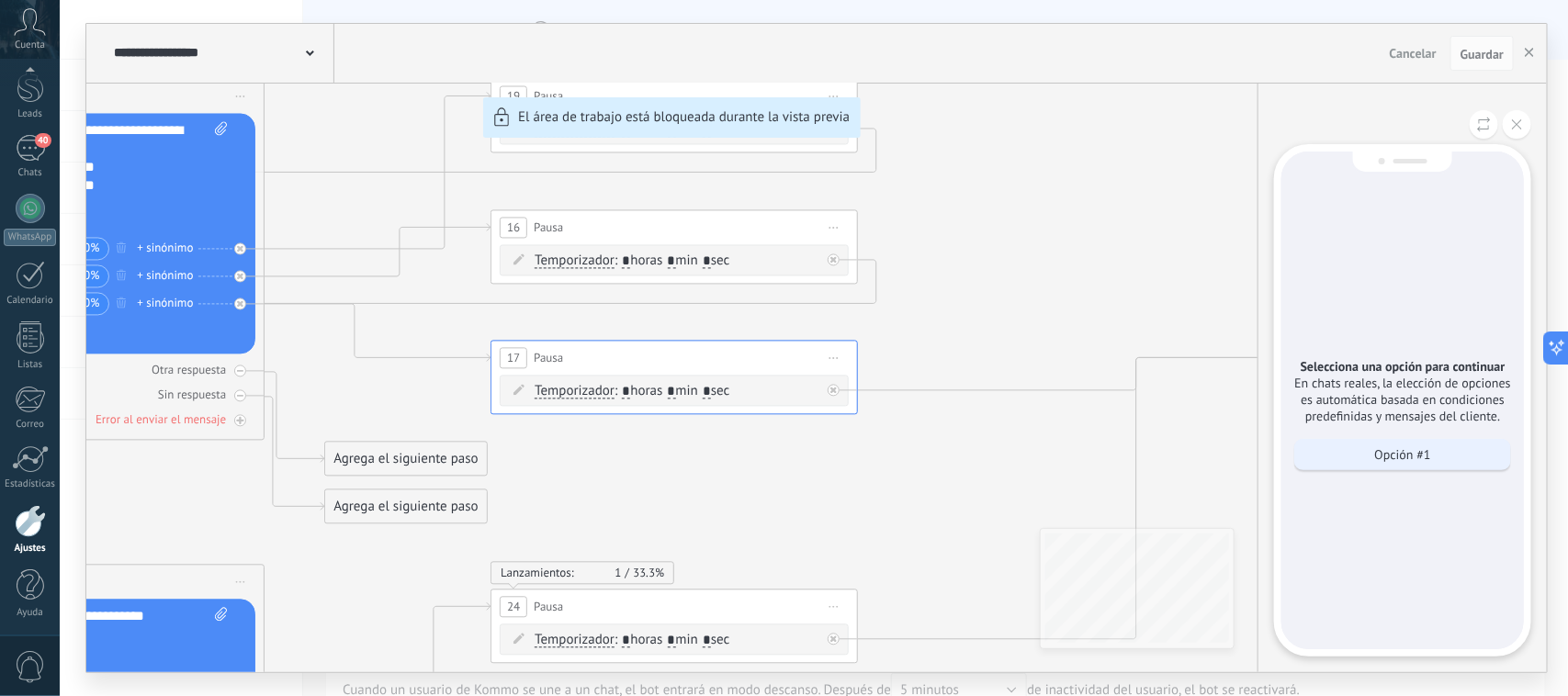
click at [1398, 453] on p "Opción #1" at bounding box center [1403, 455] width 56 height 17
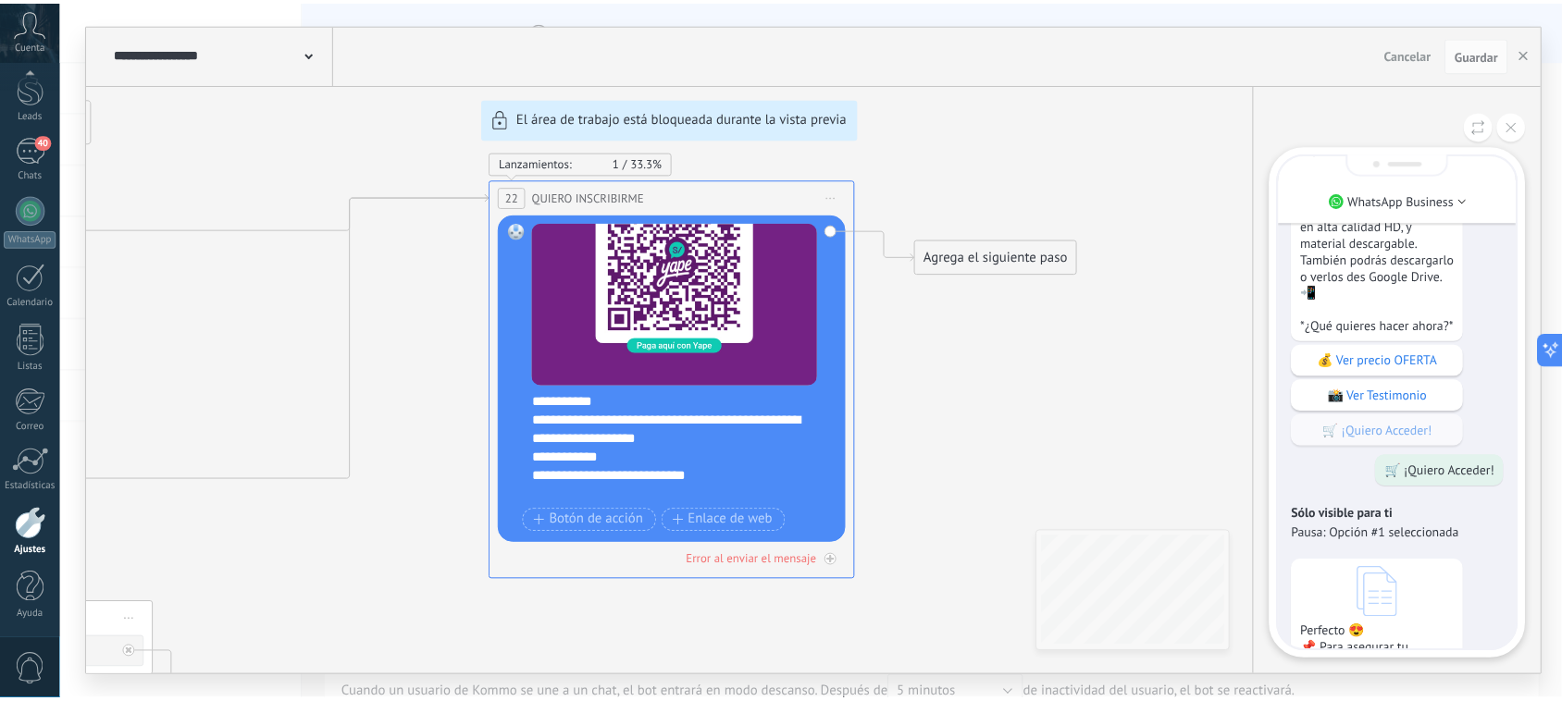
scroll to position [-578, 0]
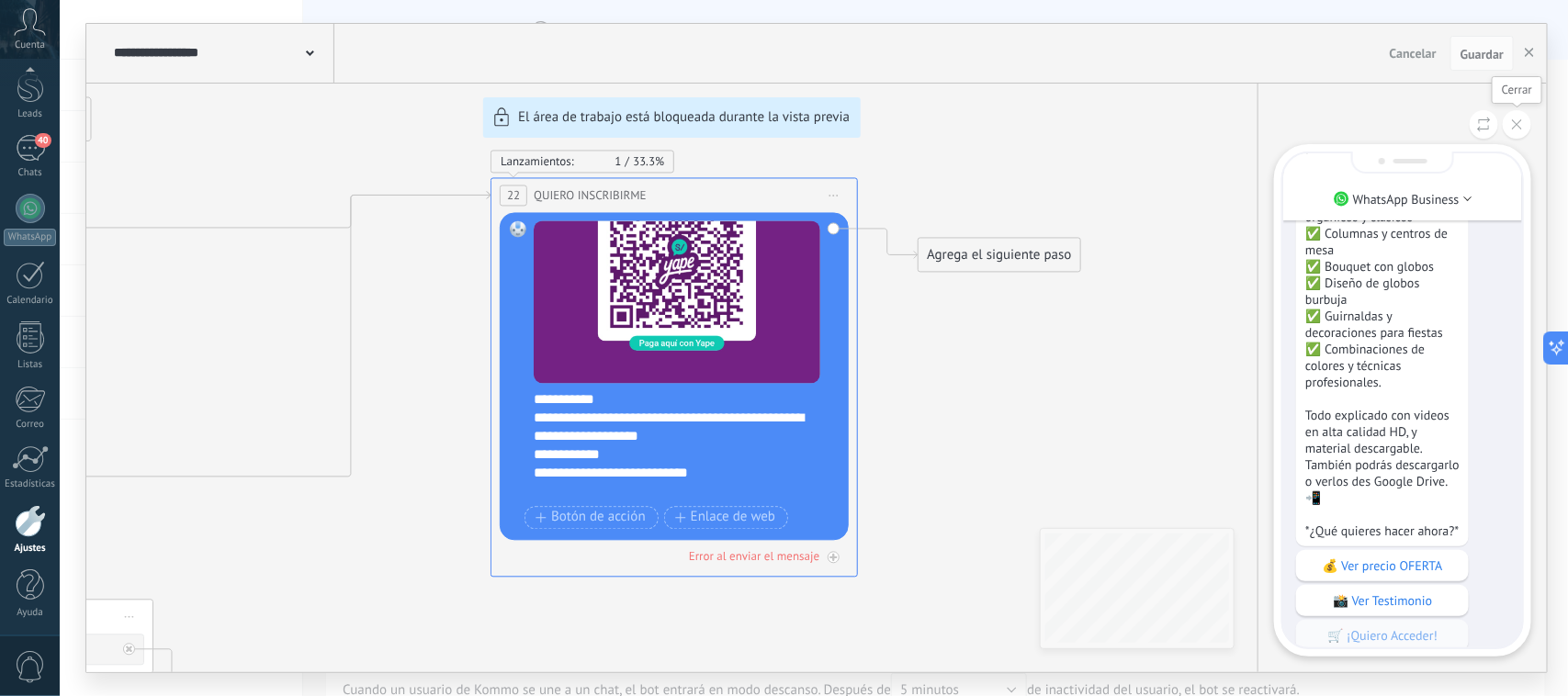
click at [1516, 119] on button at bounding box center [1517, 124] width 29 height 29
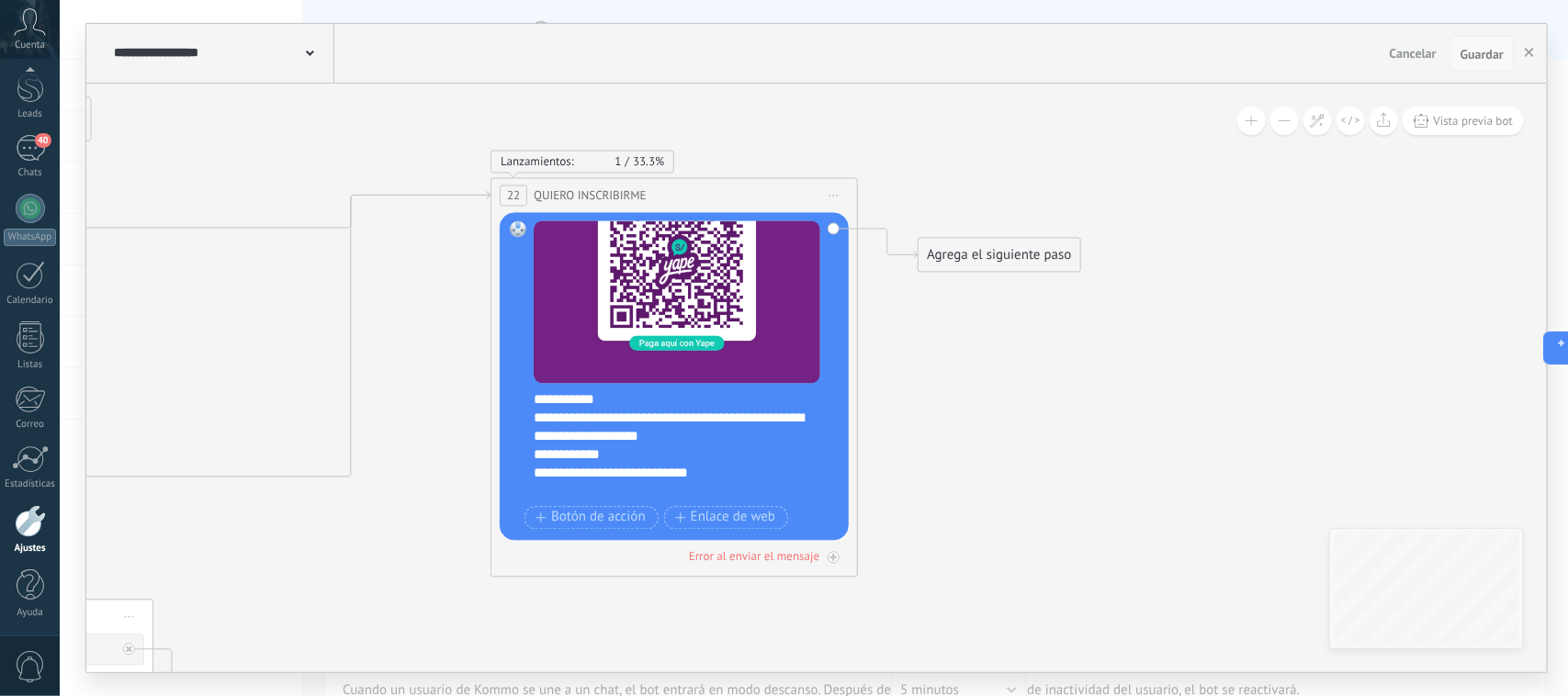
click at [1477, 60] on span "Guardar" at bounding box center [1482, 54] width 43 height 13
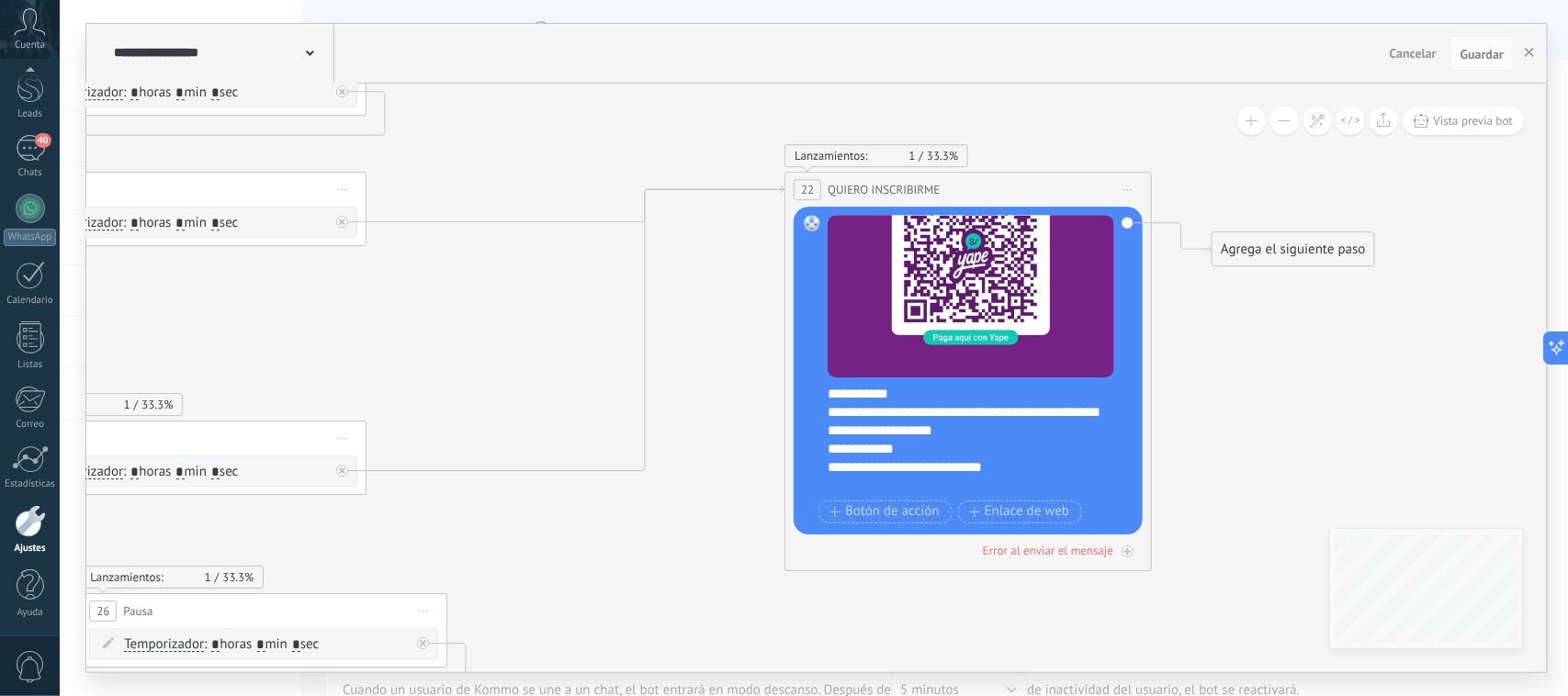
drag, startPoint x: 941, startPoint y: 400, endPoint x: 1393, endPoint y: 412, distance: 452.2
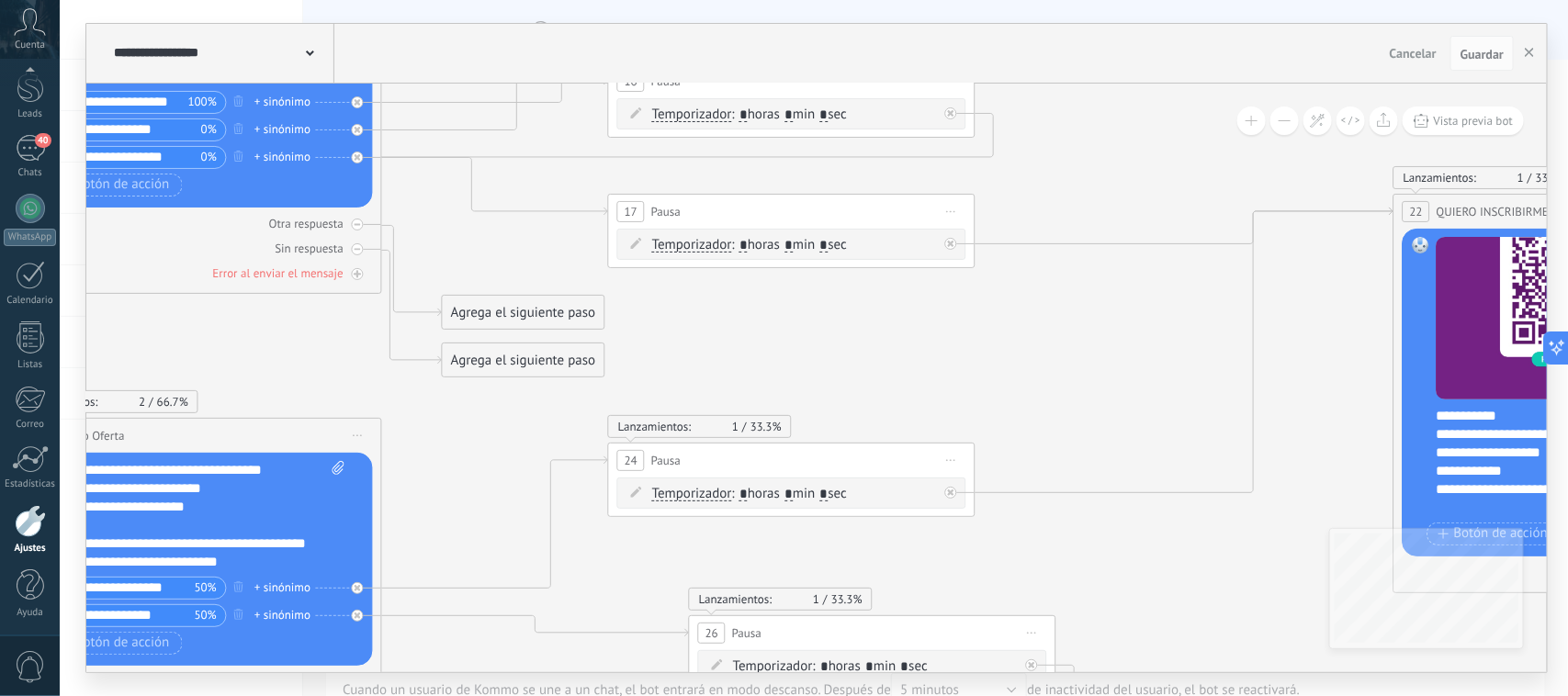
drag, startPoint x: 647, startPoint y: 418, endPoint x: 1273, endPoint y: 461, distance: 627.5
click at [1310, 460] on icon at bounding box center [388, 662] width 3983 height 2379
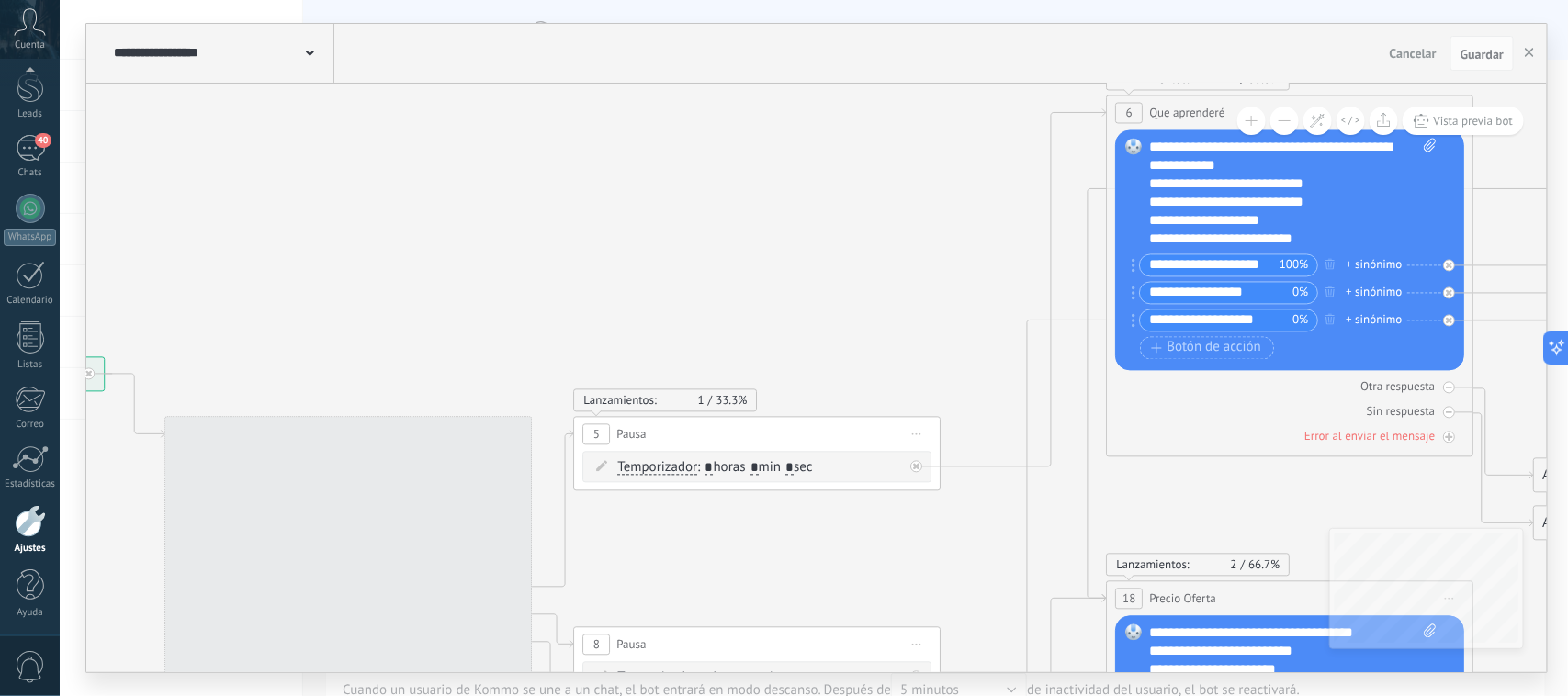
drag, startPoint x: 622, startPoint y: 406, endPoint x: 1242, endPoint y: 485, distance: 625.0
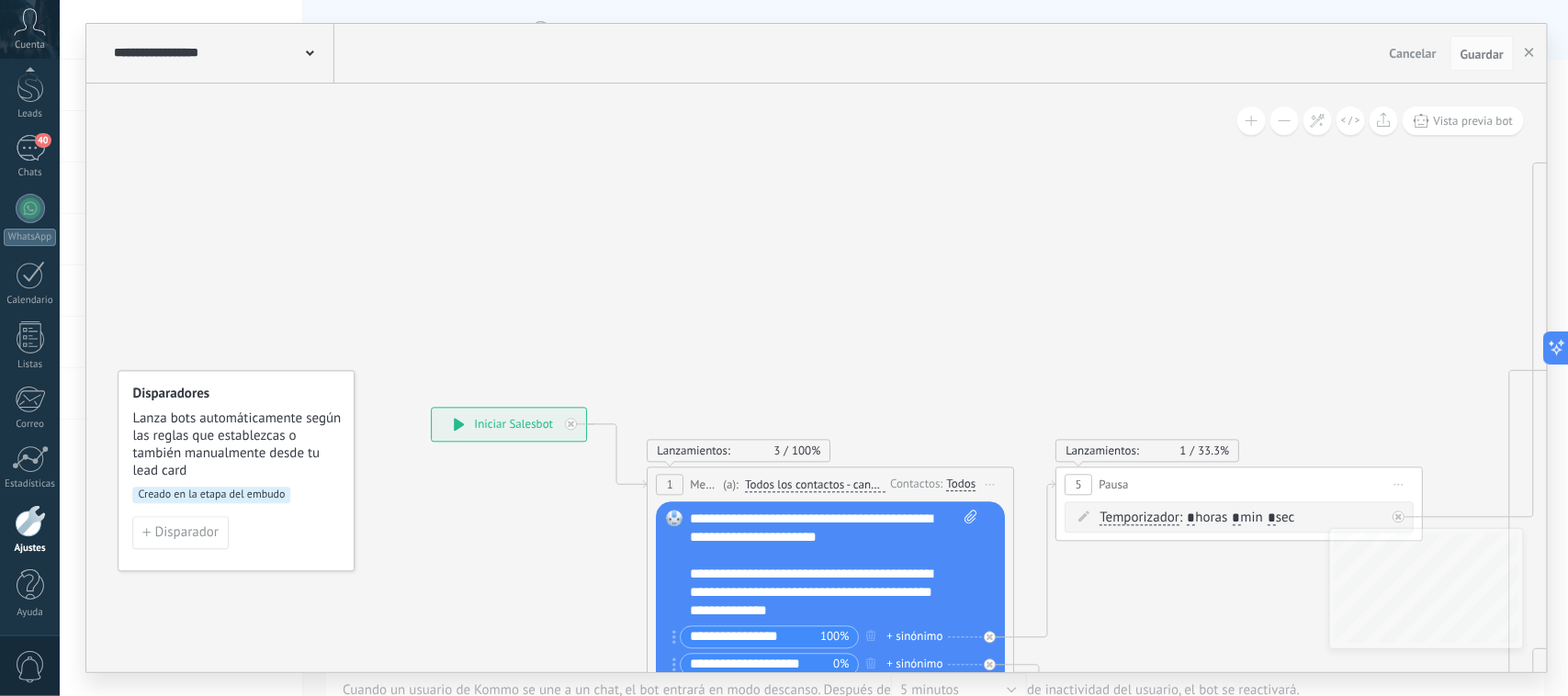
drag, startPoint x: 1132, startPoint y: 319, endPoint x: 1255, endPoint y: 309, distance: 123.4
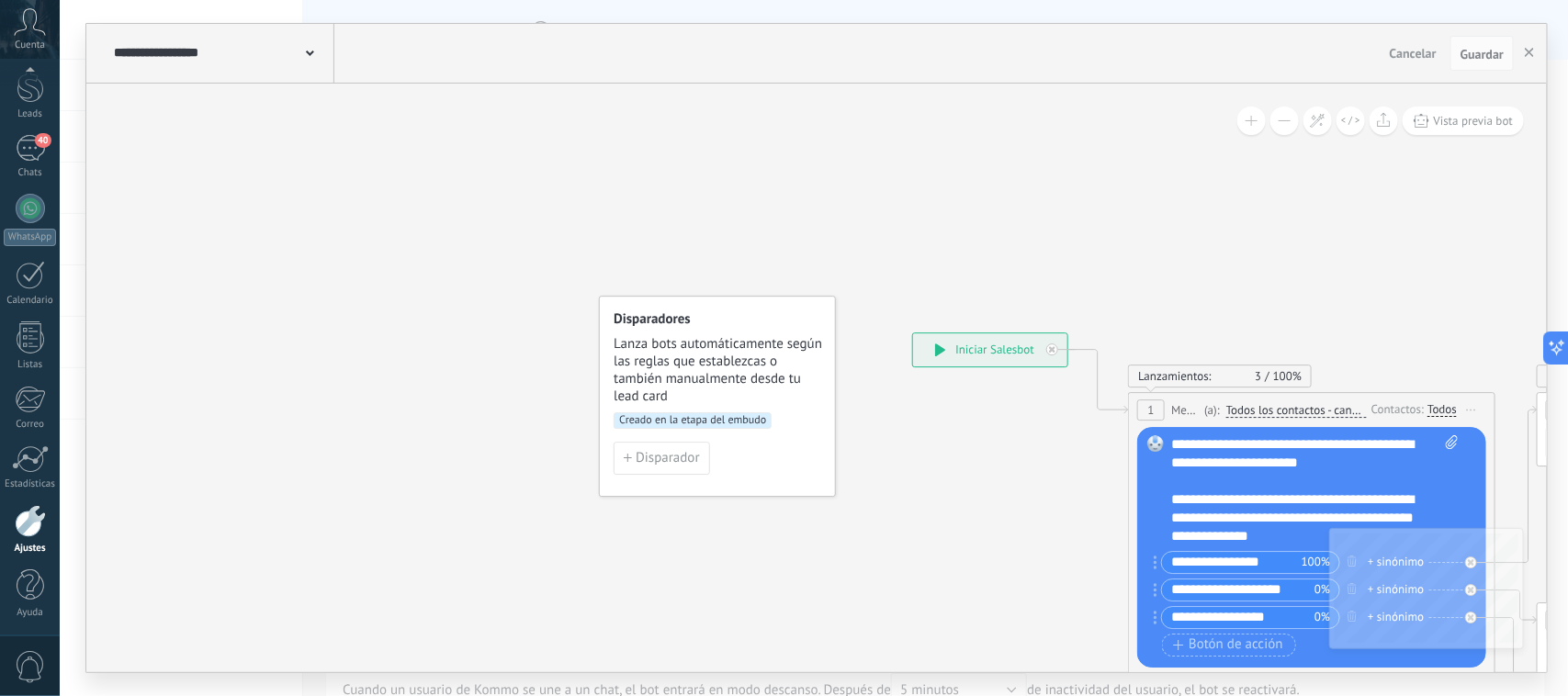
drag, startPoint x: 902, startPoint y: 220, endPoint x: 980, endPoint y: 143, distance: 109.6
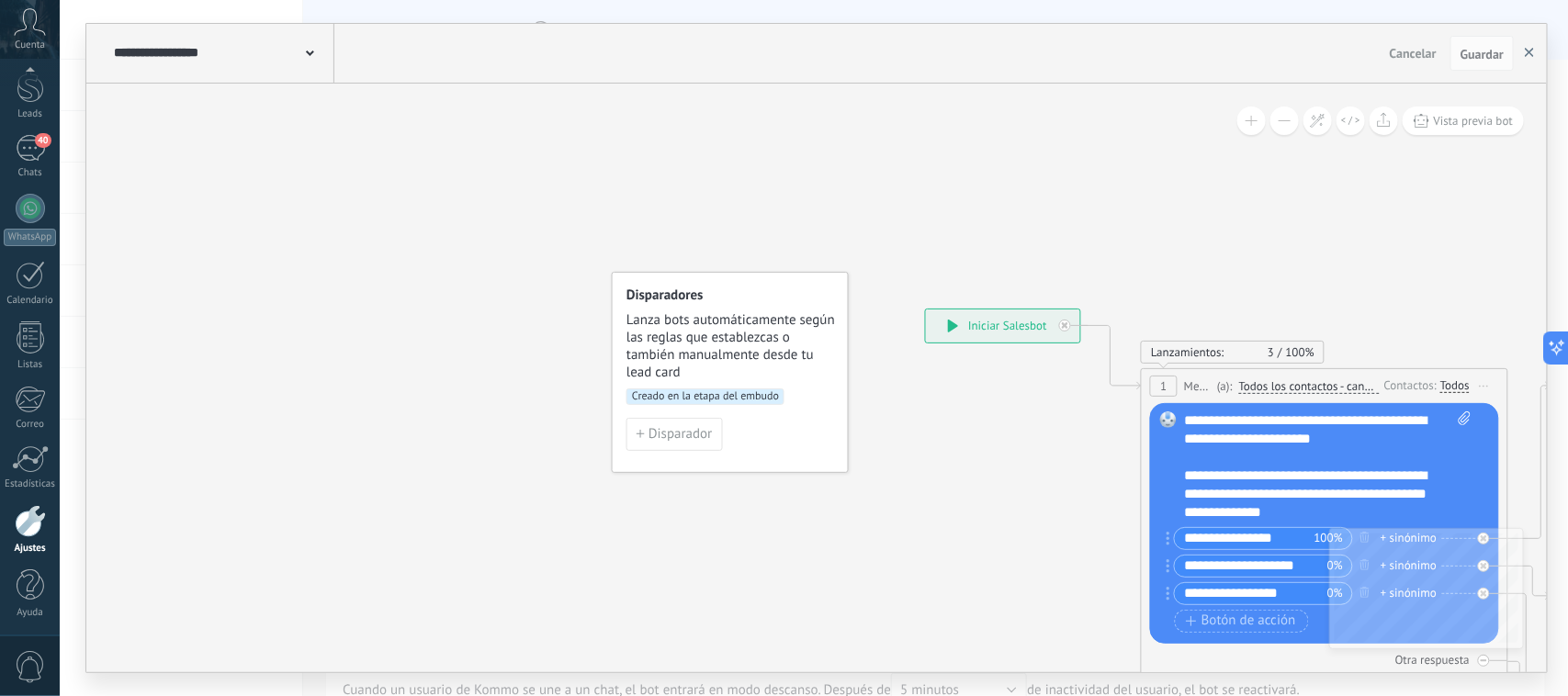
click at [1525, 52] on icon "button" at bounding box center [1529, 52] width 9 height 9
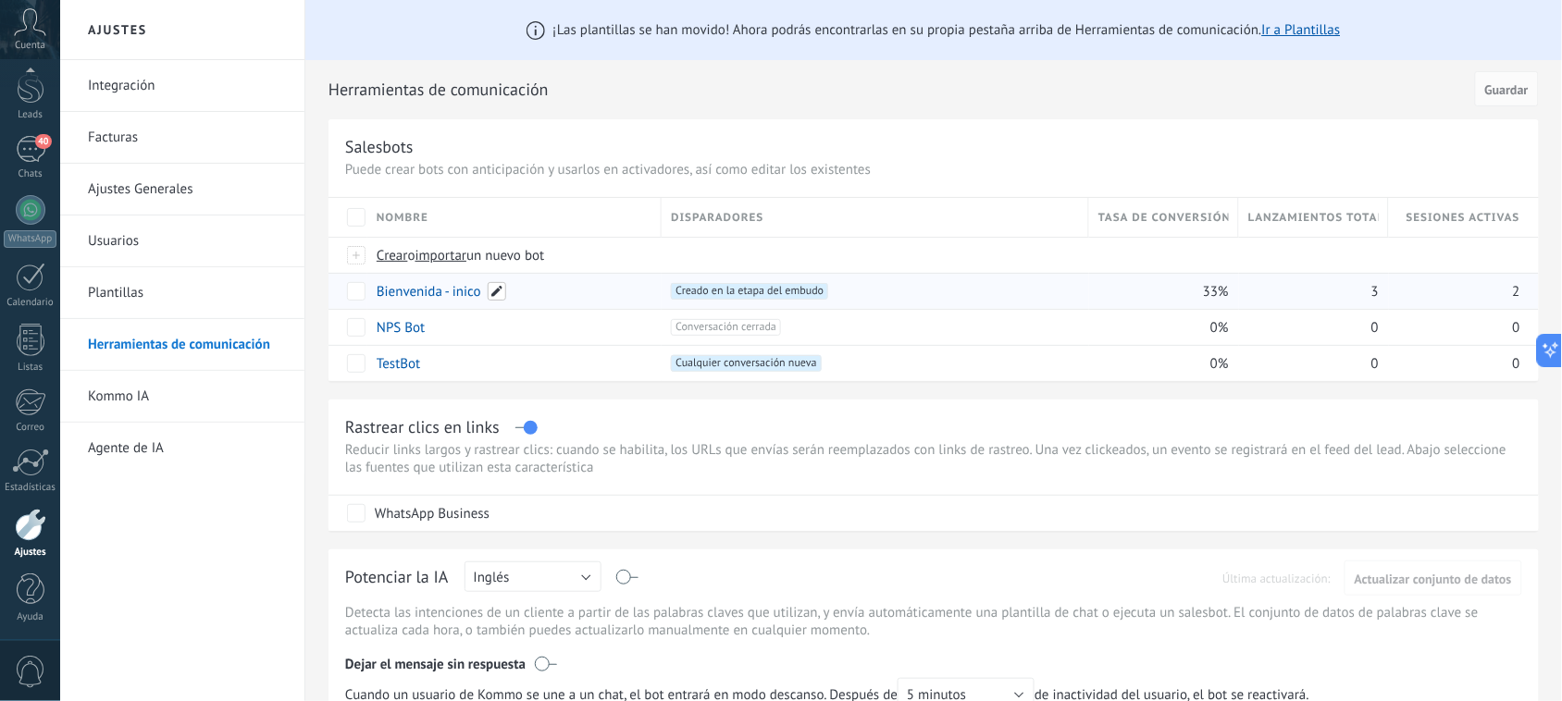
click at [490, 294] on span at bounding box center [497, 291] width 19 height 19
click at [504, 339] on span "Cancelar" at bounding box center [497, 333] width 47 height 17
click at [1517, 88] on span "Guardar" at bounding box center [1506, 89] width 43 height 13
click at [1516, 83] on span "Guardar" at bounding box center [1506, 89] width 43 height 13
